Goal: Transaction & Acquisition: Purchase product/service

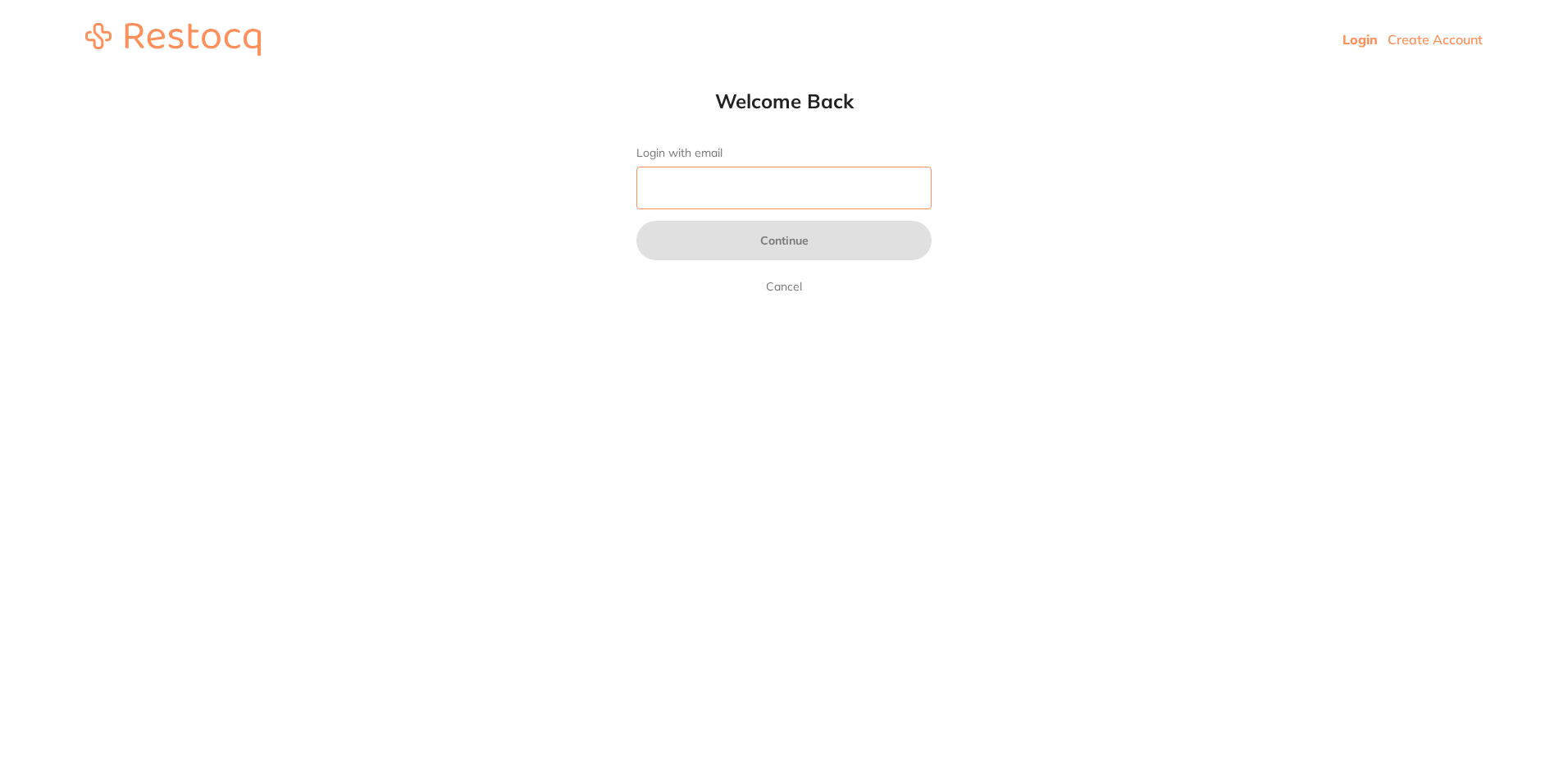
drag, startPoint x: 0, startPoint y: 0, endPoint x: 811, endPoint y: 194, distance: 833.9
click at [811, 194] on input "Login with email" at bounding box center [784, 188] width 295 height 43
type input "[EMAIL_ADDRESS][DOMAIN_NAME]"
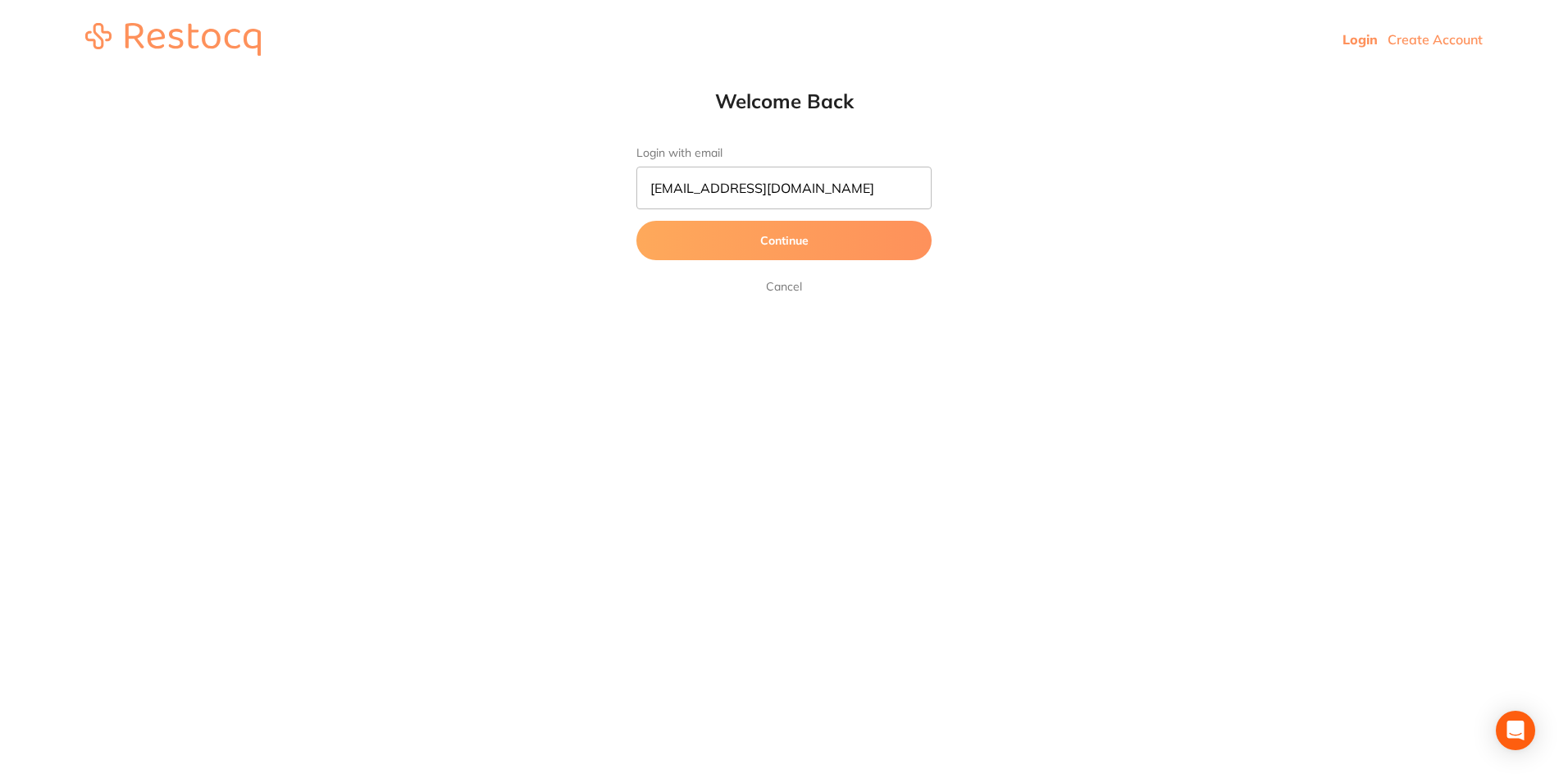
click at [711, 246] on button "Continue" at bounding box center [784, 240] width 295 height 40
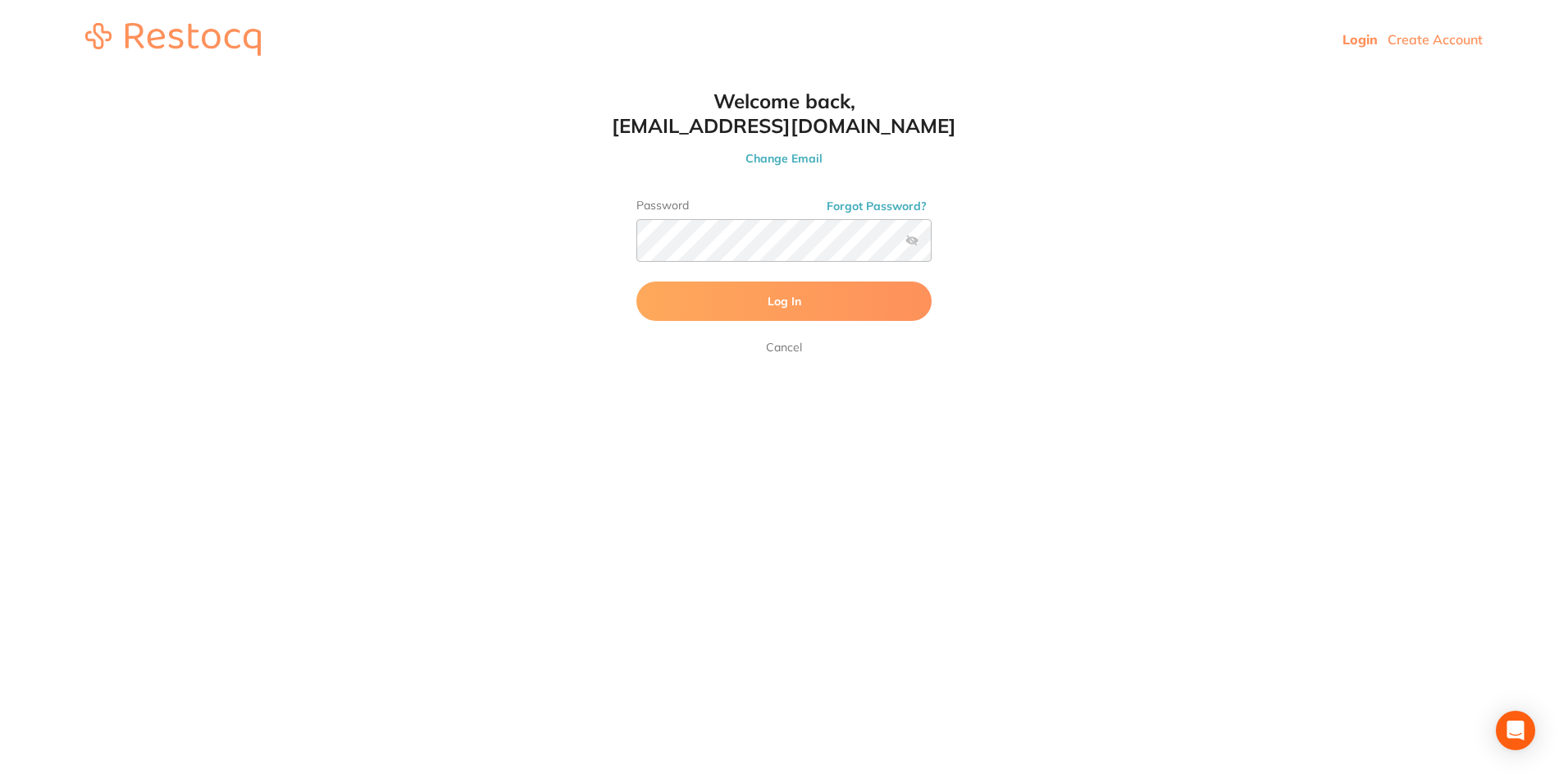
click at [817, 305] on button "Log In" at bounding box center [784, 301] width 295 height 40
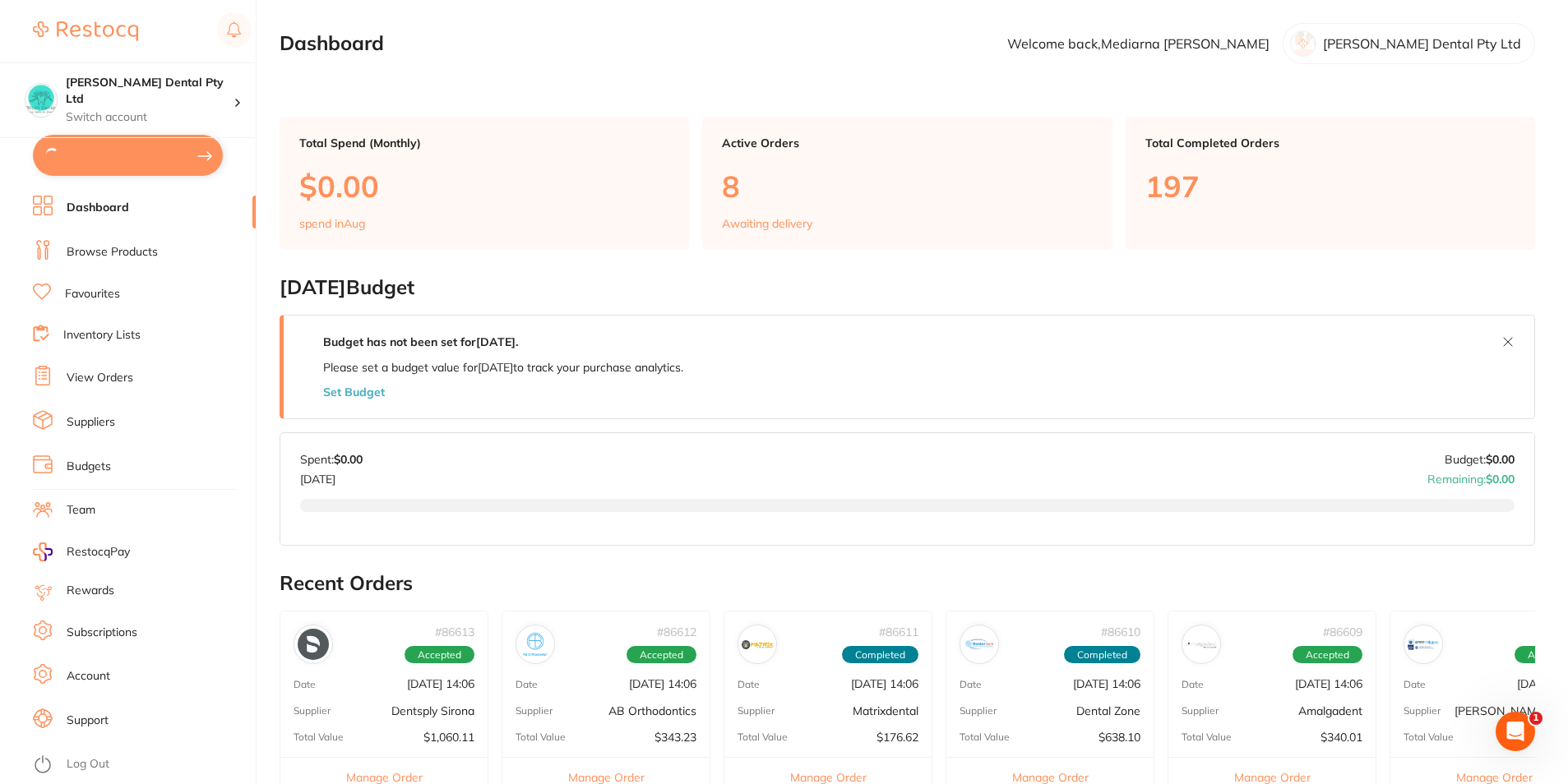
type input "1"
click at [105, 294] on link "Favourites" at bounding box center [92, 292] width 55 height 17
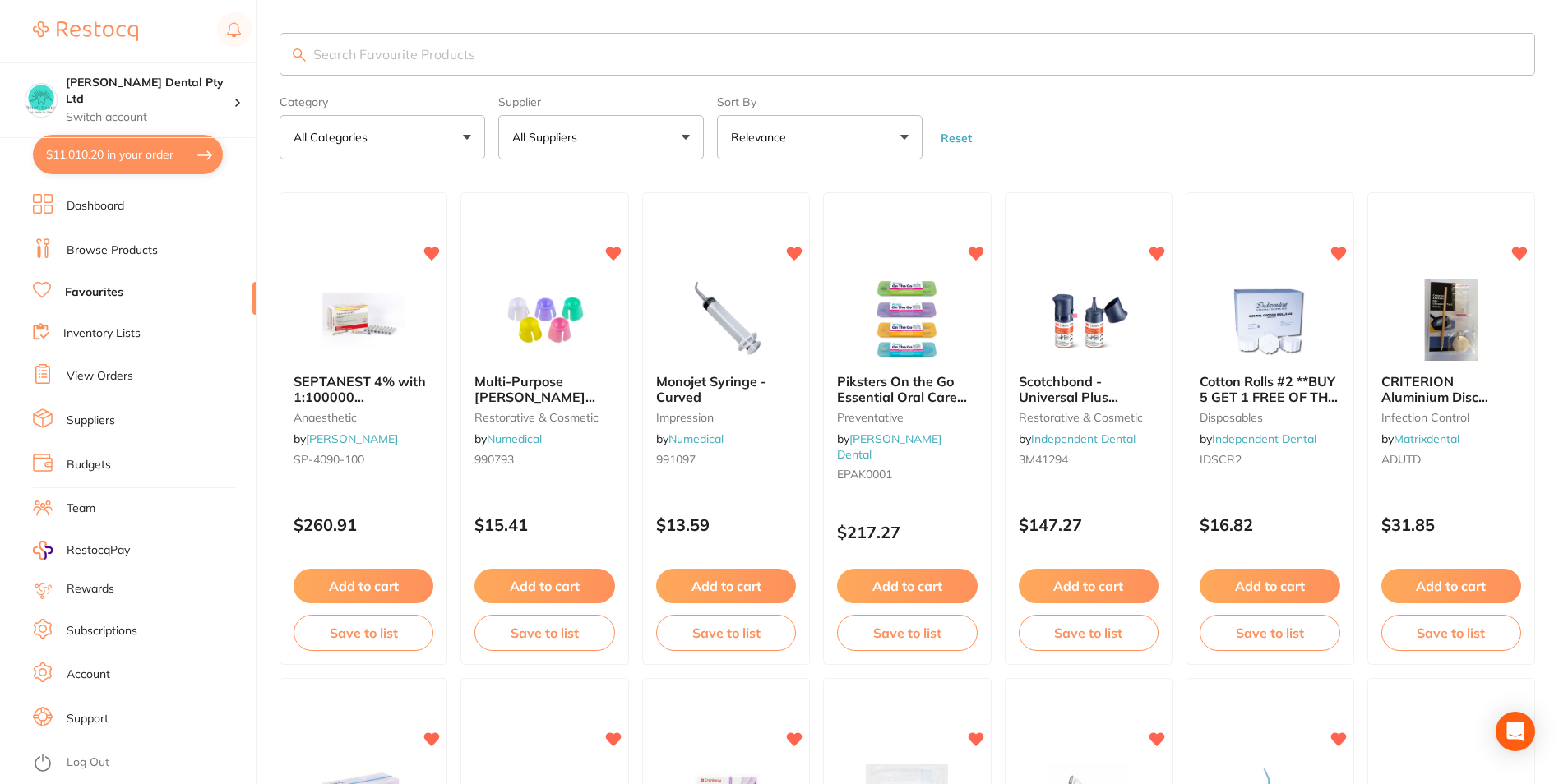
click at [393, 59] on input "search" at bounding box center [907, 54] width 1256 height 43
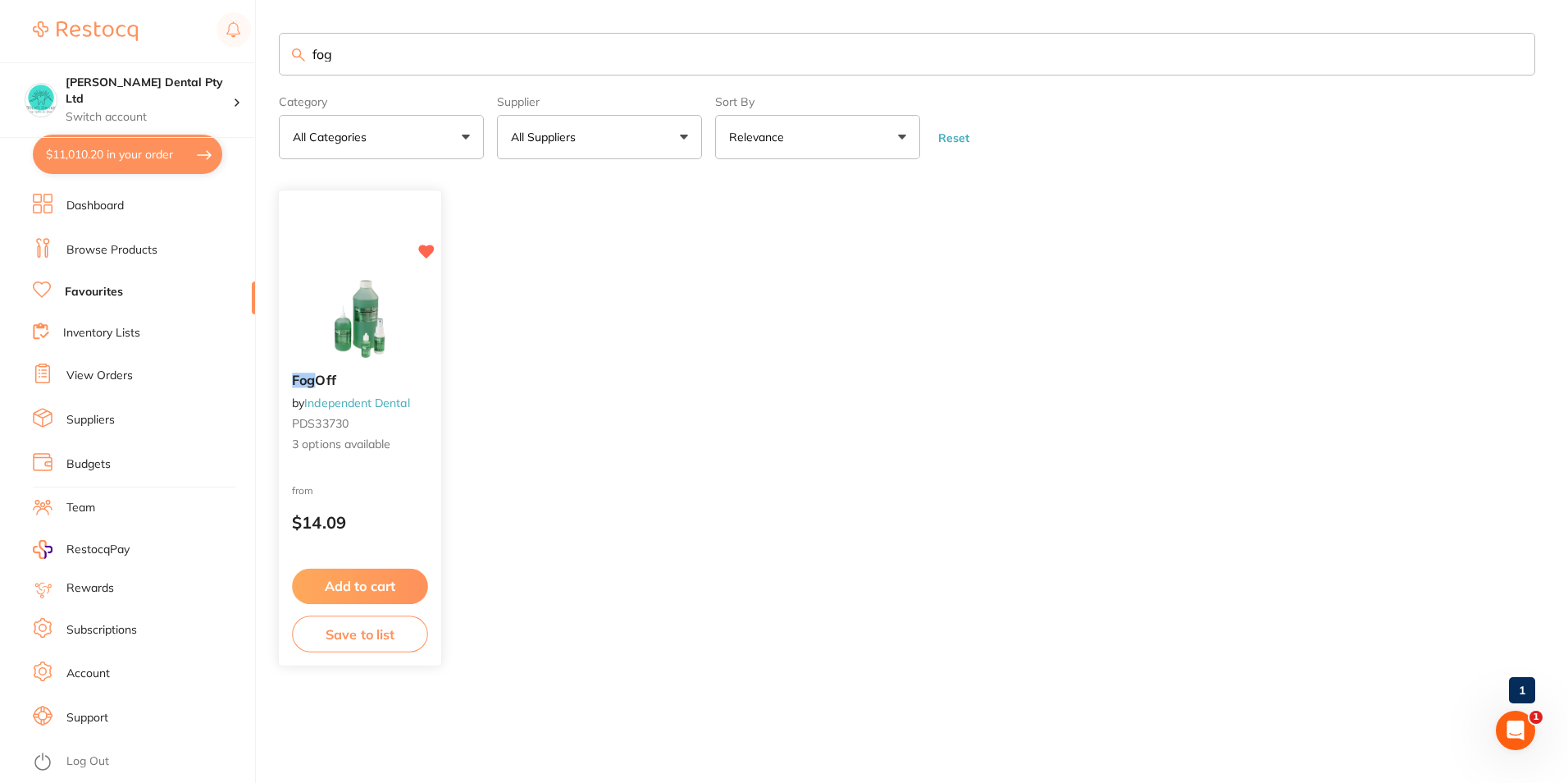
type input "fog"
click at [357, 347] on img at bounding box center [359, 319] width 108 height 83
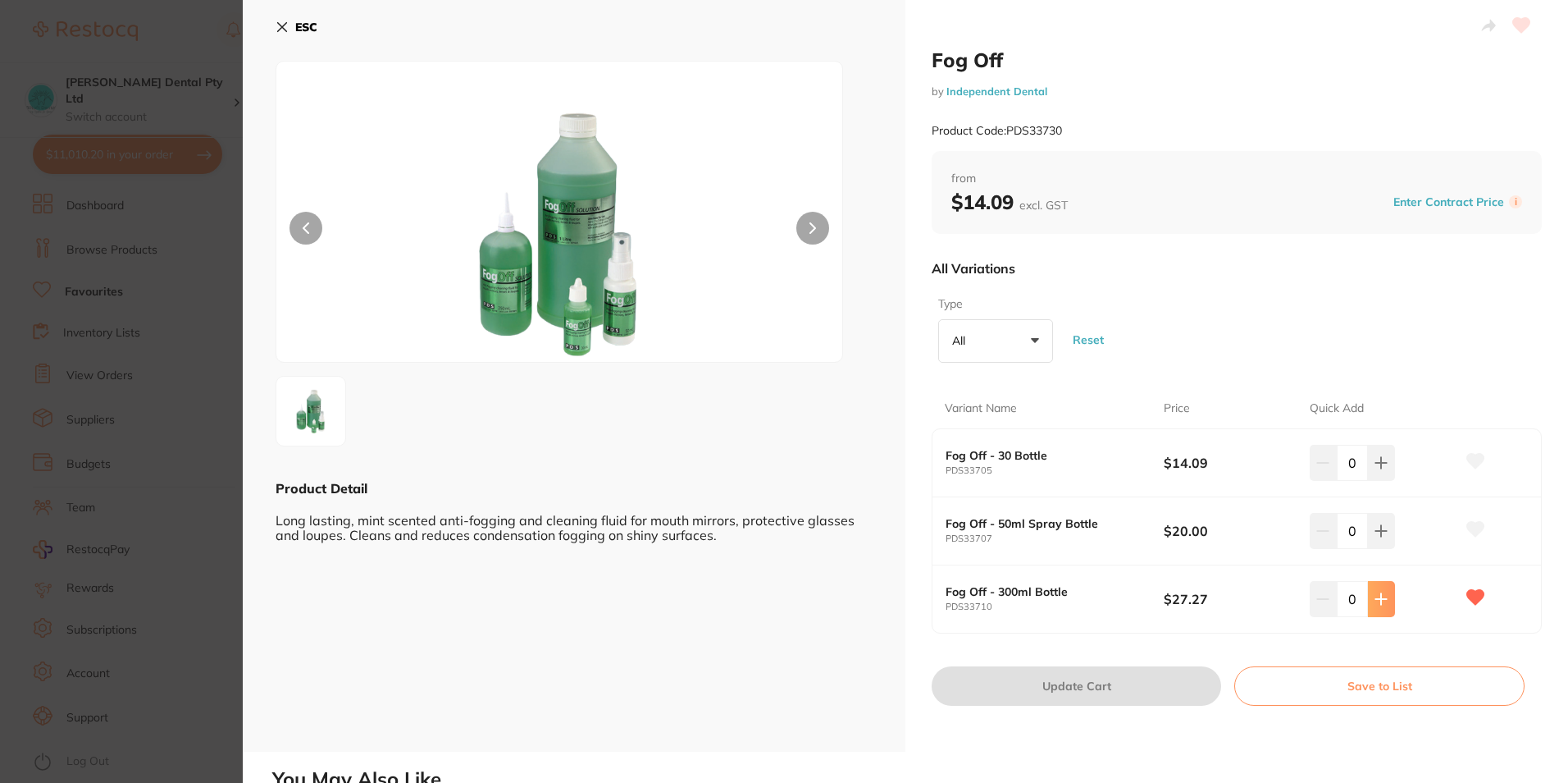
click at [1383, 481] on button at bounding box center [1382, 462] width 27 height 36
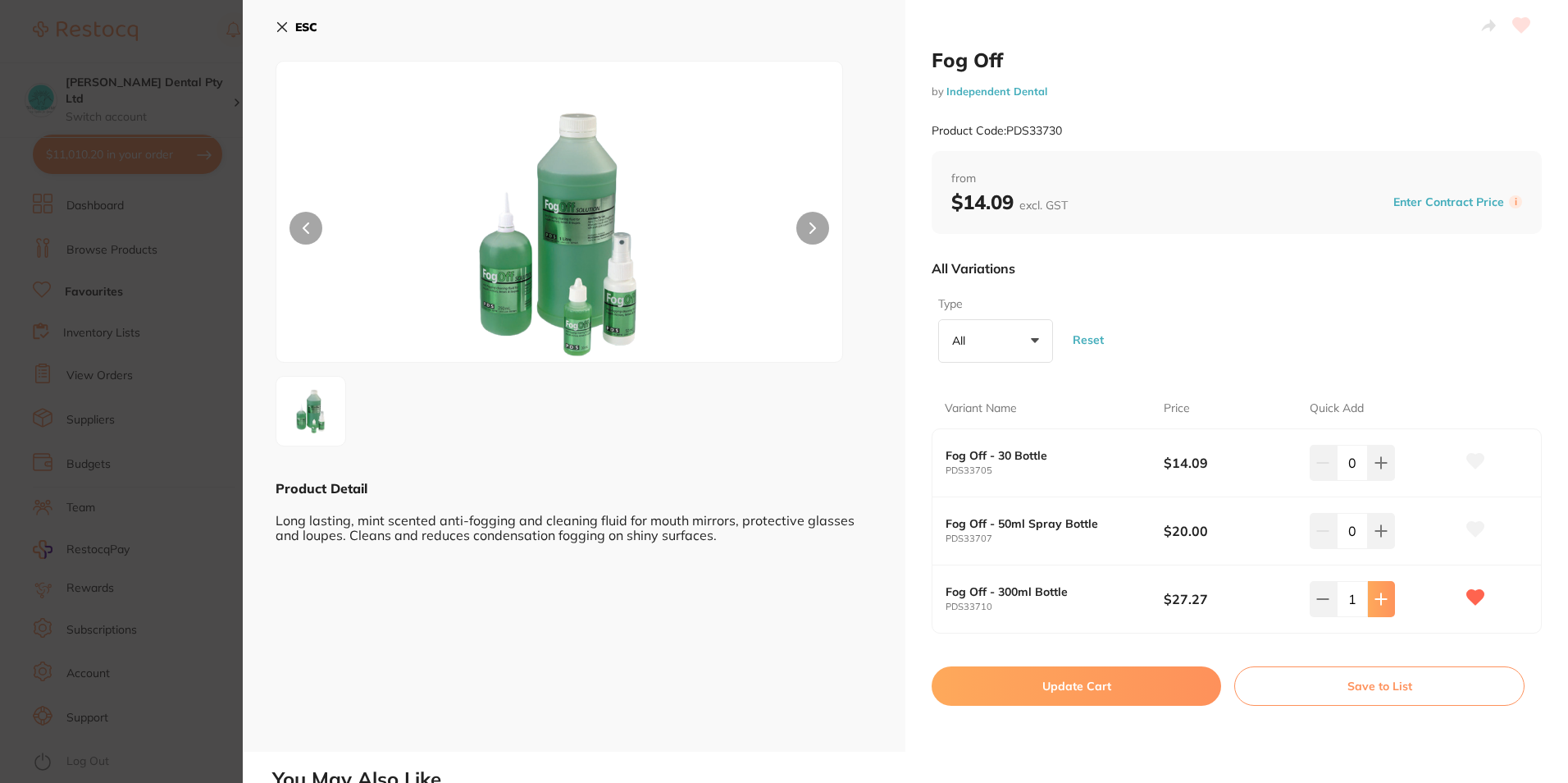
click at [1380, 481] on button at bounding box center [1382, 462] width 27 height 36
type input "2"
click at [1107, 693] on button "Update Cart" at bounding box center [1077, 686] width 289 height 40
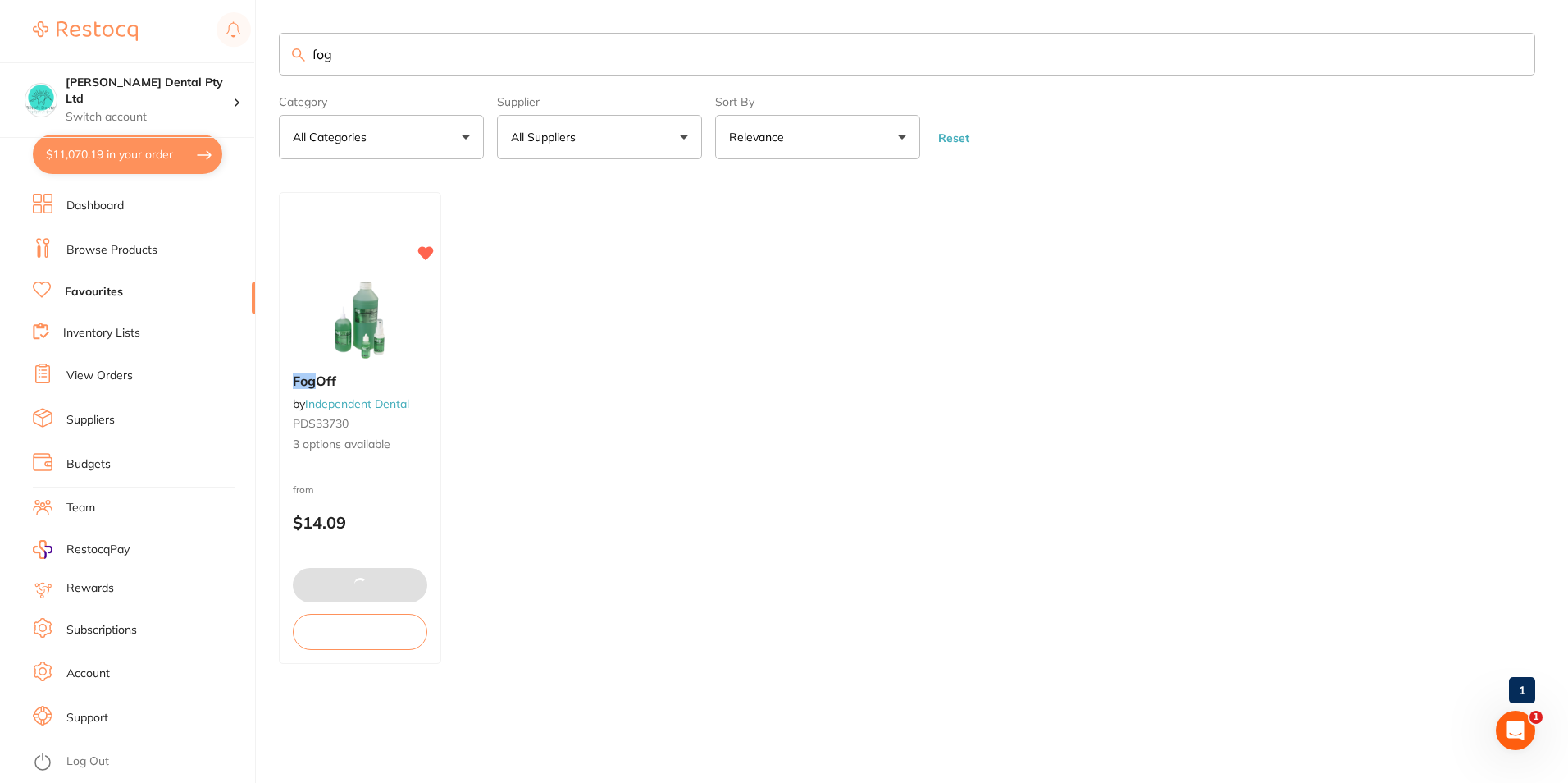
click at [115, 252] on link "Browse Products" at bounding box center [112, 250] width 91 height 17
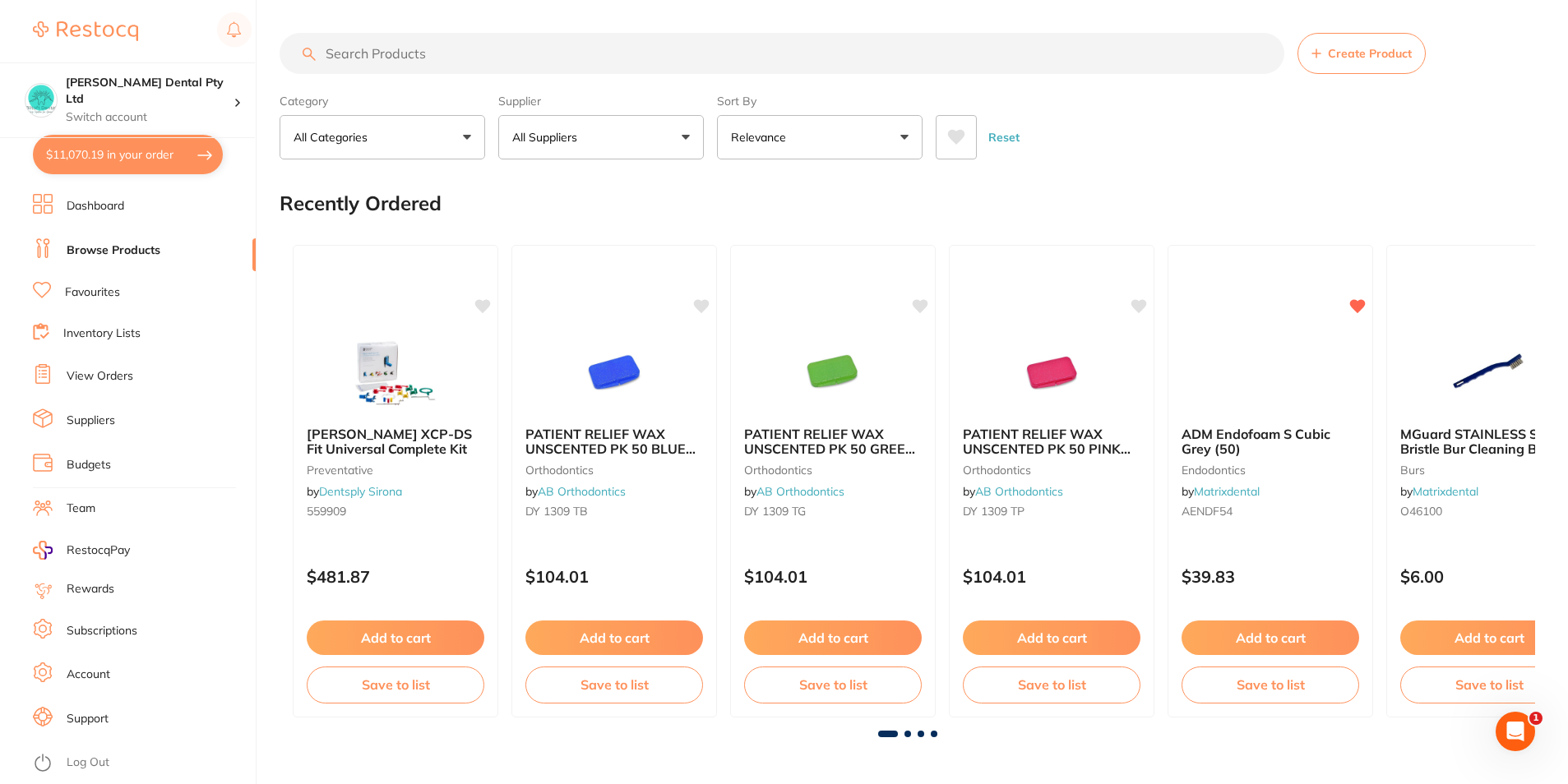
click at [109, 157] on button "$11,070.19 in your order" at bounding box center [128, 155] width 190 height 40
checkbox input "true"
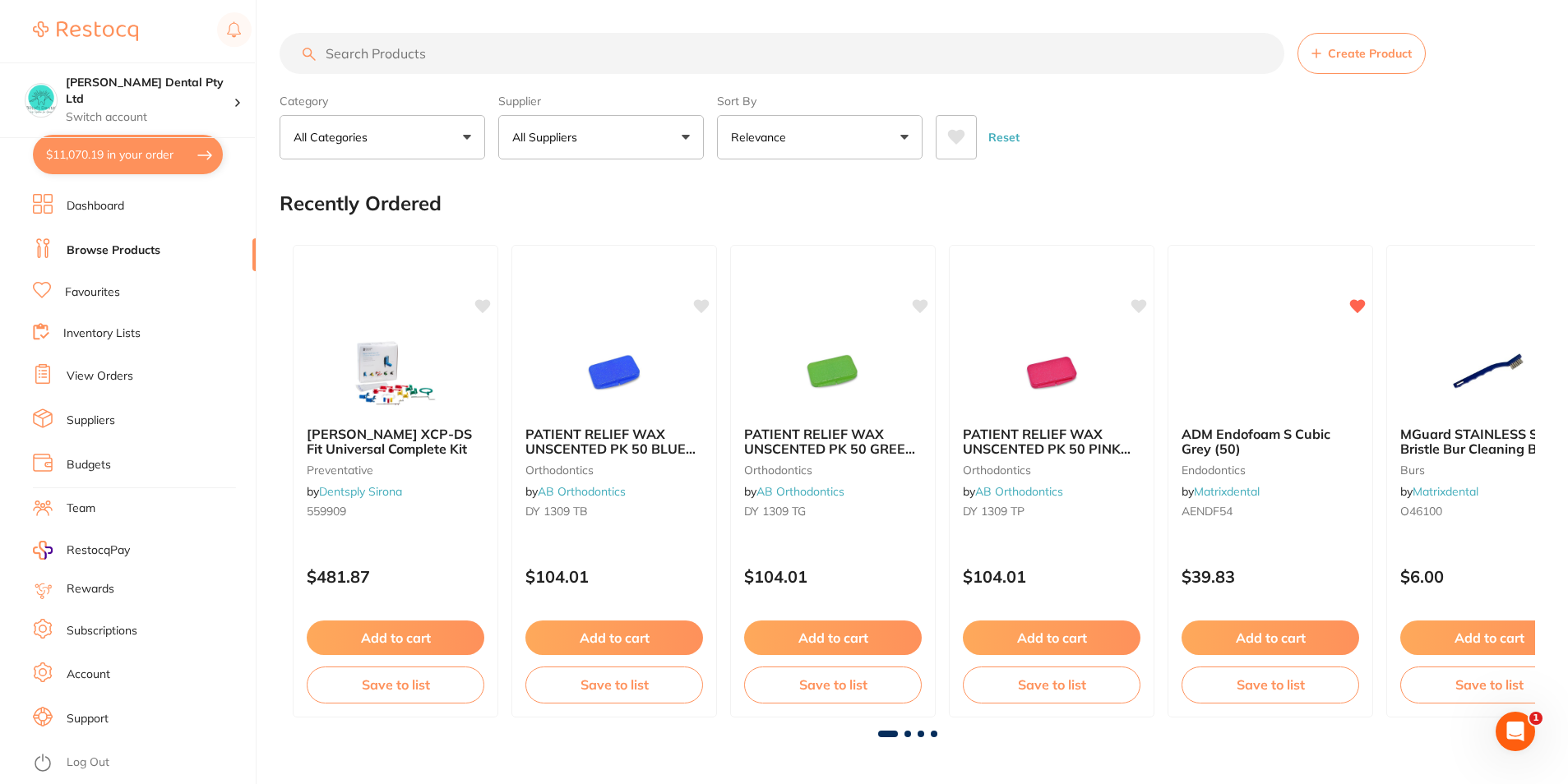
checkbox input "true"
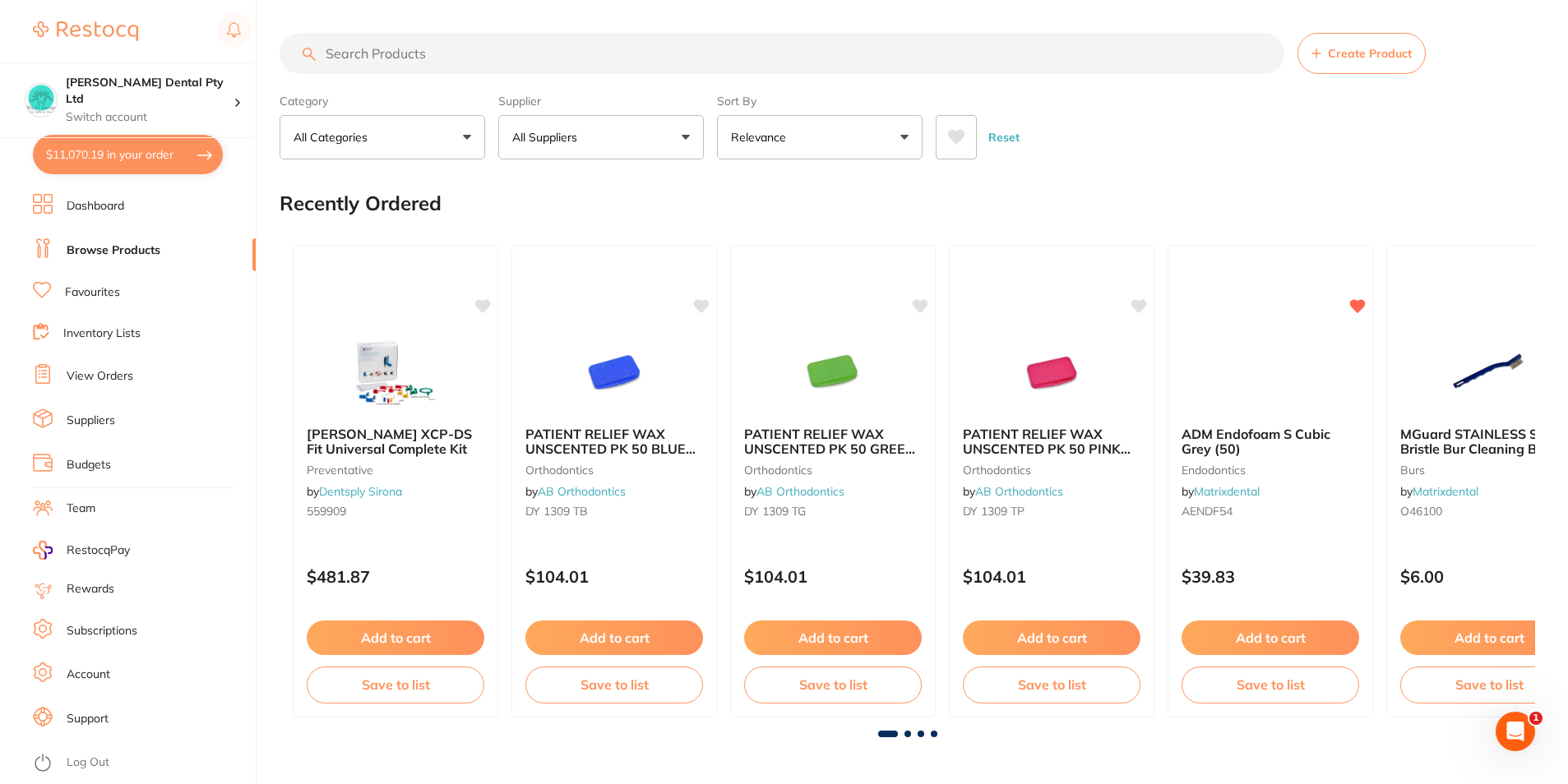
checkbox input "true"
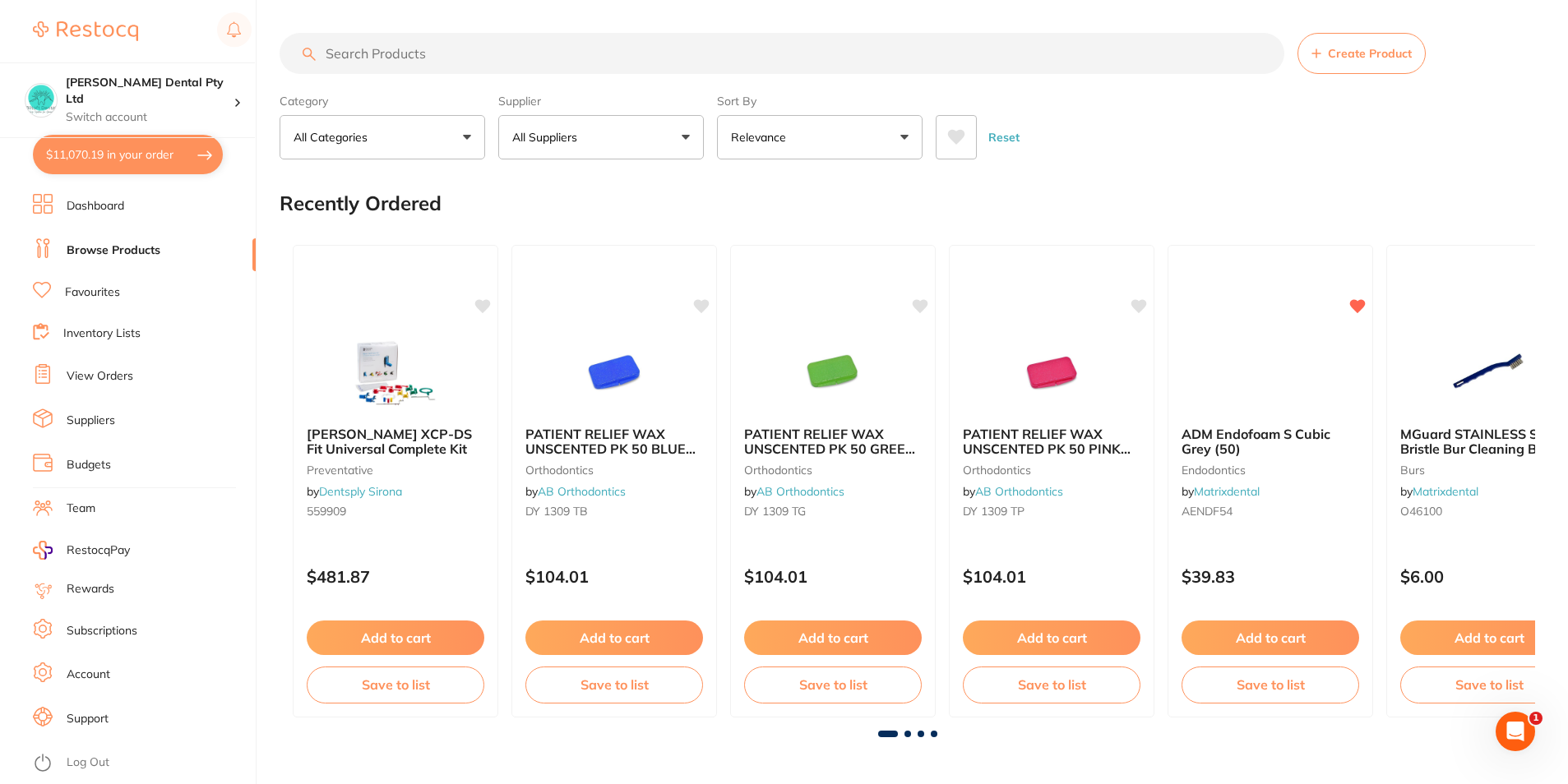
checkbox input "true"
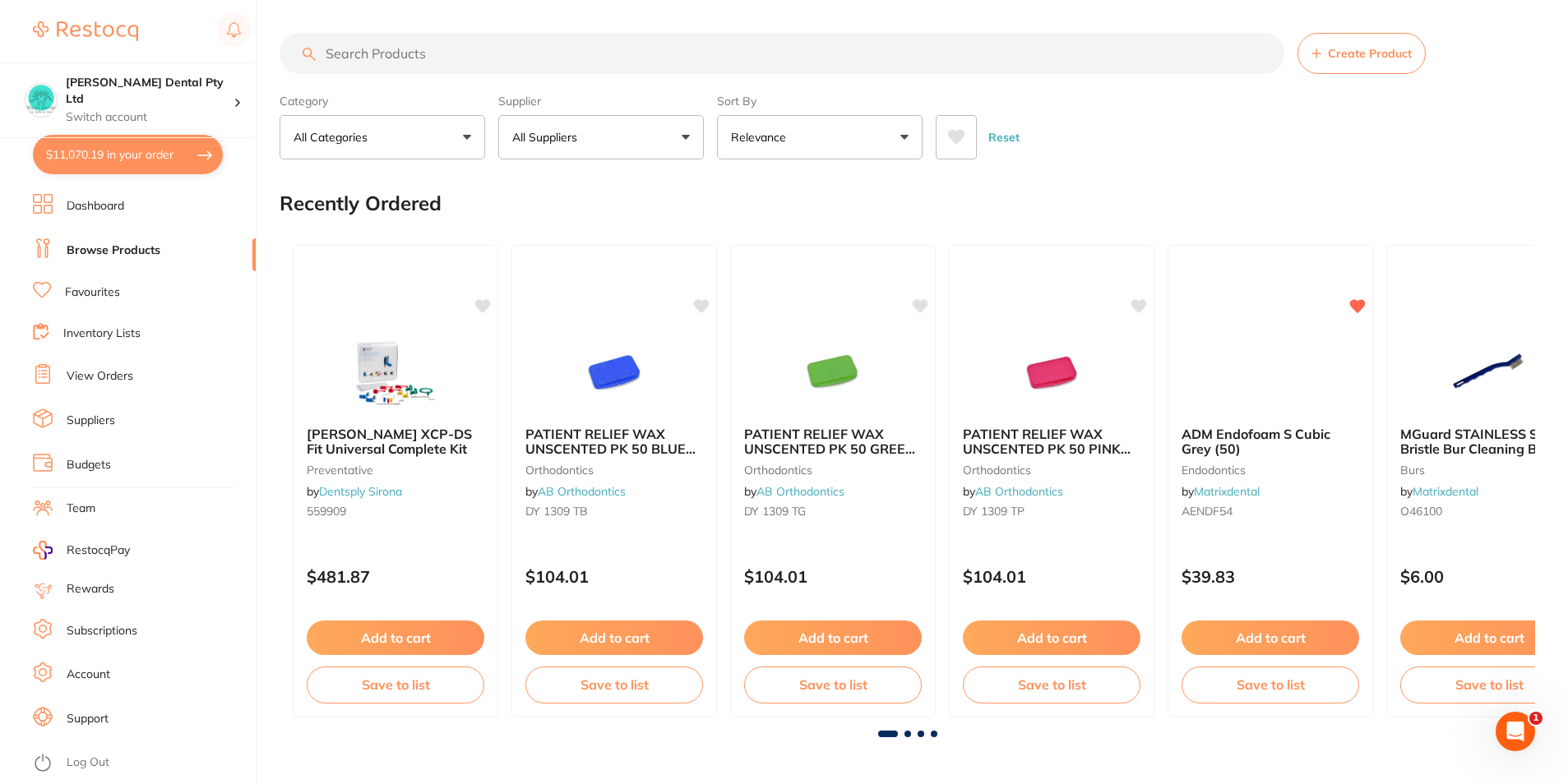
checkbox input "true"
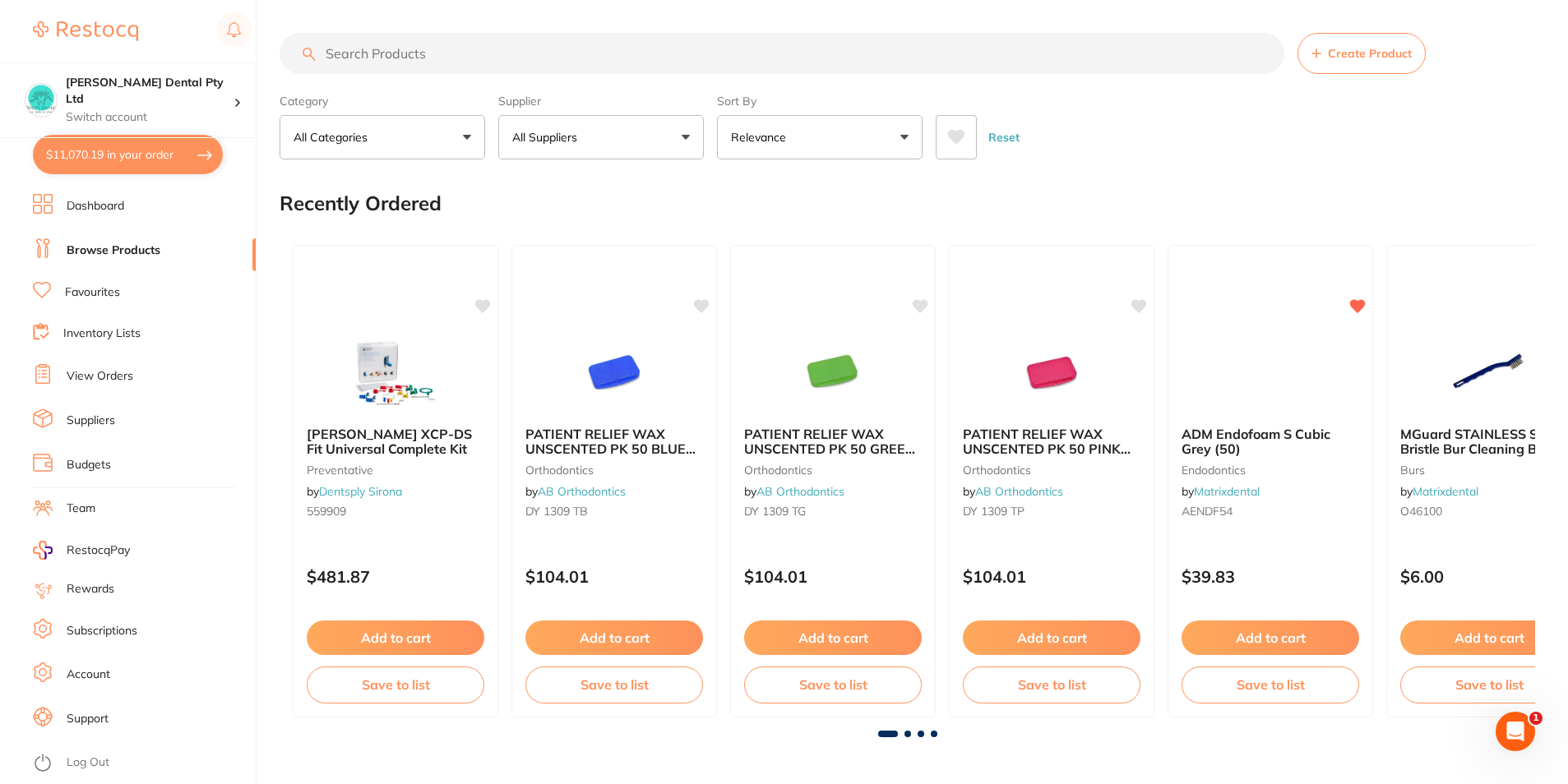
checkbox input "true"
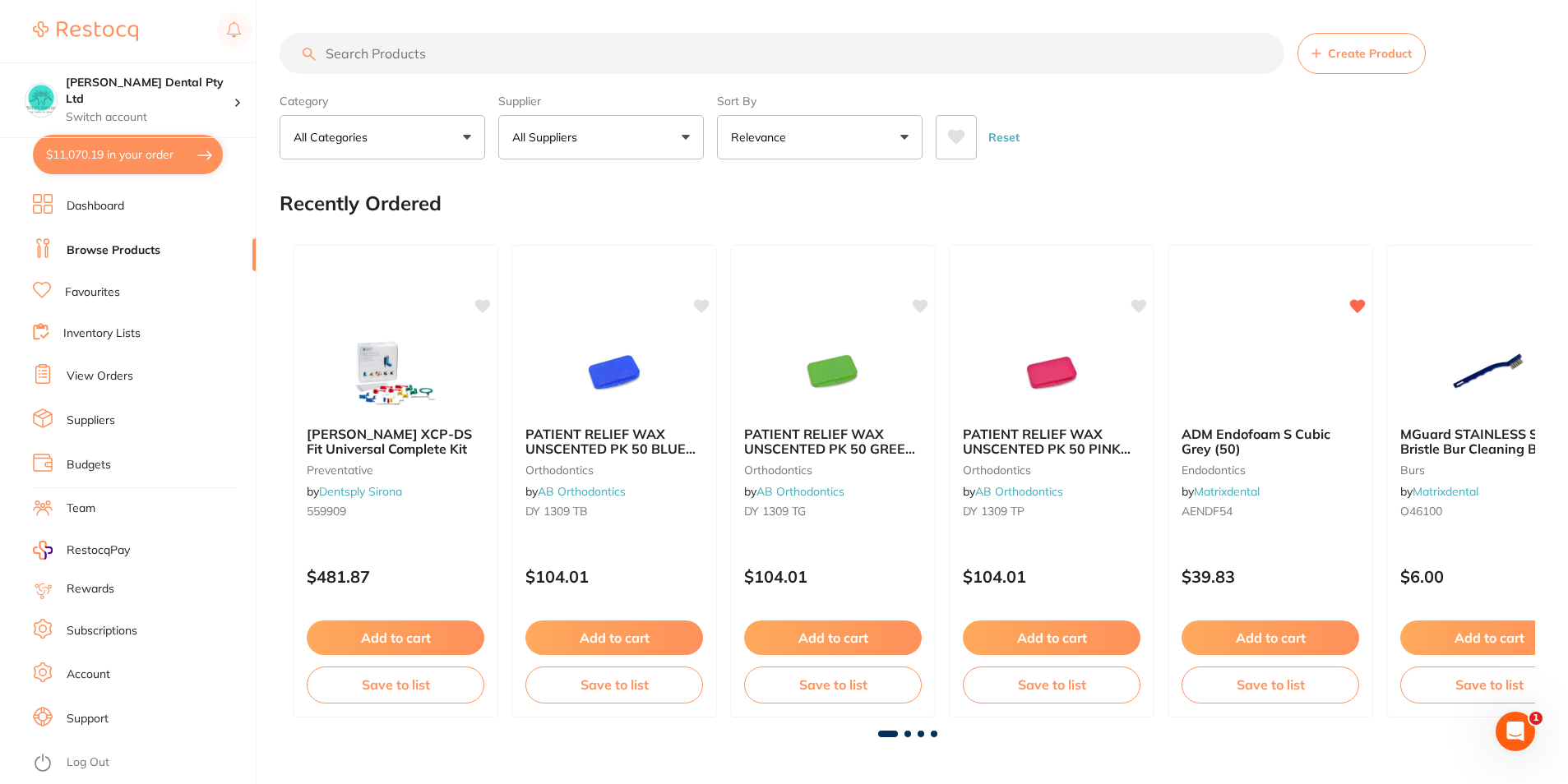
checkbox input "true"
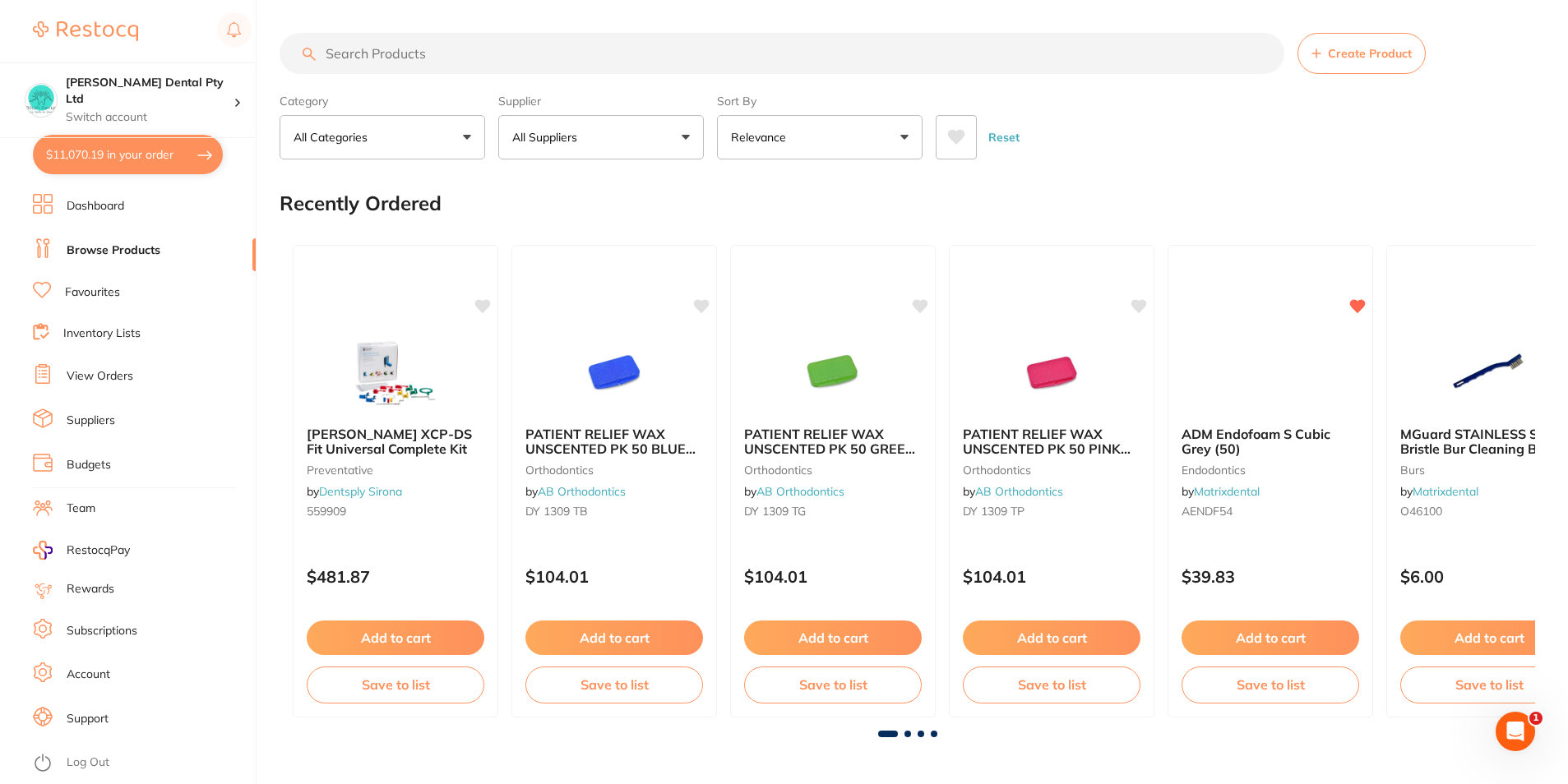
checkbox input "true"
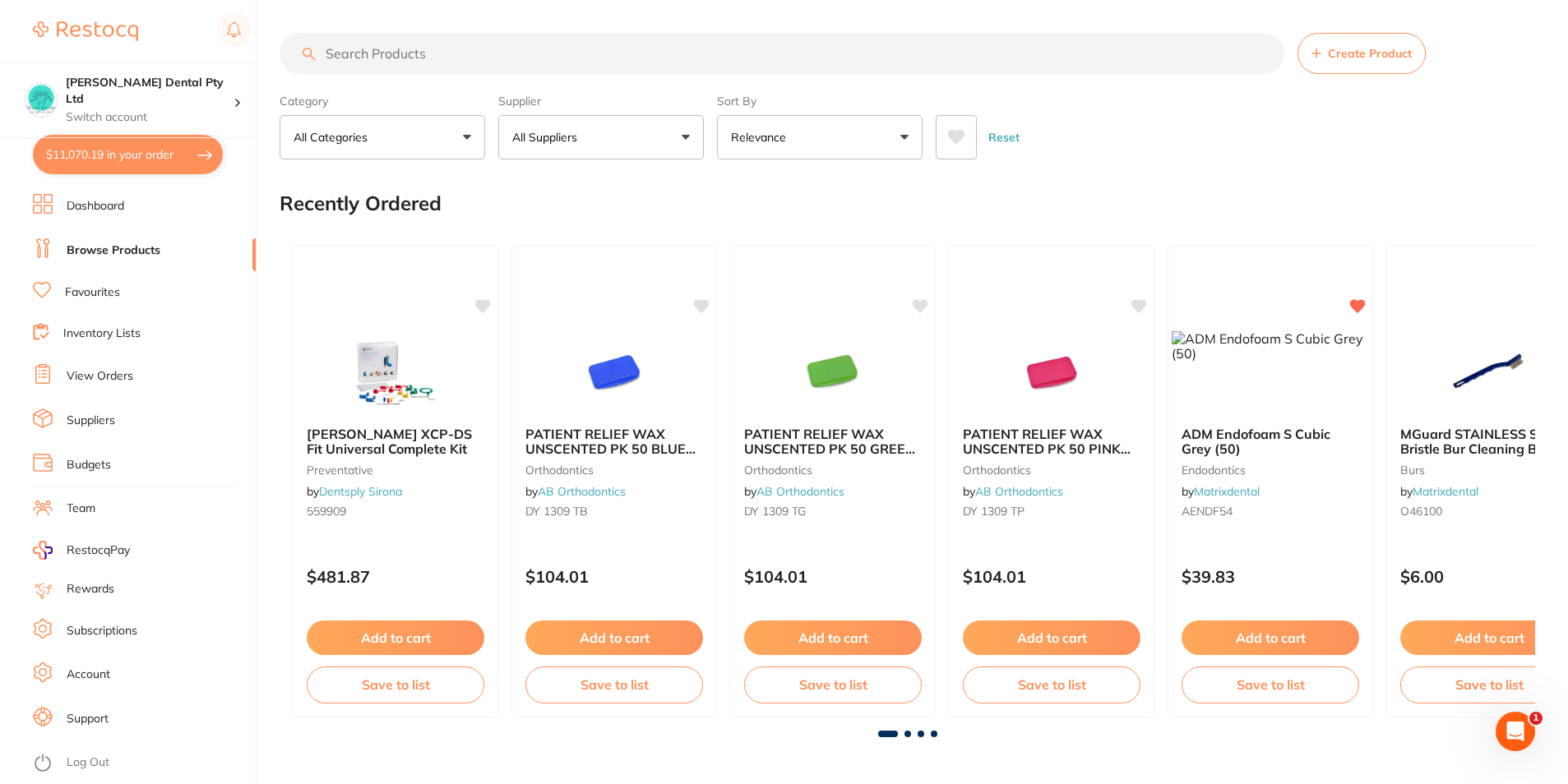
checkbox input "true"
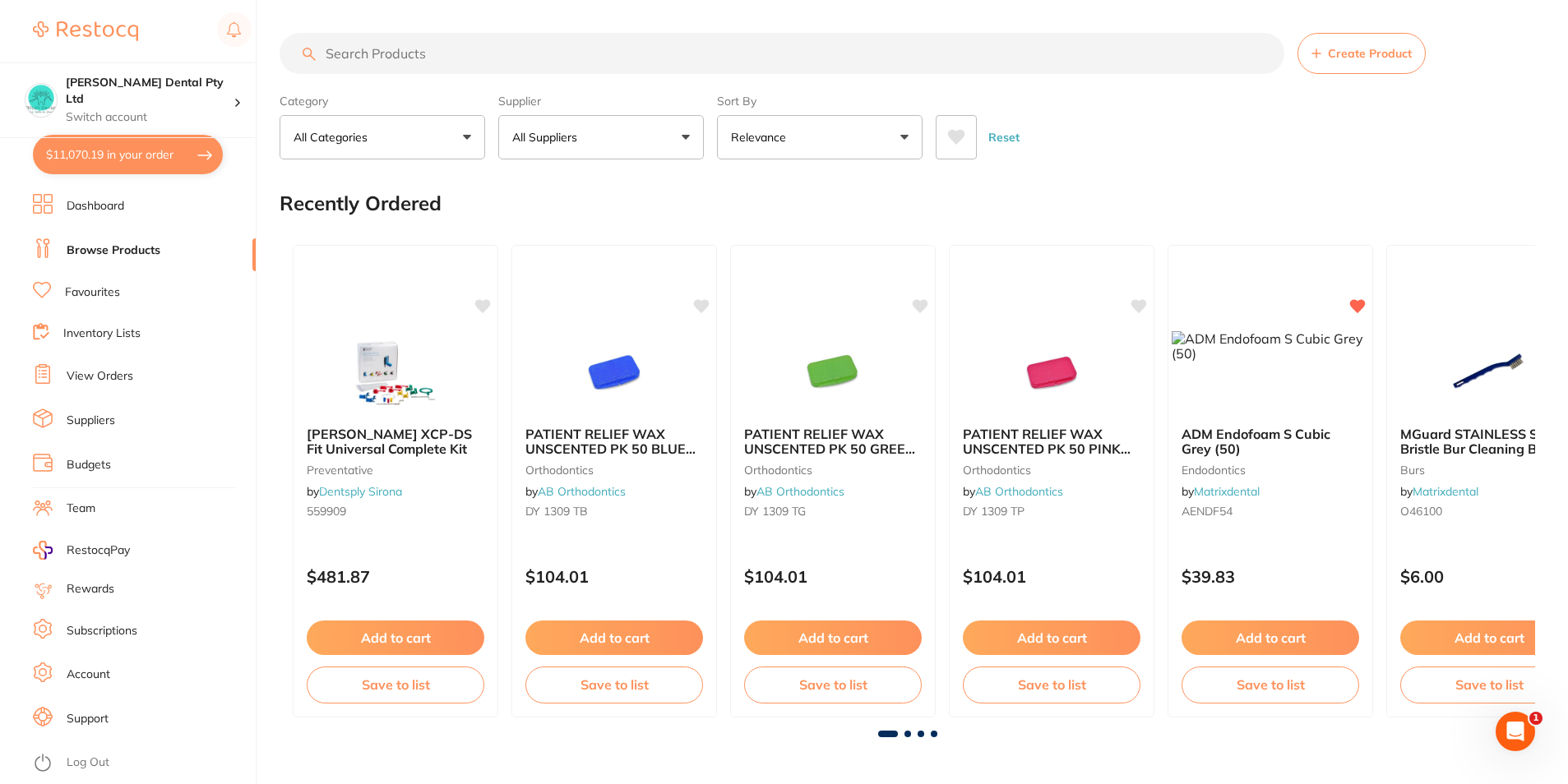
checkbox input "true"
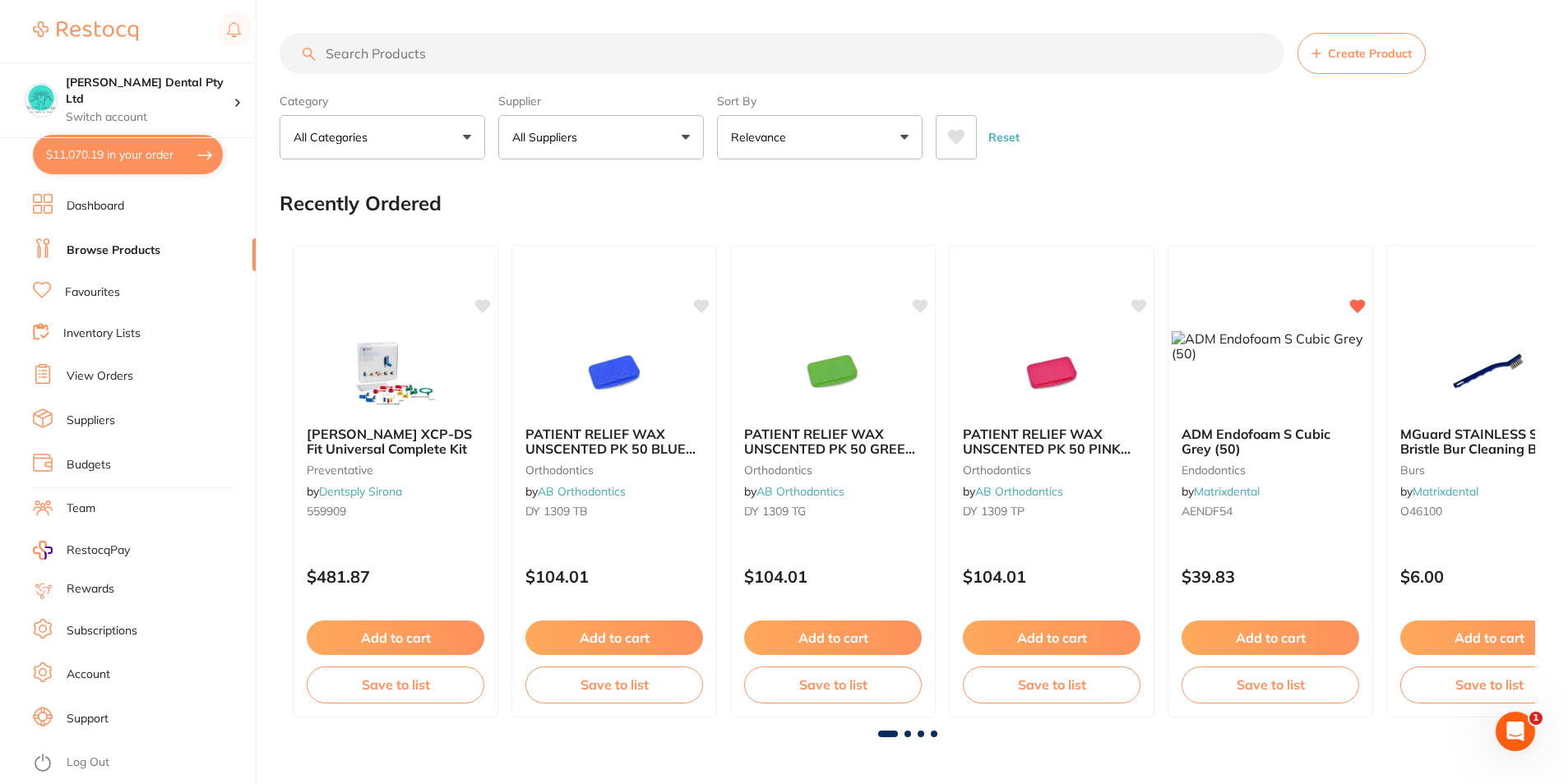
checkbox input "true"
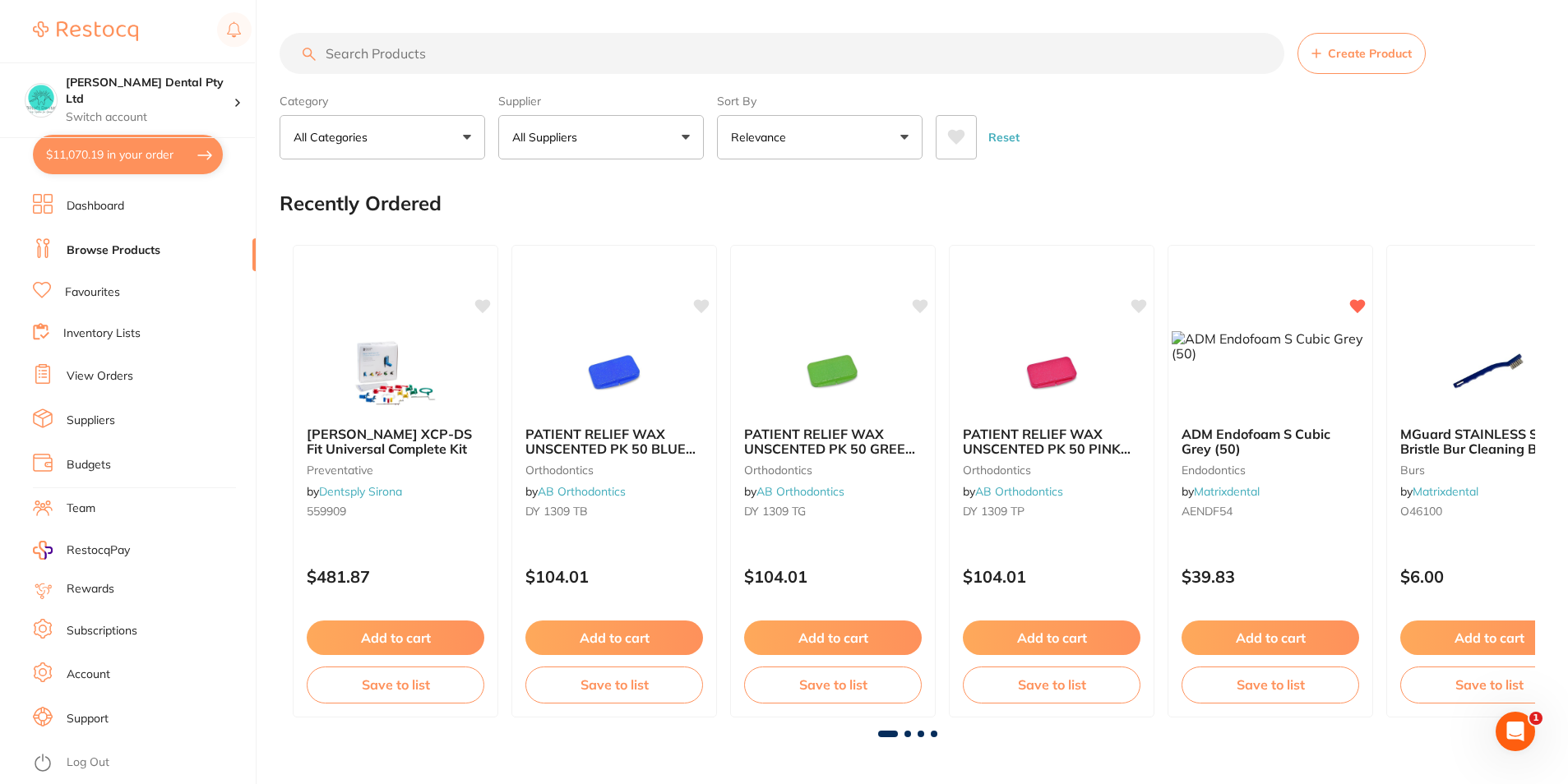
checkbox input "true"
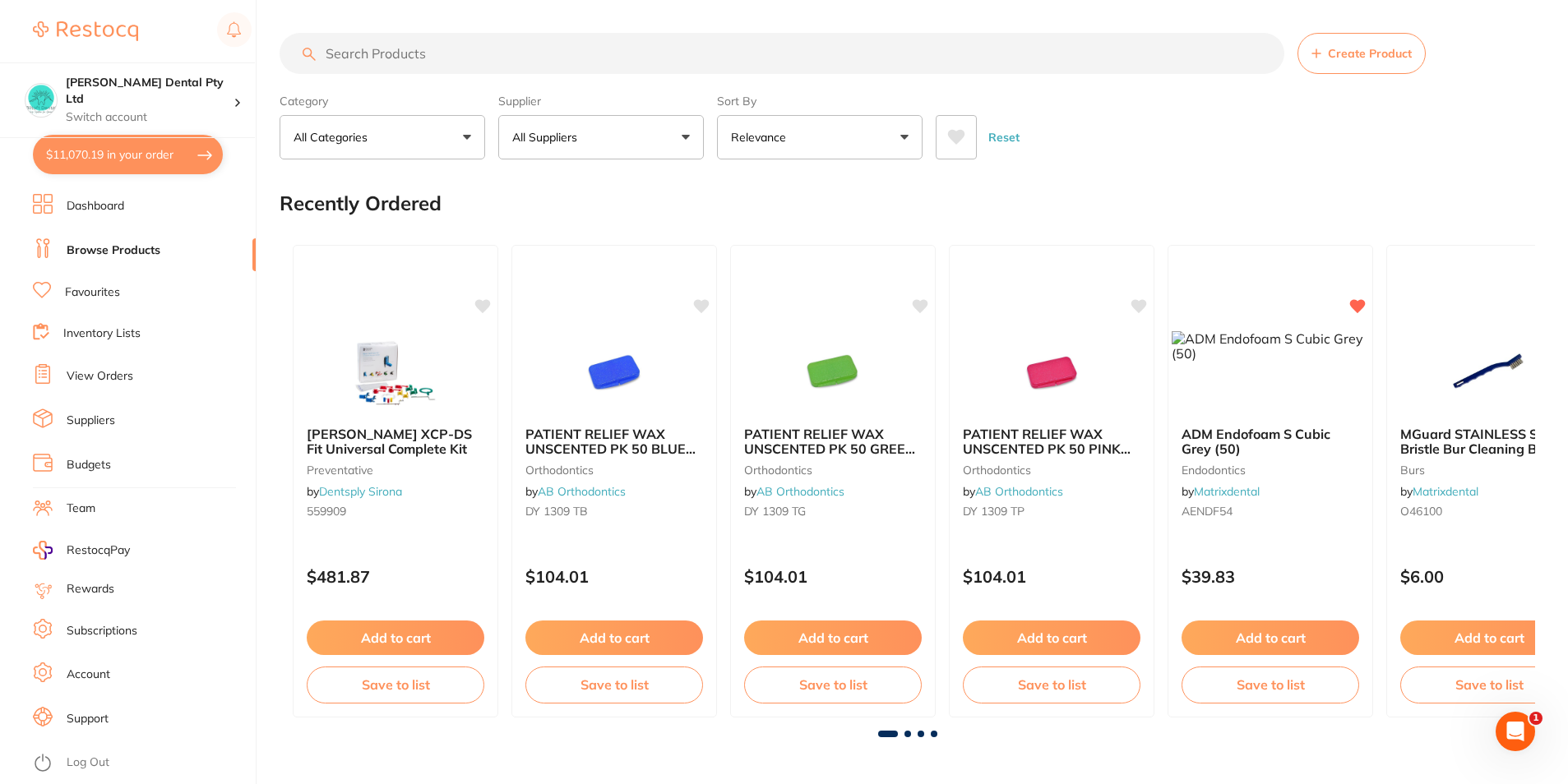
checkbox input "true"
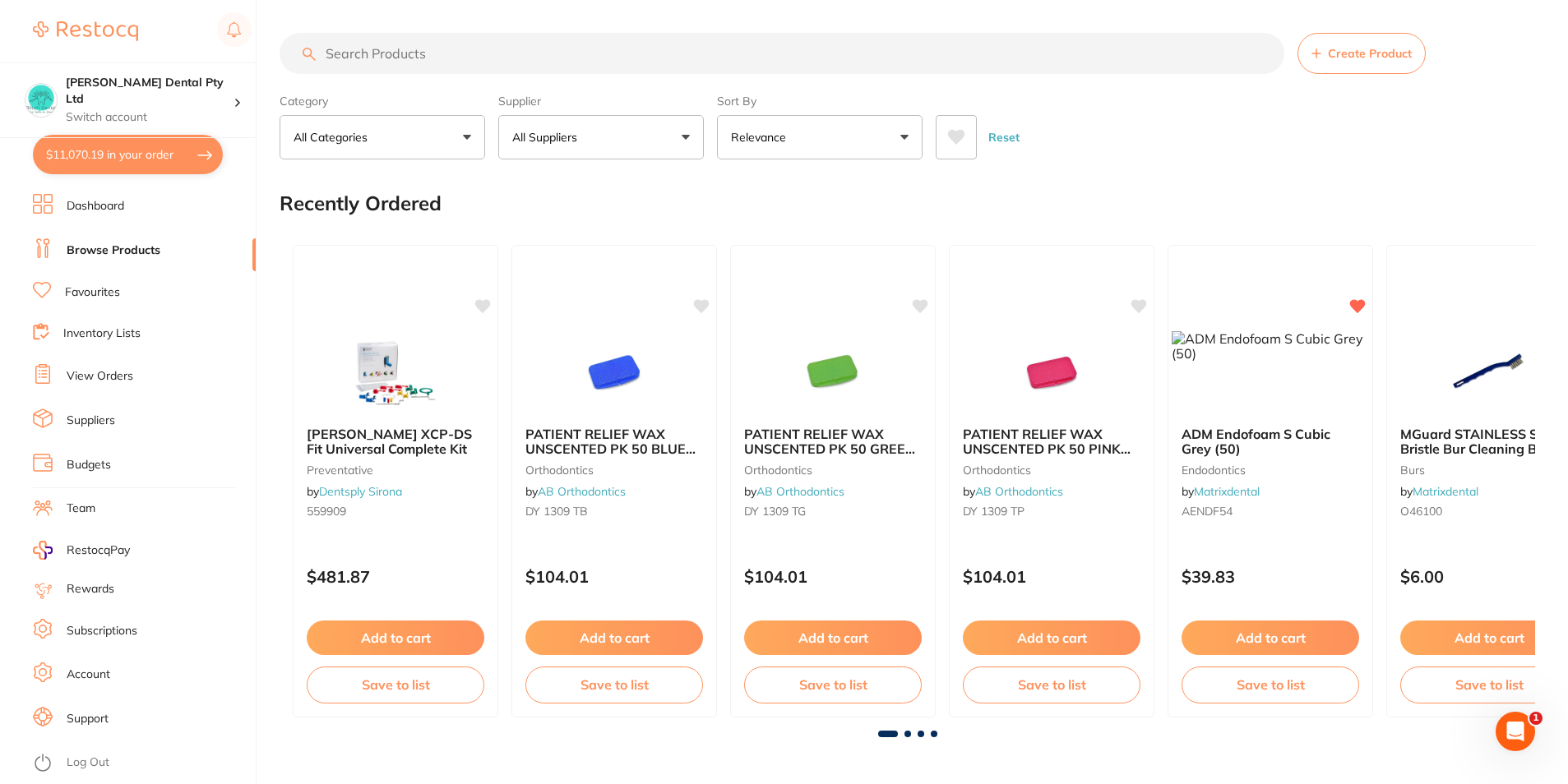
checkbox input "true"
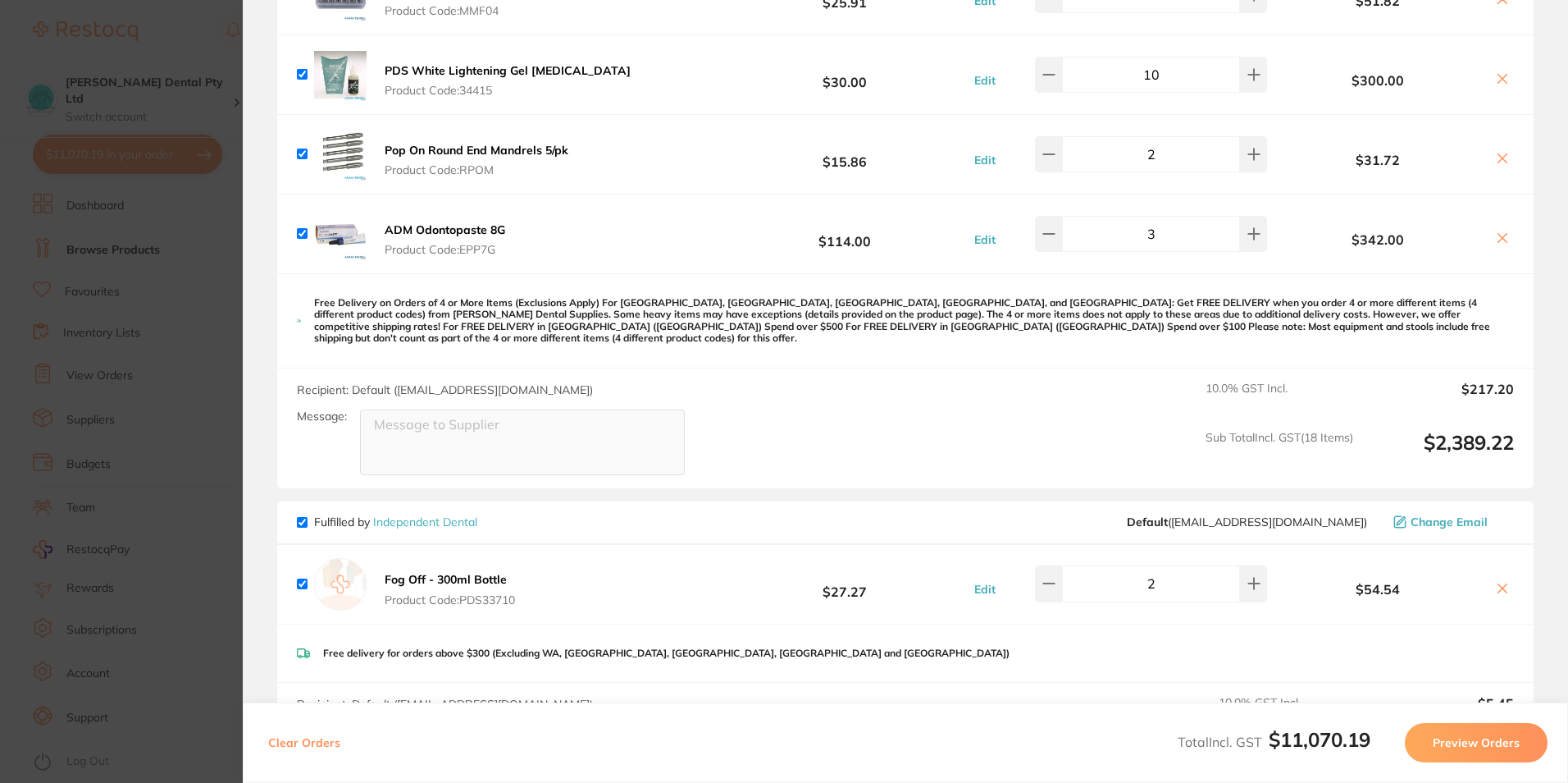
scroll to position [1395, 0]
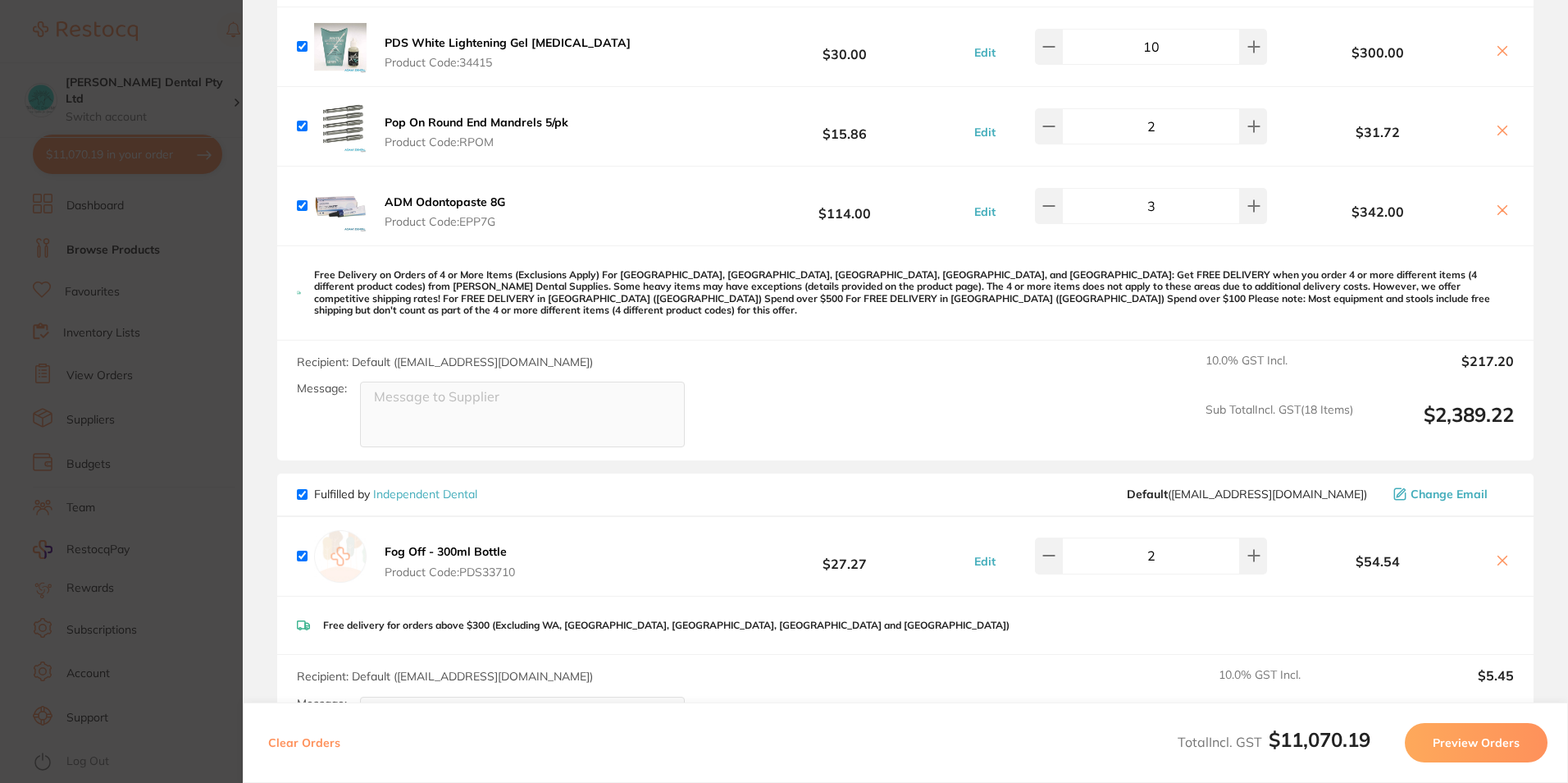
click at [1496, 554] on icon at bounding box center [1503, 561] width 14 height 14
checkbox input "false"
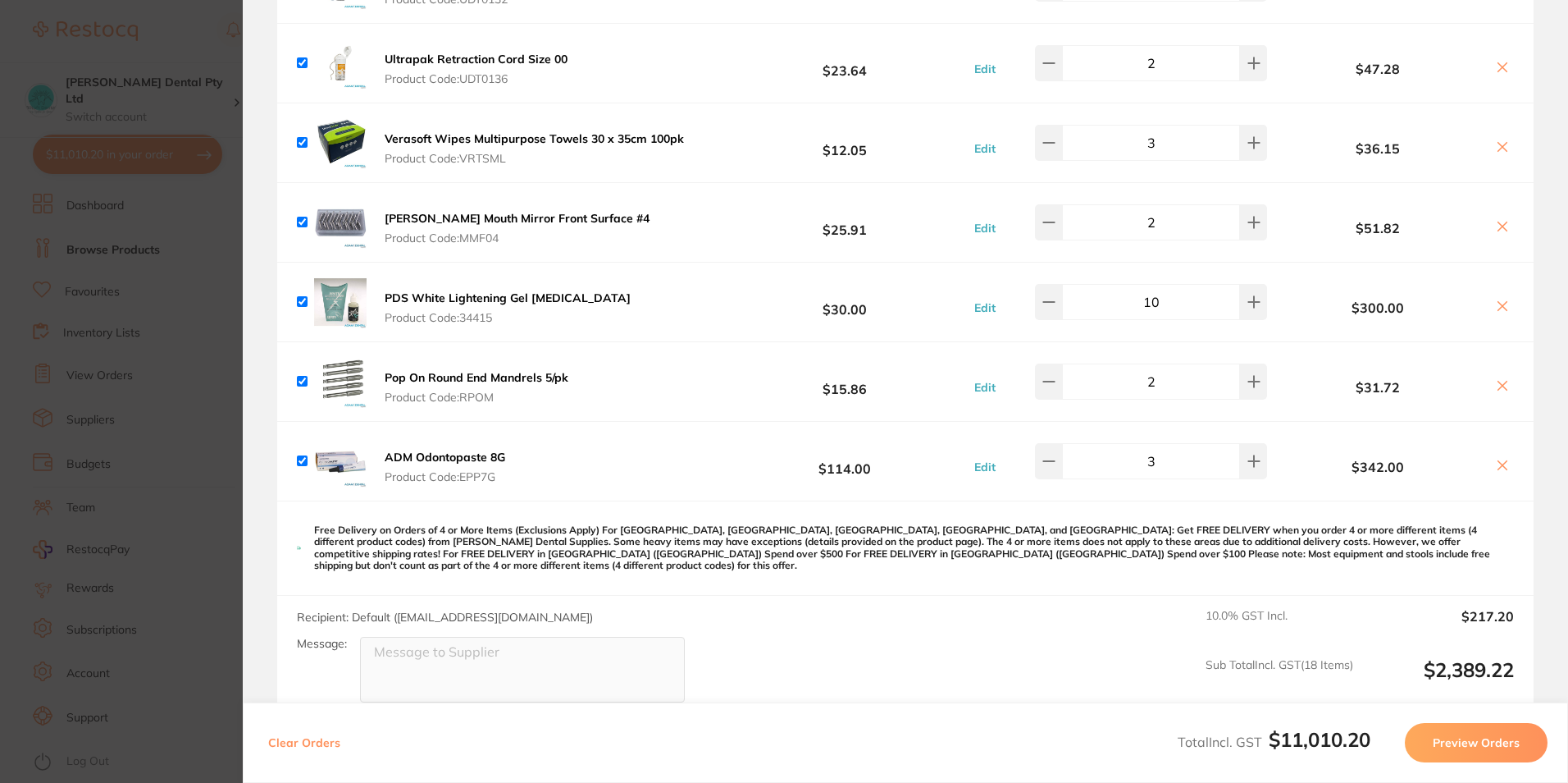
scroll to position [1067, 0]
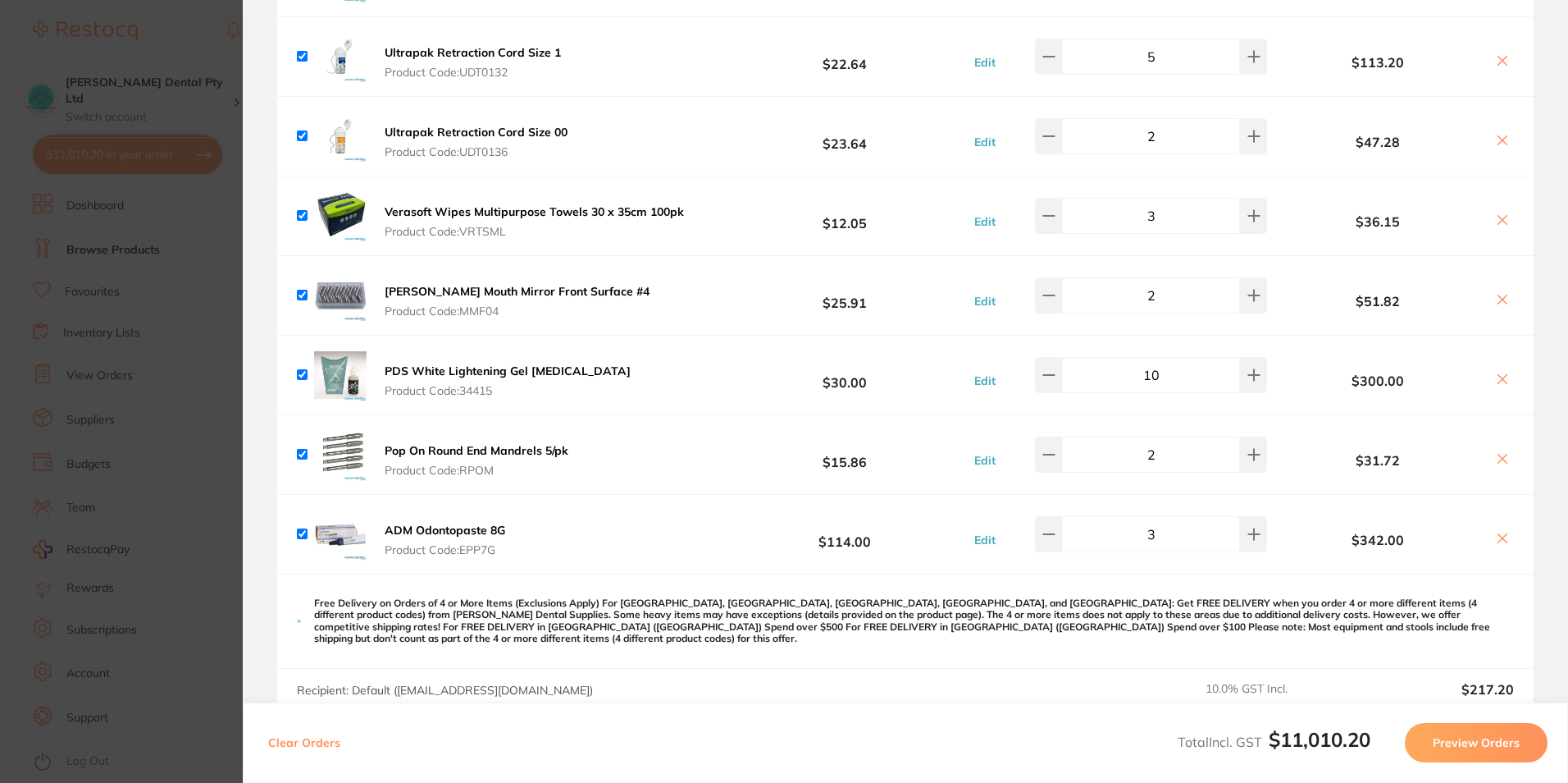
click at [71, 378] on section "Update RRP Set your pre negotiated price for this item. Item Agreed RRP (excl. …" at bounding box center [784, 392] width 1568 height 783
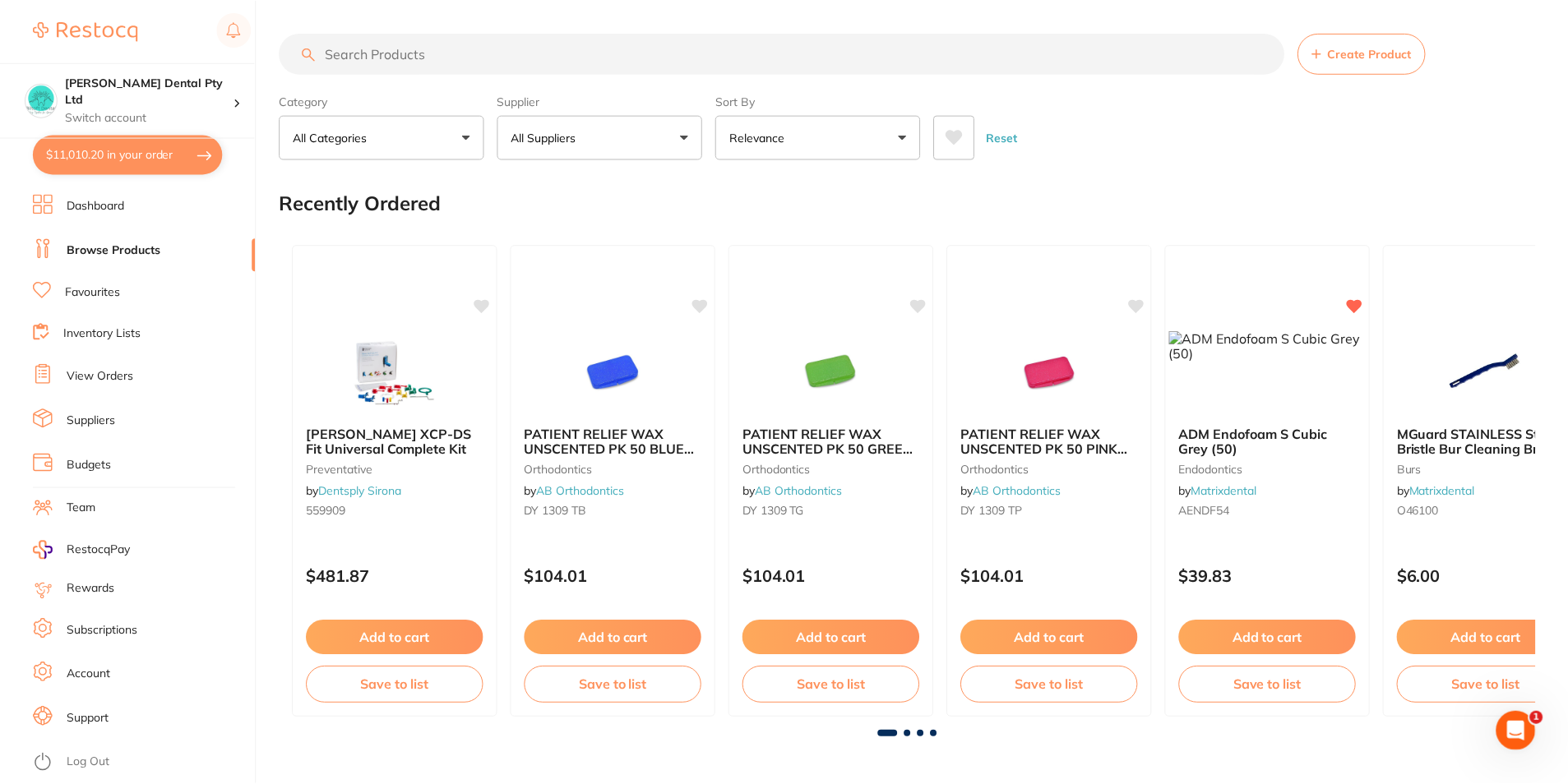
scroll to position [3, 0]
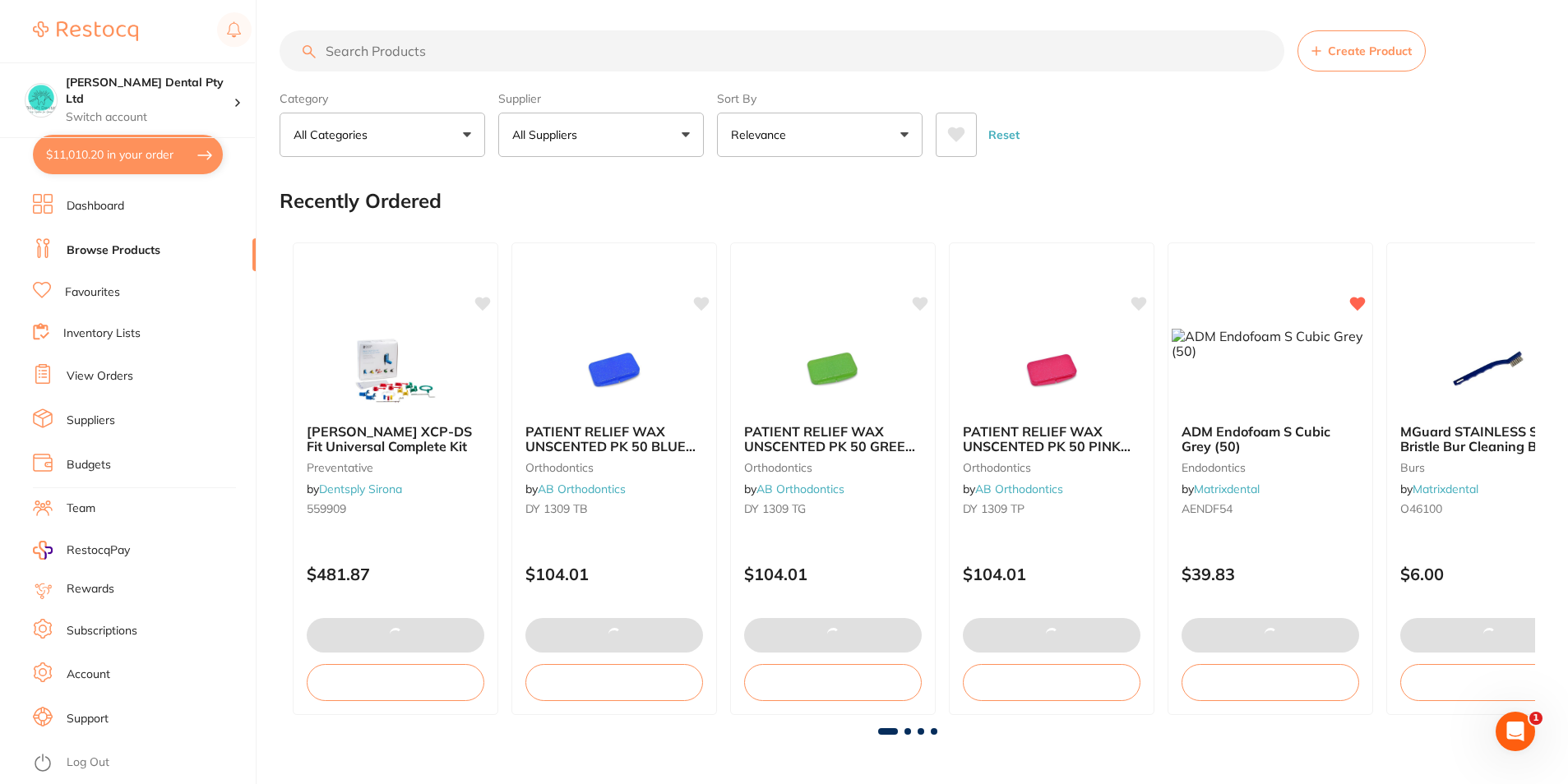
click at [503, 53] on input "search" at bounding box center [782, 51] width 1004 height 41
type input "fog off"
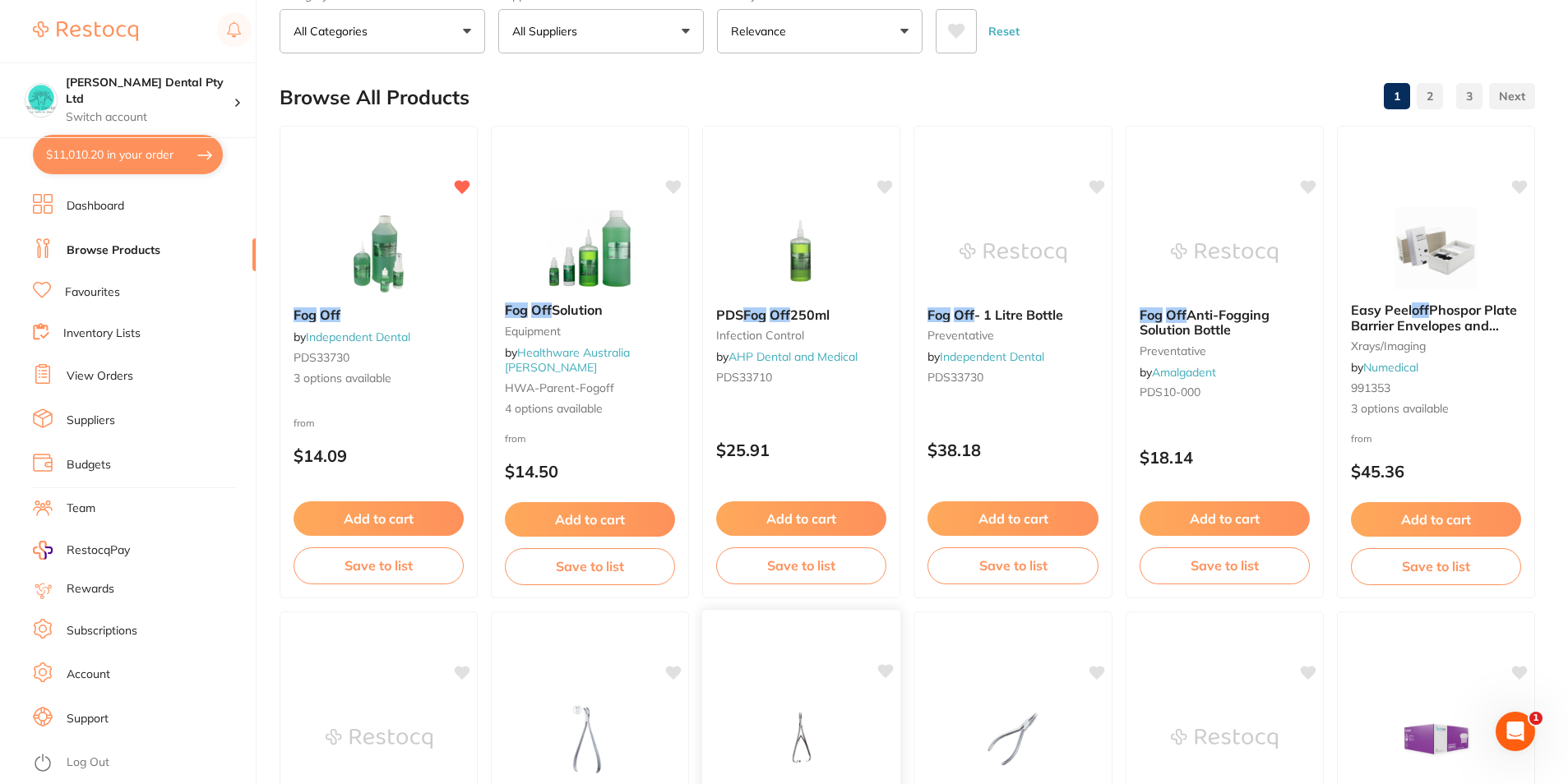
scroll to position [82, 0]
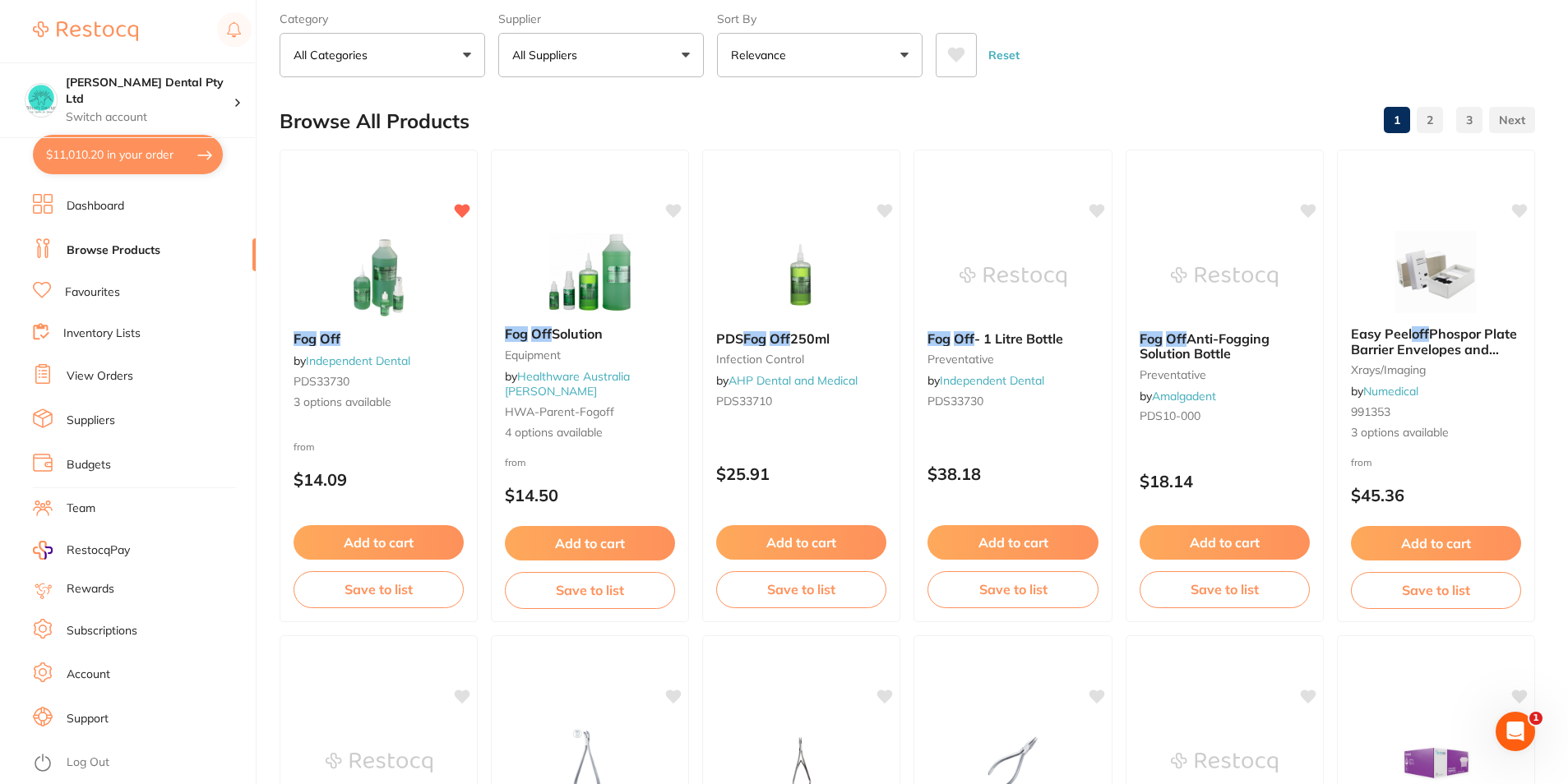
click at [129, 148] on button "$11,010.20 in your order" at bounding box center [128, 155] width 190 height 40
checkbox input "true"
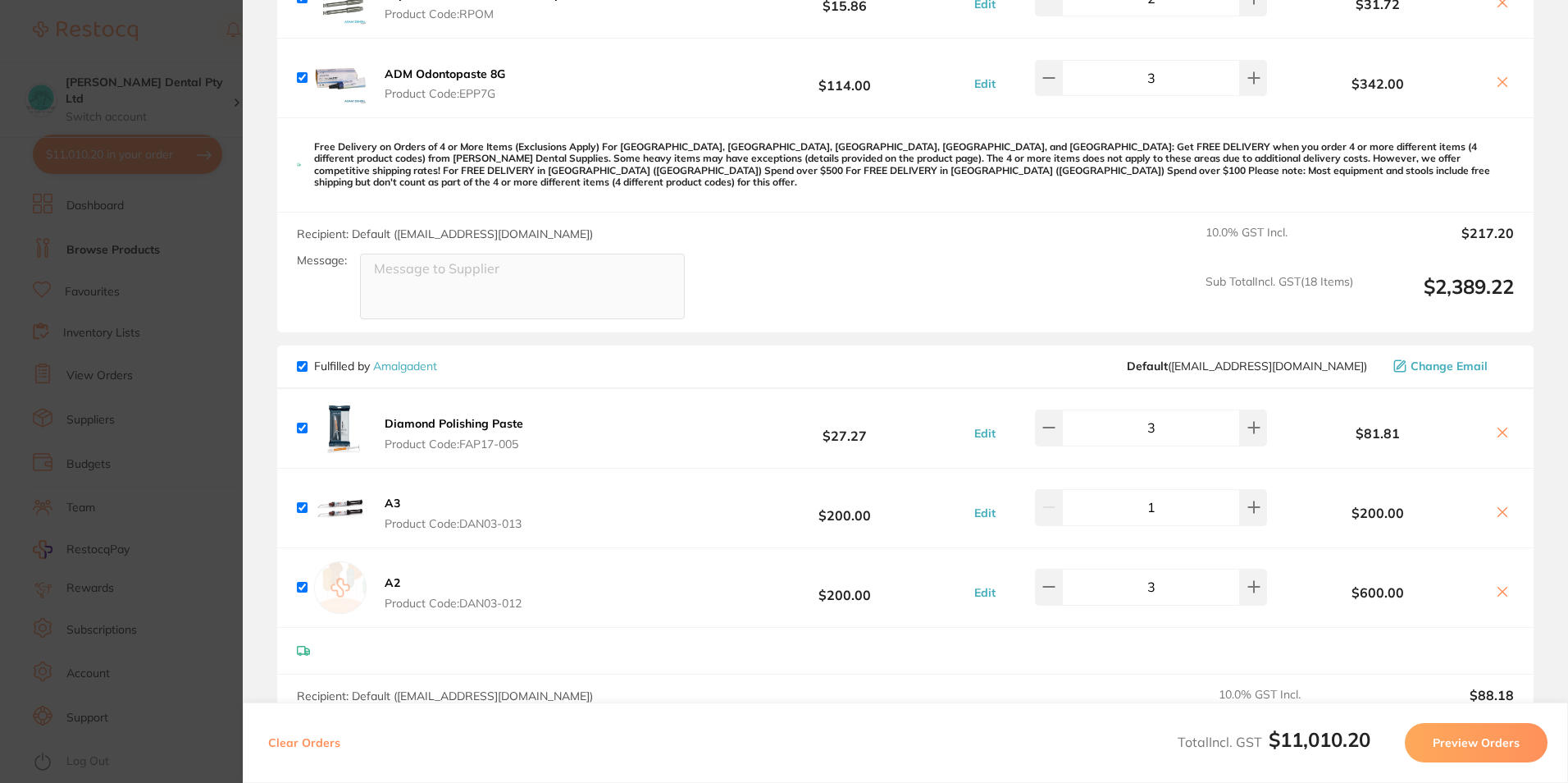
scroll to position [1642, 0]
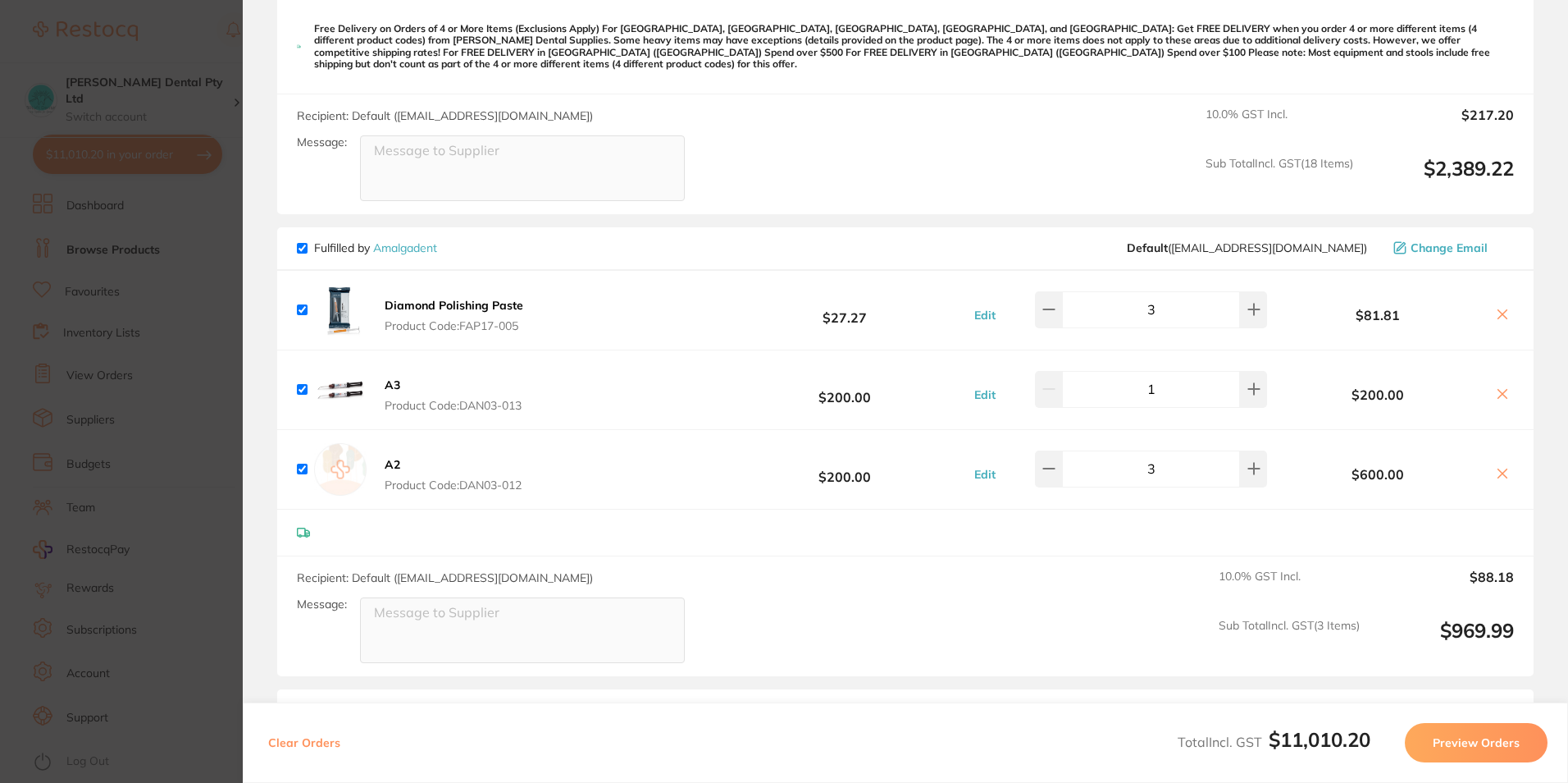
click at [160, 357] on section "Update RRP Set your pre negotiated price for this item. Item Agreed RRP (excl. …" at bounding box center [784, 392] width 1568 height 783
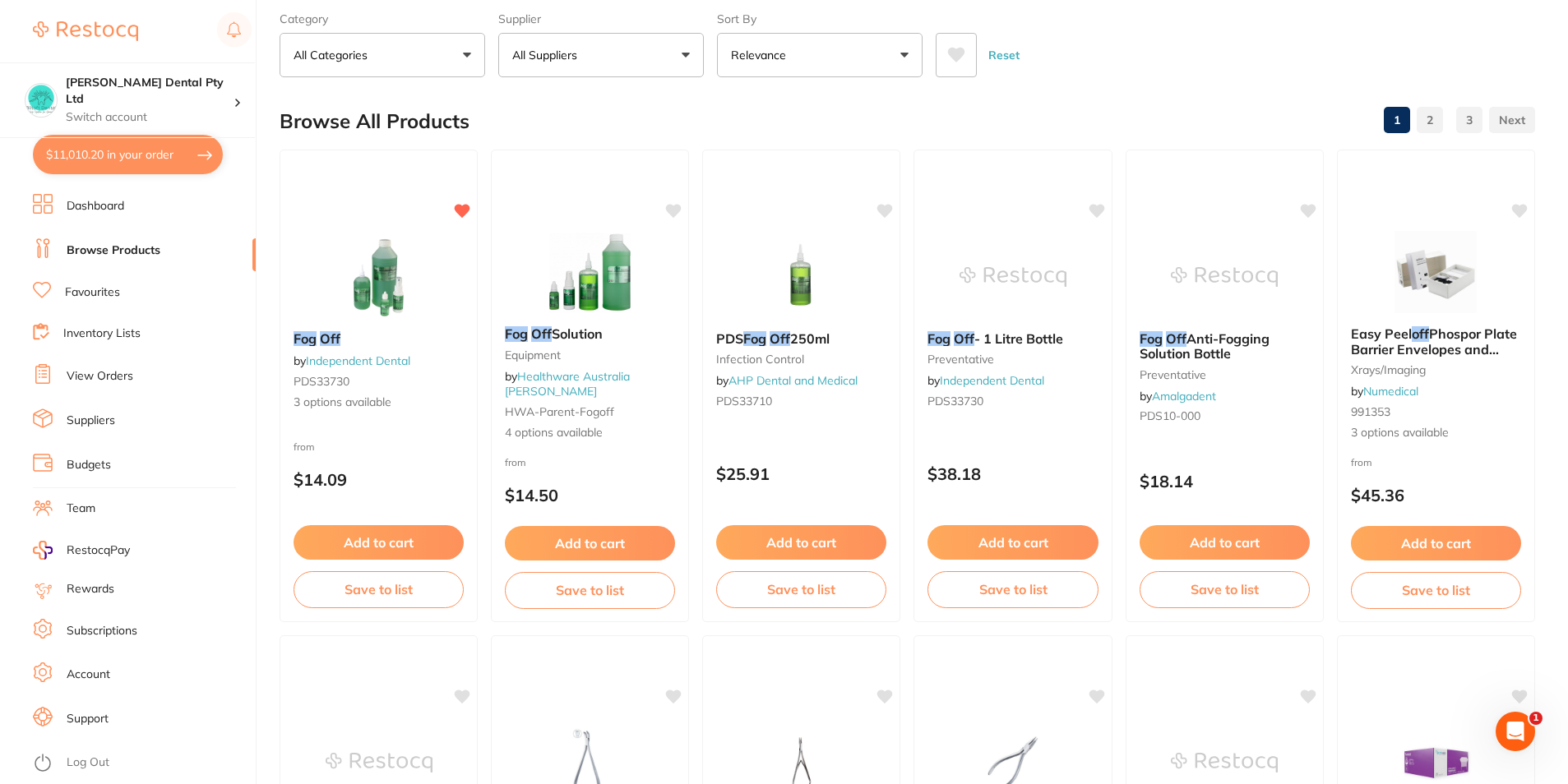
click at [1174, 361] on span "Anti-Fogging Solution Bottle" at bounding box center [1204, 346] width 129 height 31
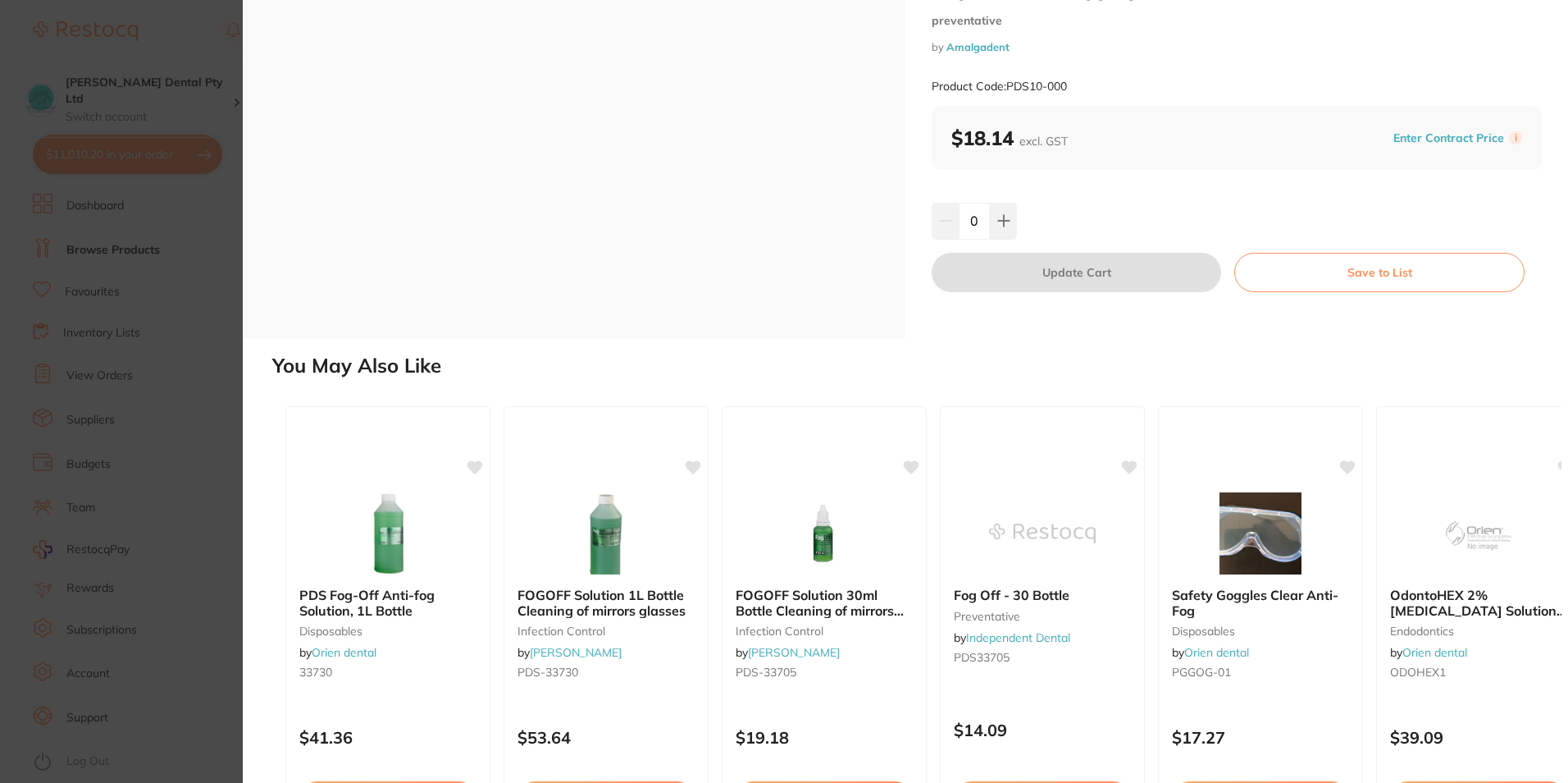
scroll to position [164, 0]
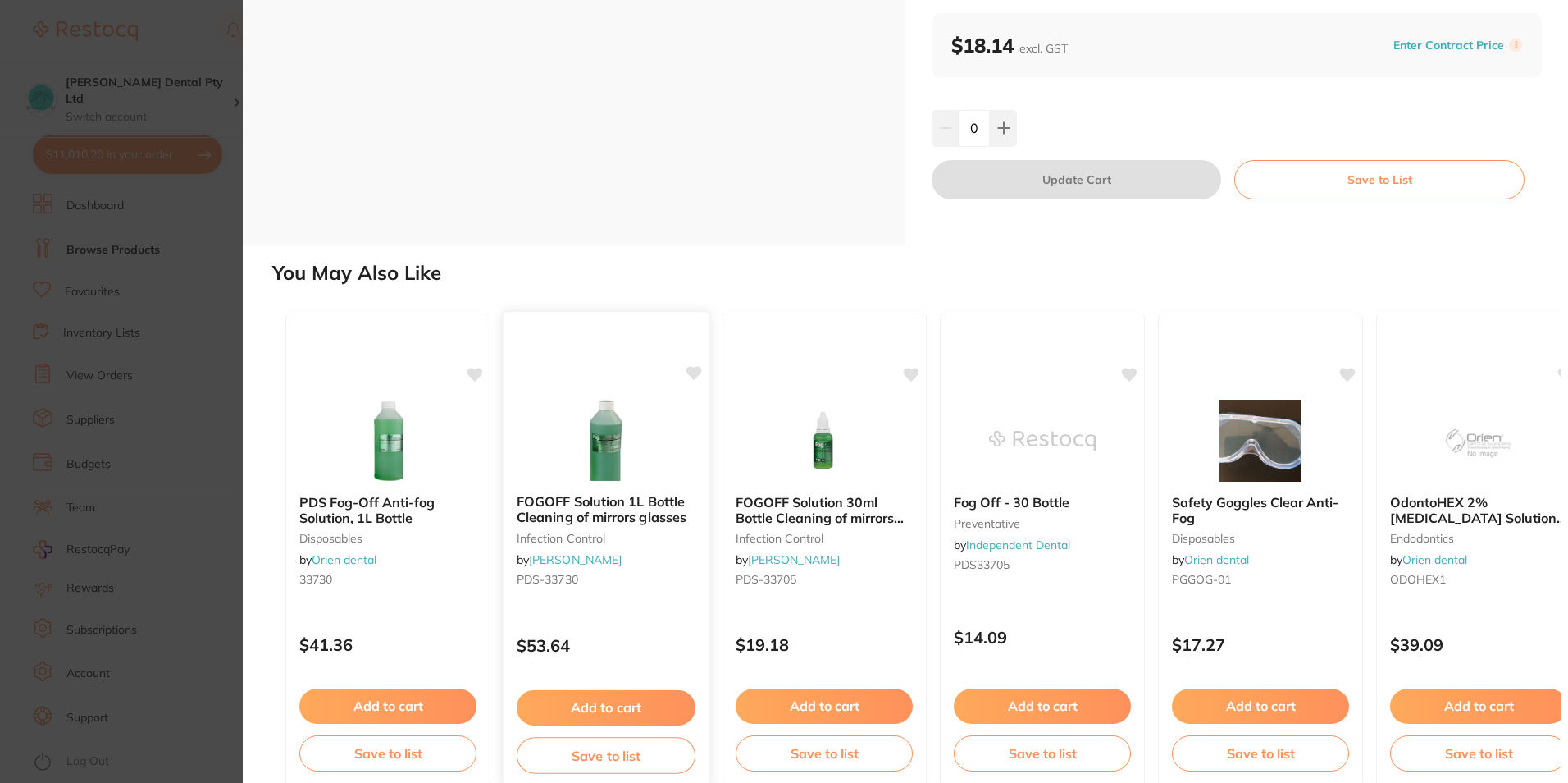
click at [583, 713] on button "Add to cart" at bounding box center [606, 708] width 179 height 35
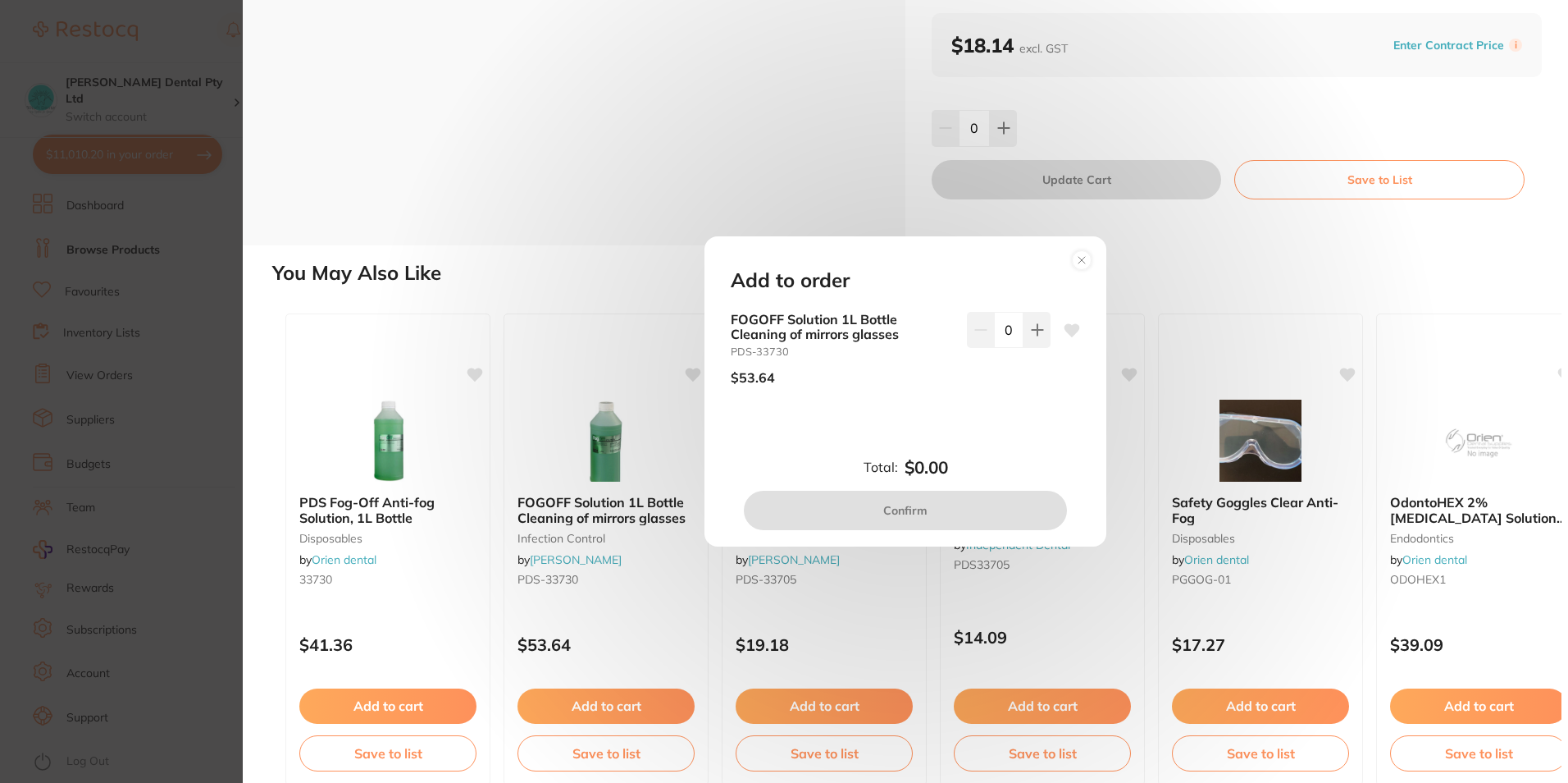
scroll to position [0, 0]
click at [1038, 328] on icon at bounding box center [1038, 330] width 14 height 14
type input "1"
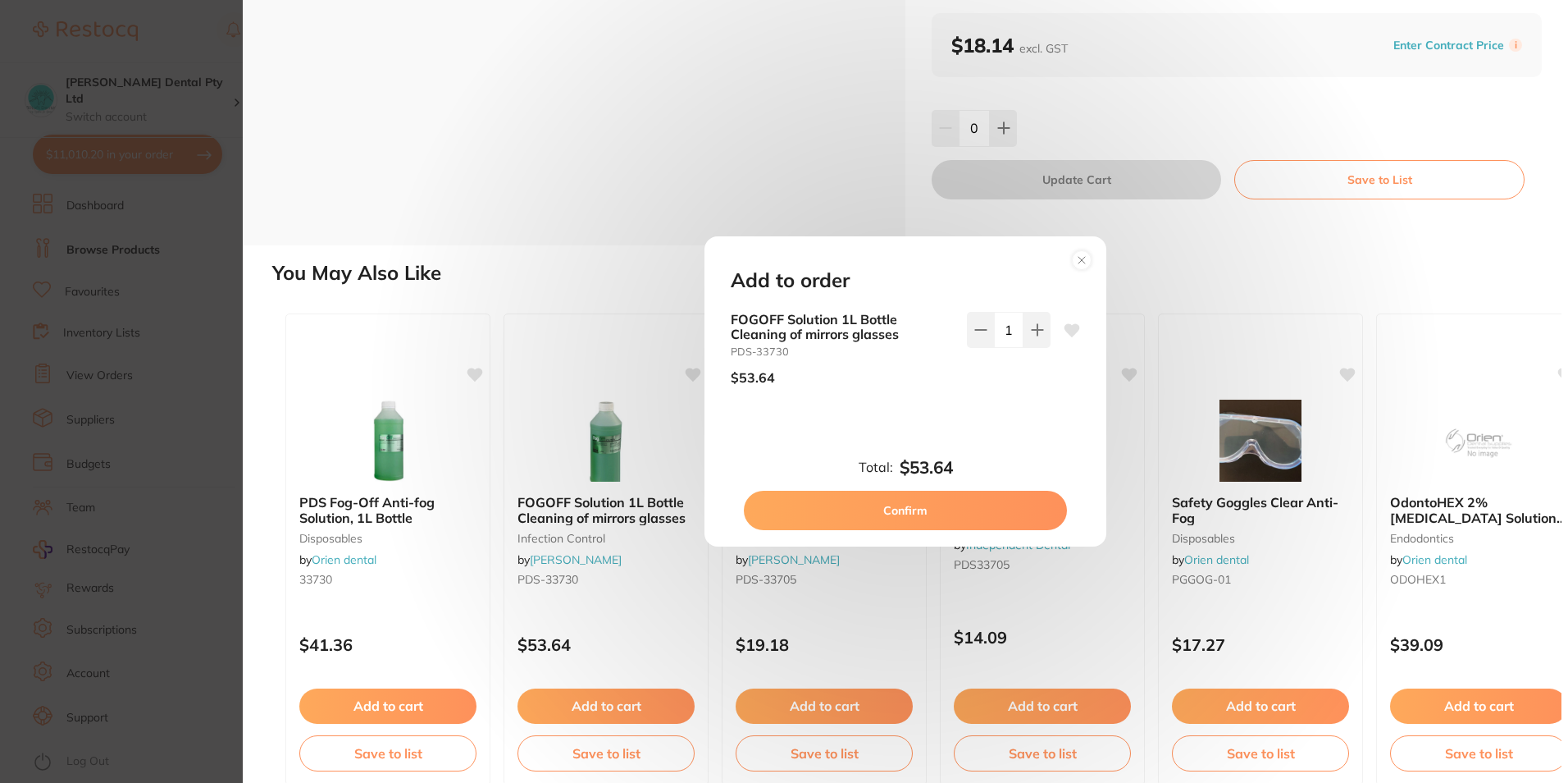
click at [912, 509] on button "Confirm" at bounding box center [905, 510] width 323 height 40
checkbox input "false"
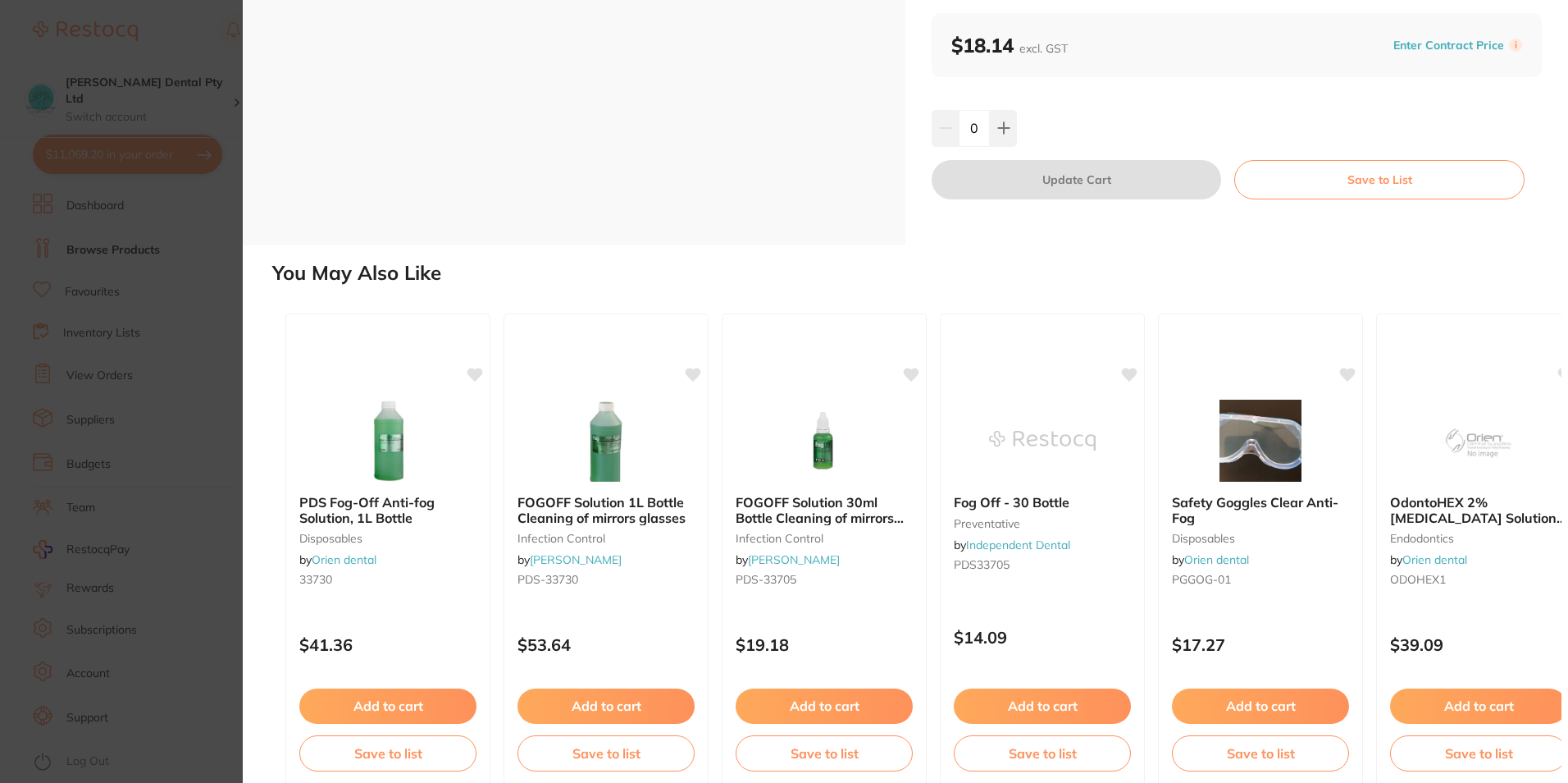
click at [166, 466] on section "Fog Off Anti-Fogging Solution Bottle preventative by Amalgadent Product Code: P…" at bounding box center [784, 392] width 1568 height 783
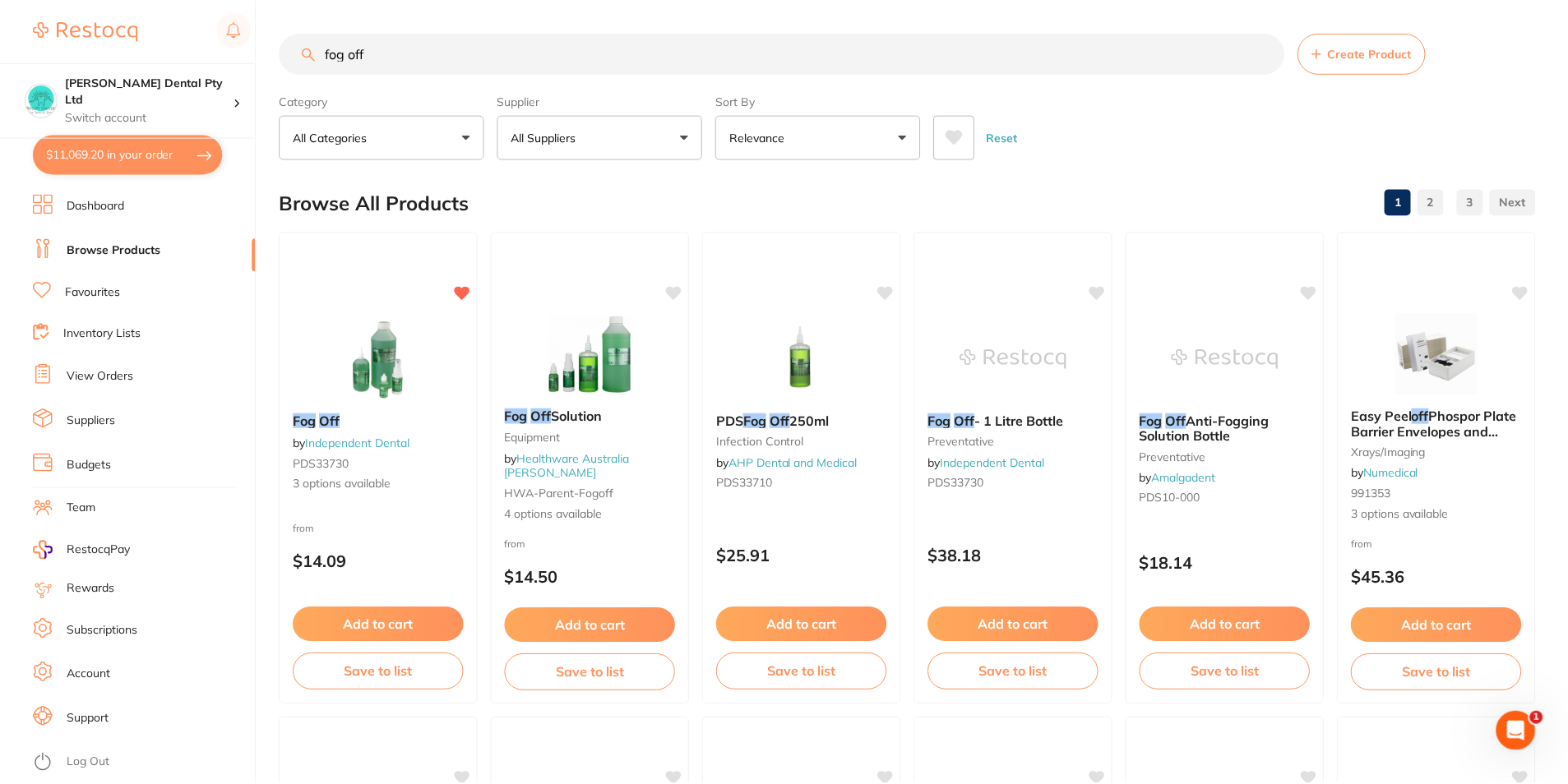
scroll to position [82, 0]
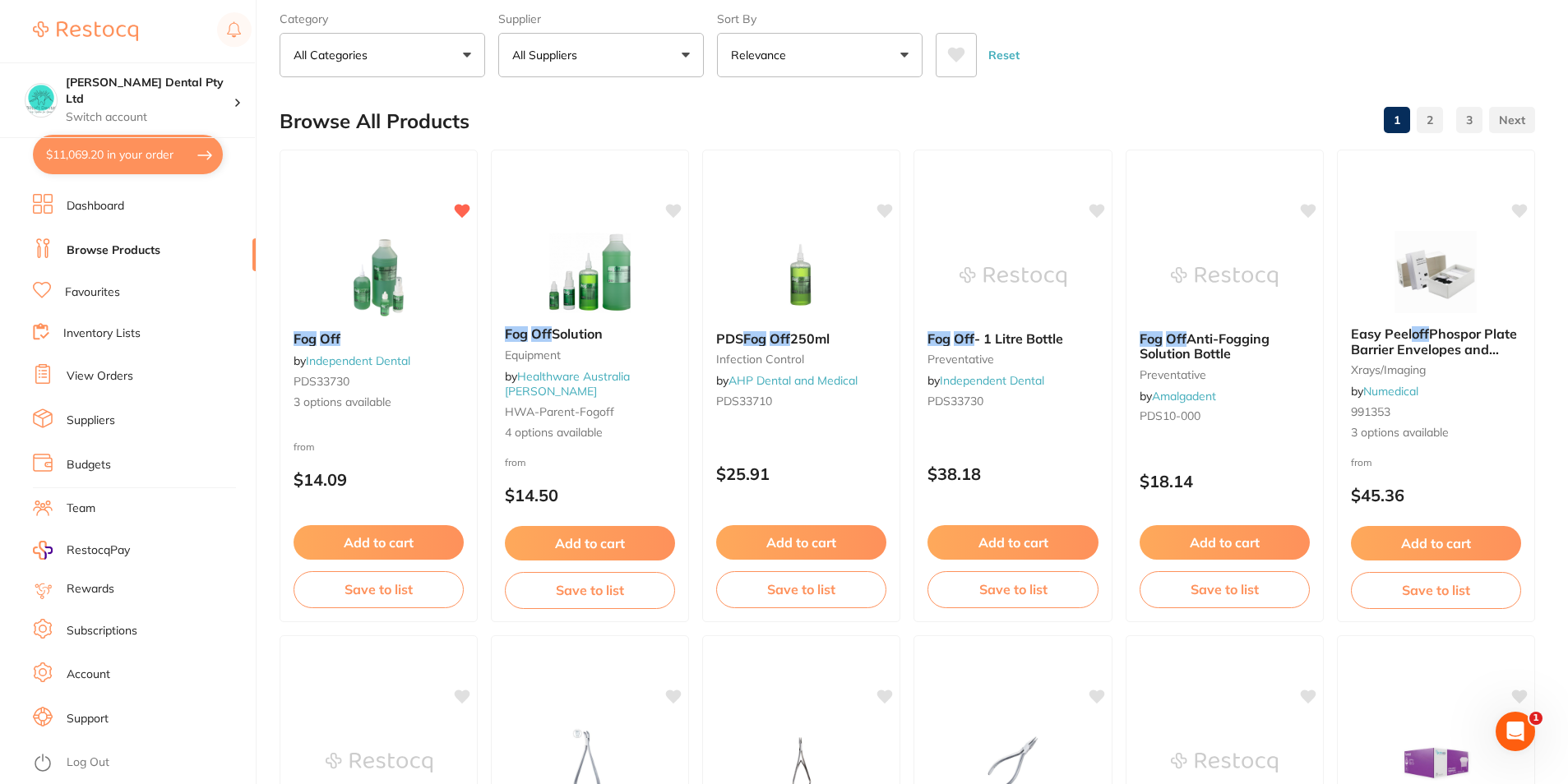
click at [126, 150] on button "$11,069.20 in your order" at bounding box center [128, 155] width 190 height 40
checkbox input "true"
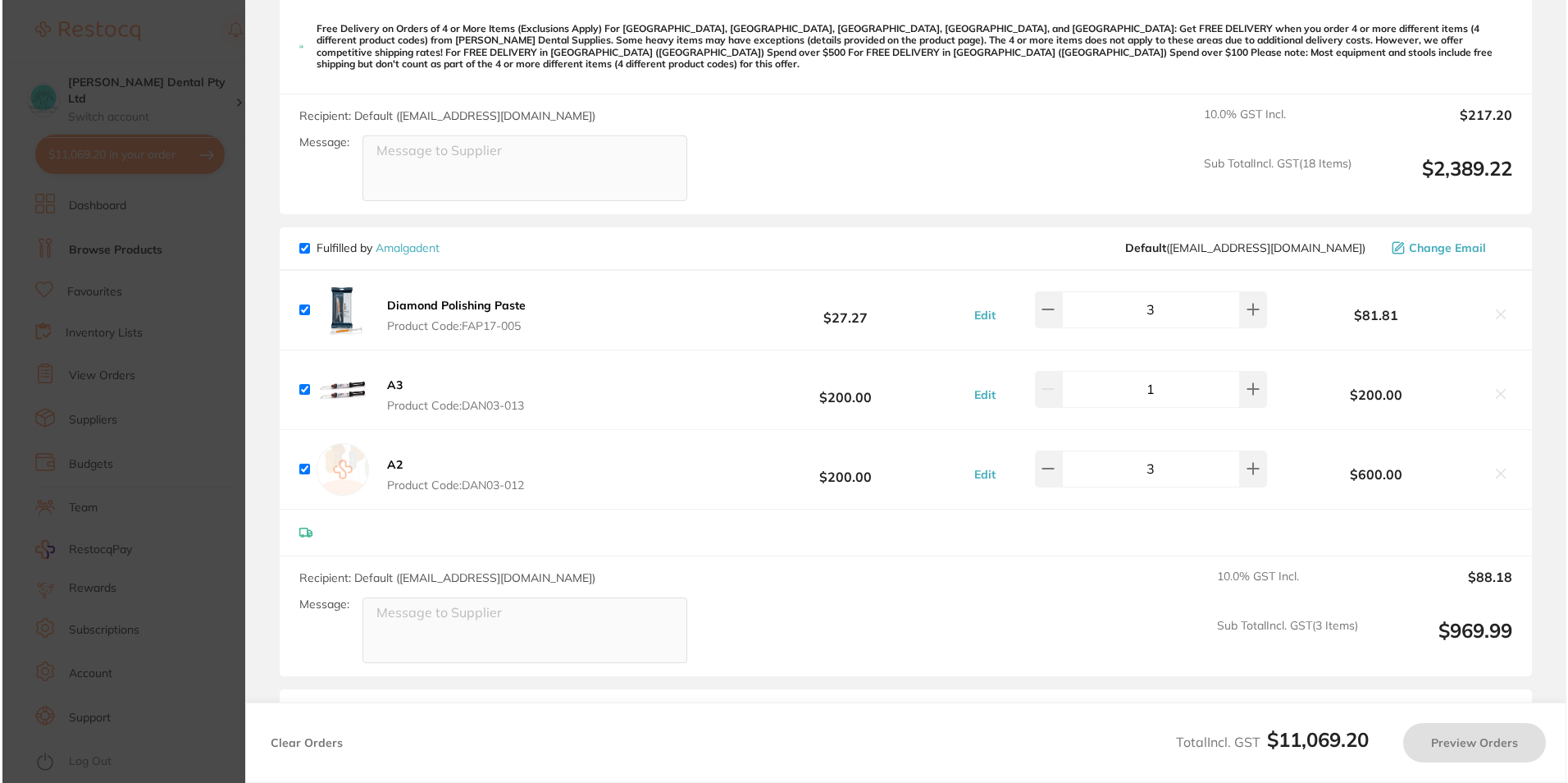
scroll to position [0, 0]
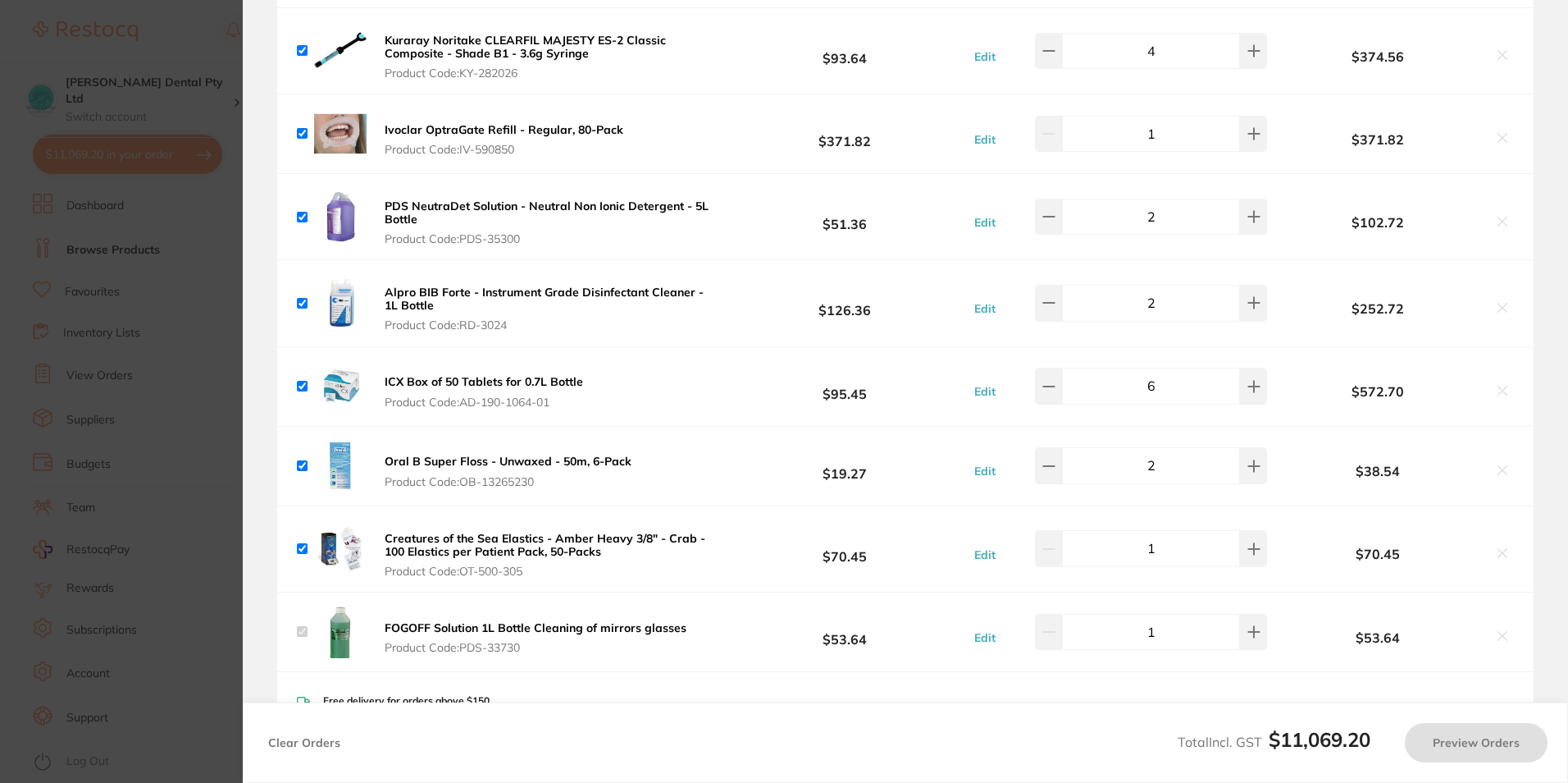
checkbox input "true"
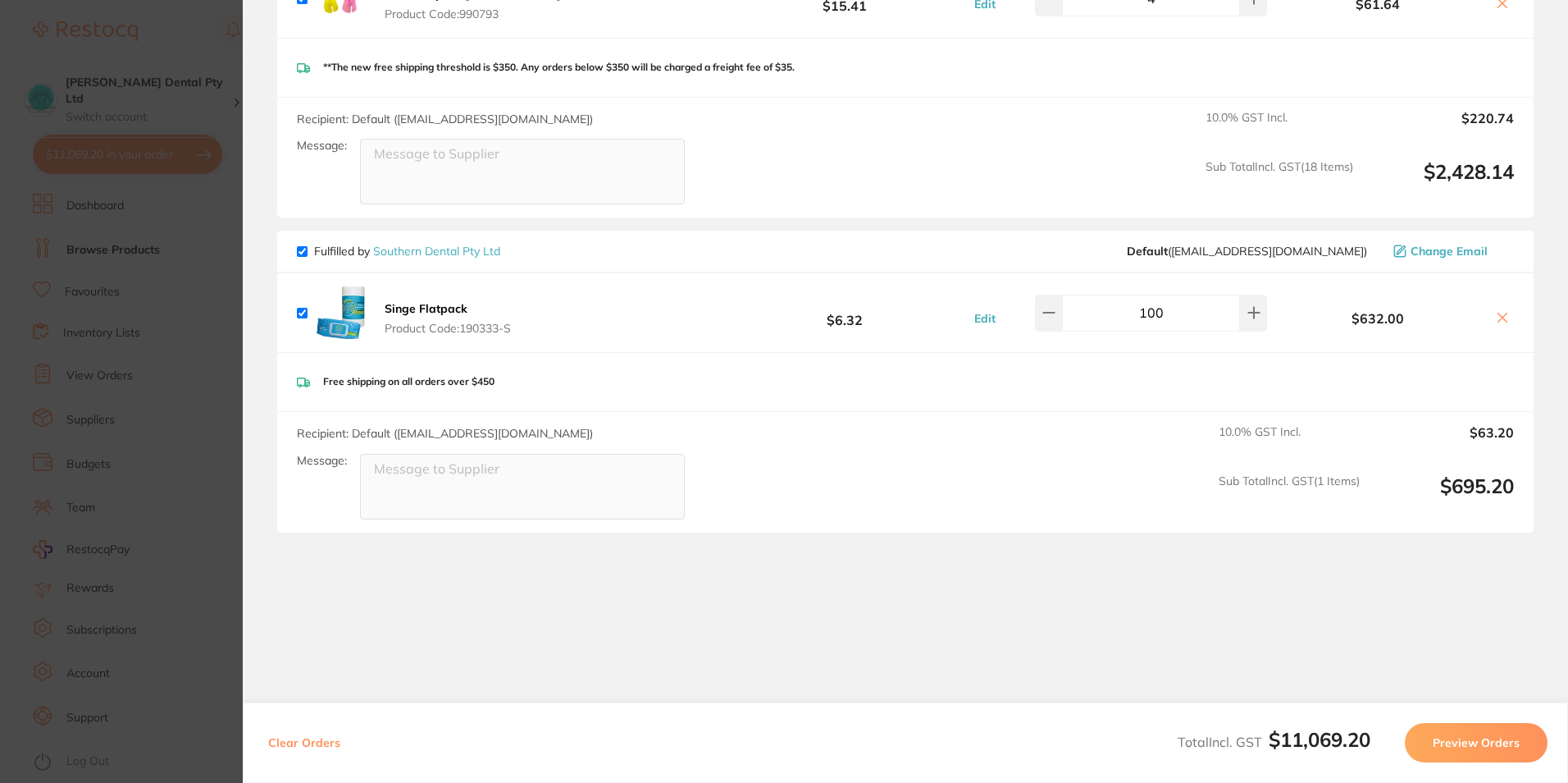
scroll to position [5584, 0]
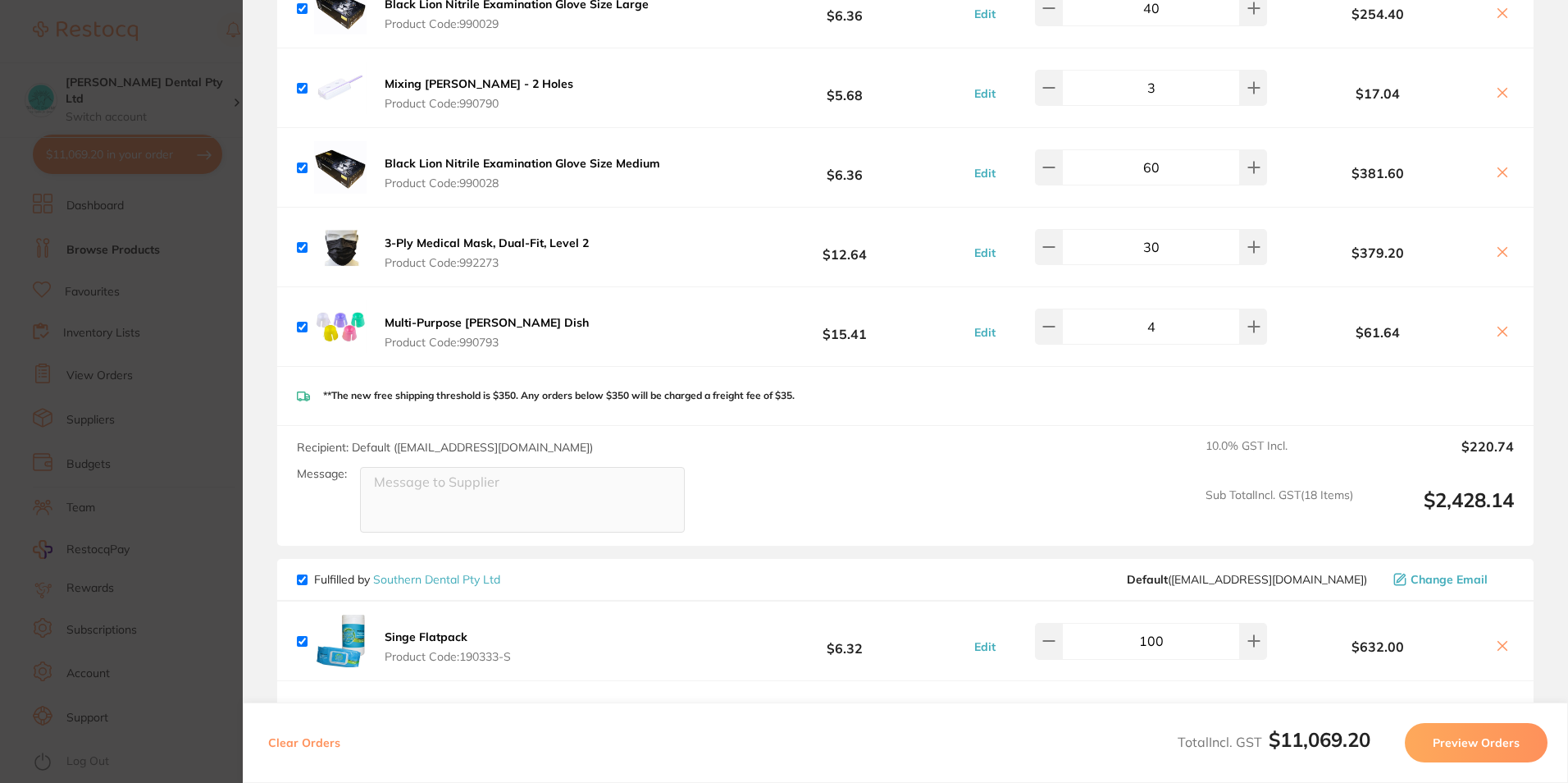
click at [215, 473] on section "Update RRP Set your pre negotiated price for this item. Item Agreed RRP (excl. …" at bounding box center [784, 392] width 1568 height 783
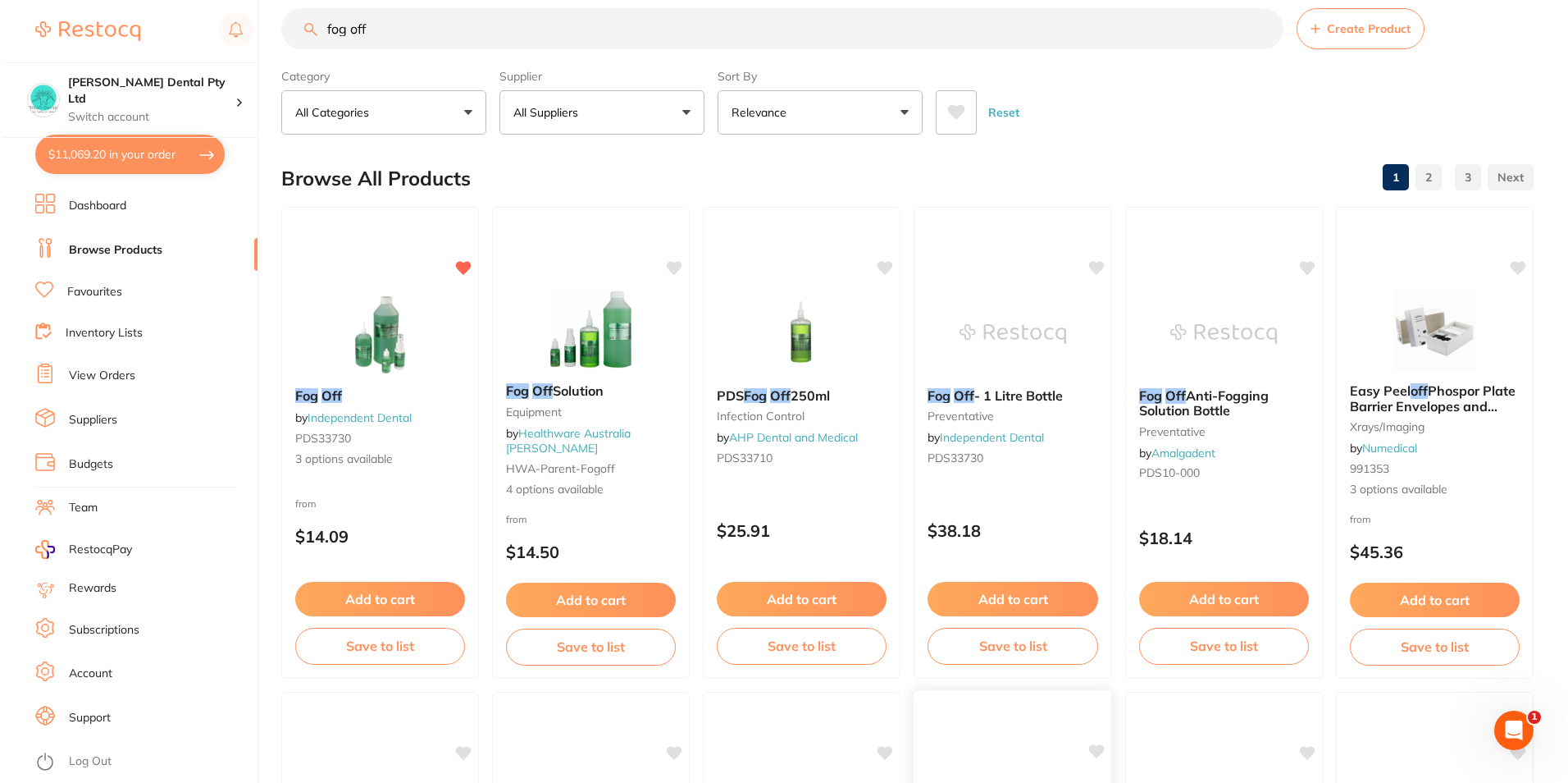
scroll to position [0, 0]
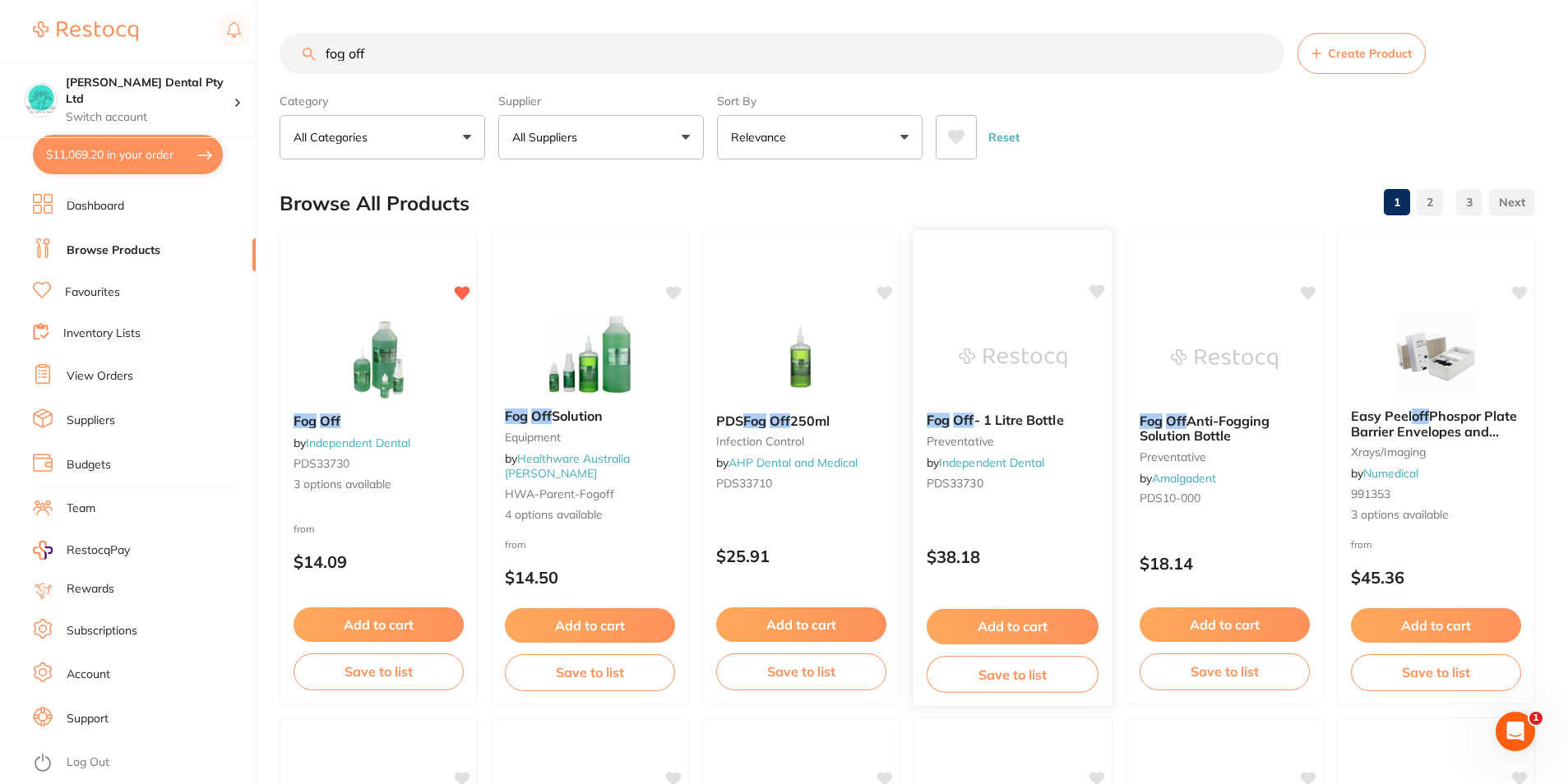
click at [1032, 410] on div "Fog Off - 1 Litre Bottle preventative by Independent Dental PDS33730" at bounding box center [1013, 454] width 199 height 110
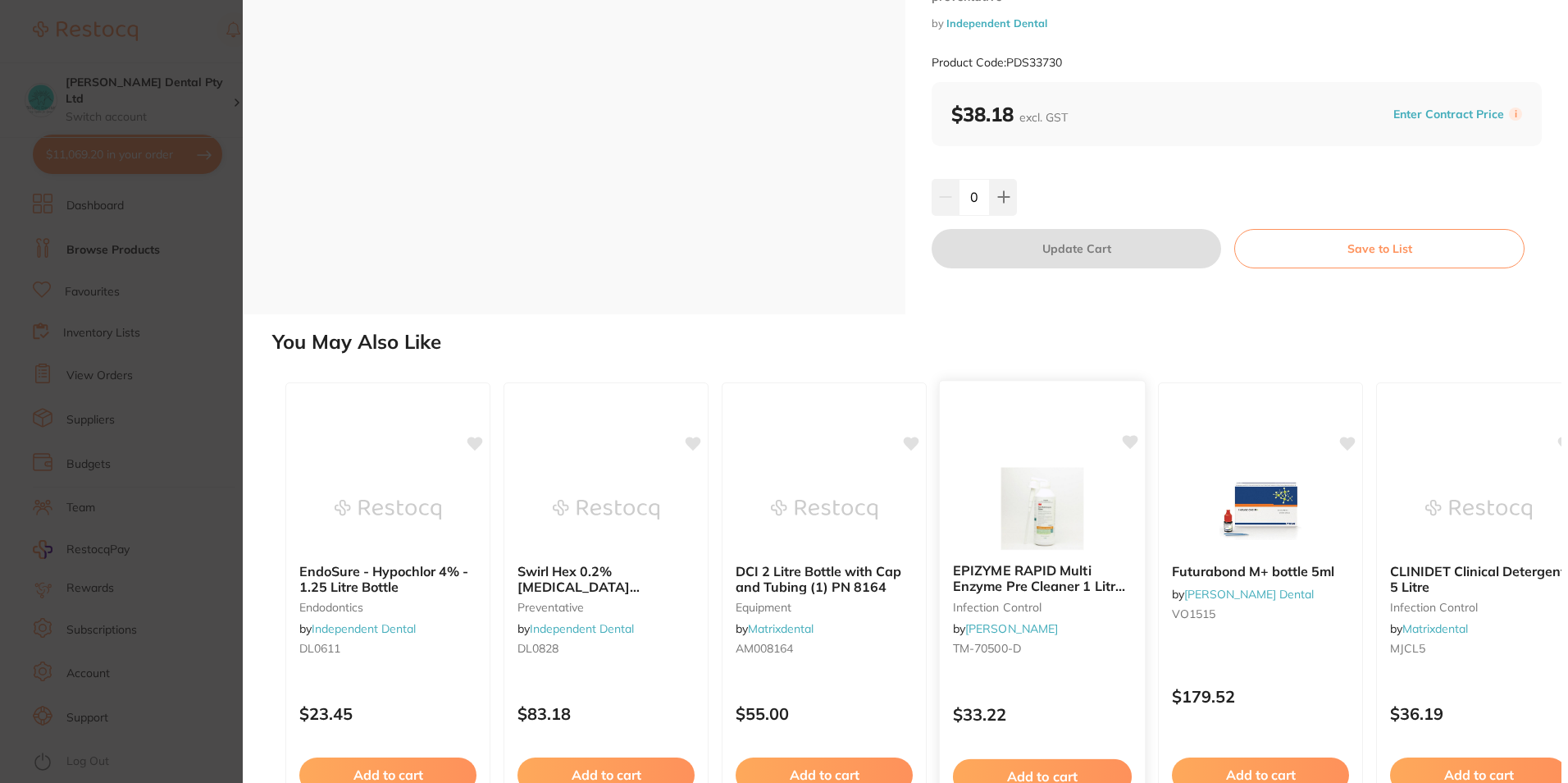
scroll to position [187, 0]
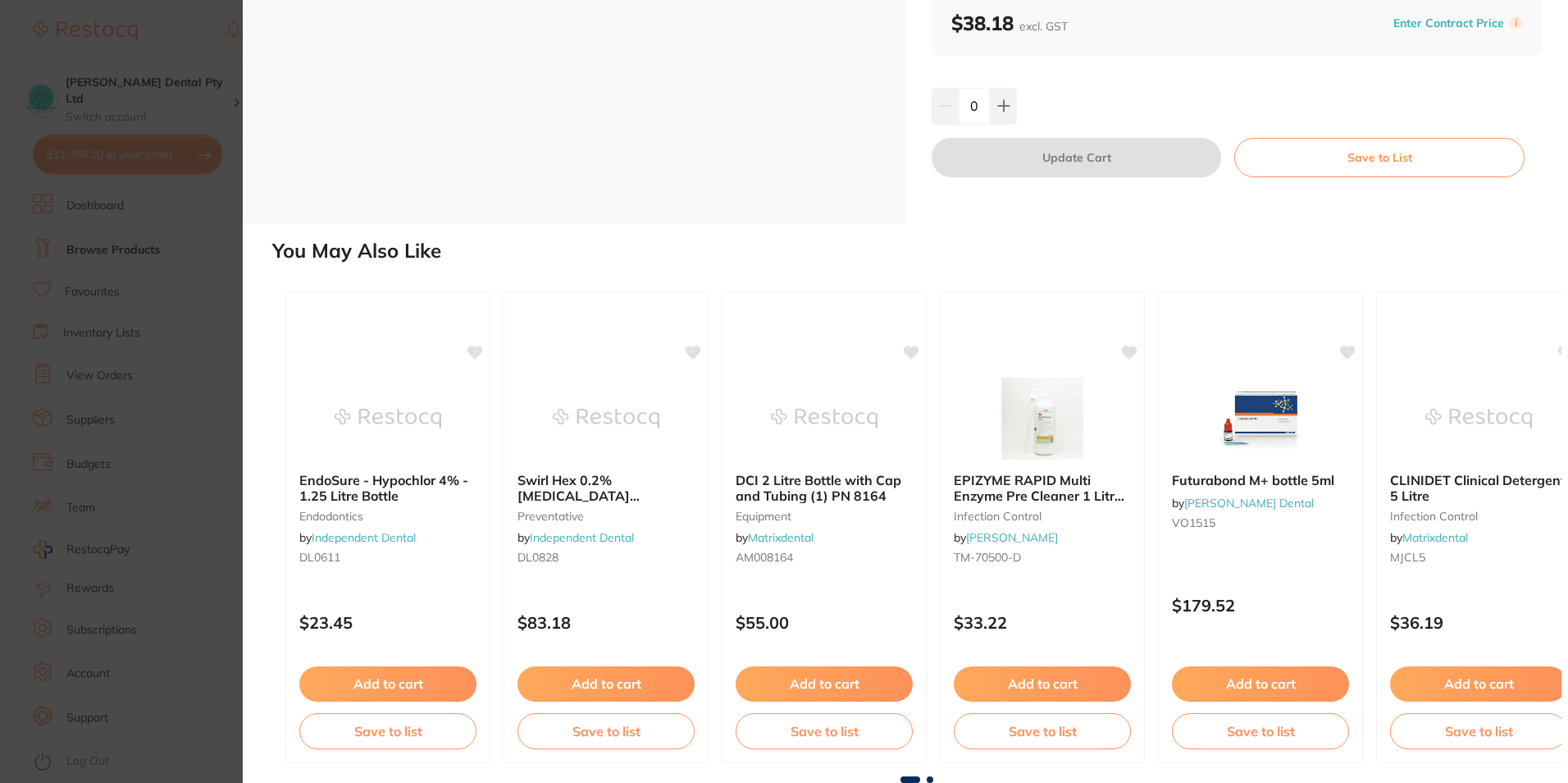
click at [419, 80] on div "ESC" at bounding box center [574, 18] width 663 height 410
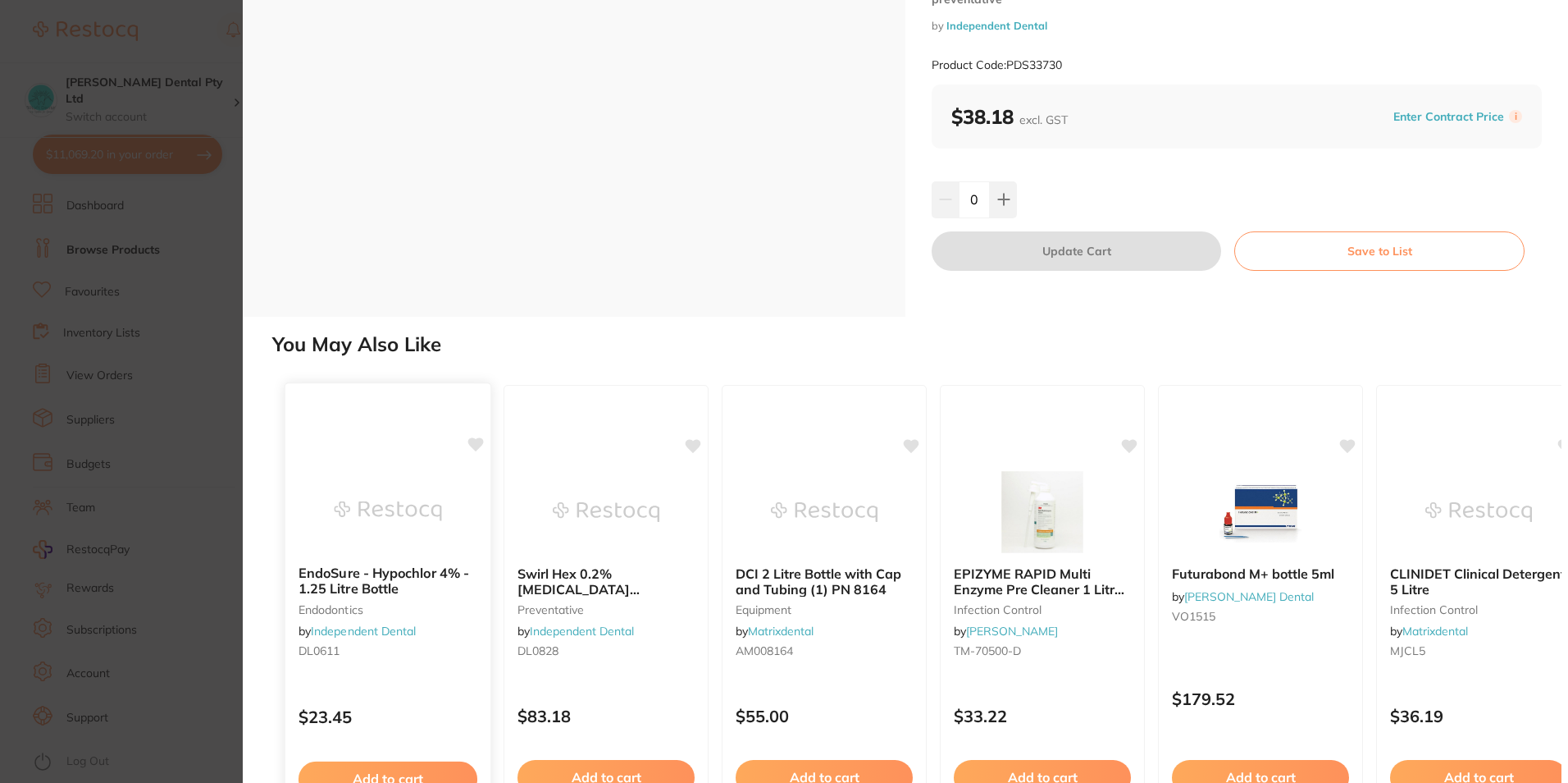
scroll to position [0, 0]
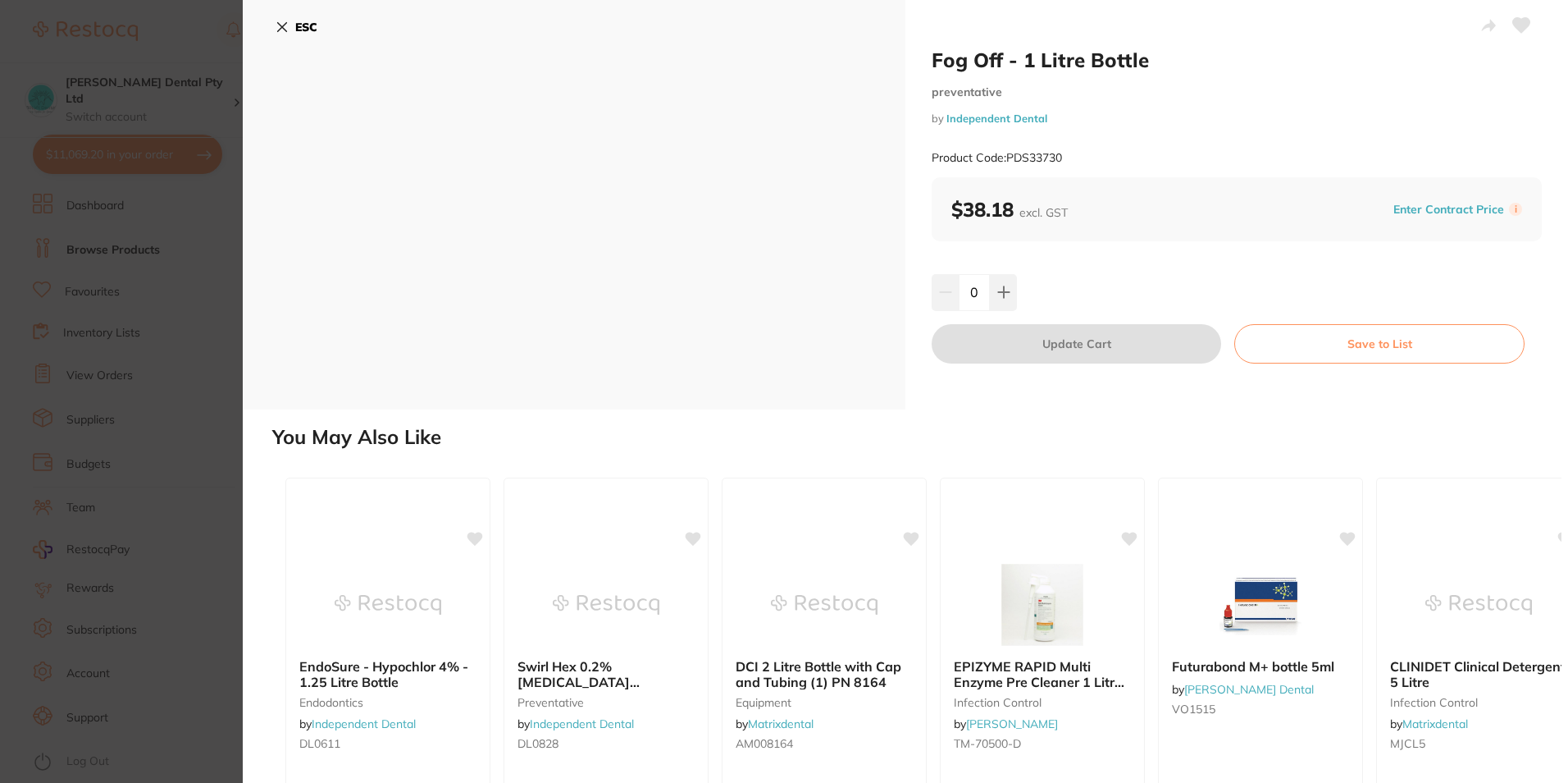
drag, startPoint x: 308, startPoint y: 24, endPoint x: 340, endPoint y: 80, distance: 64.5
click at [307, 24] on b "ESC" at bounding box center [306, 26] width 22 height 15
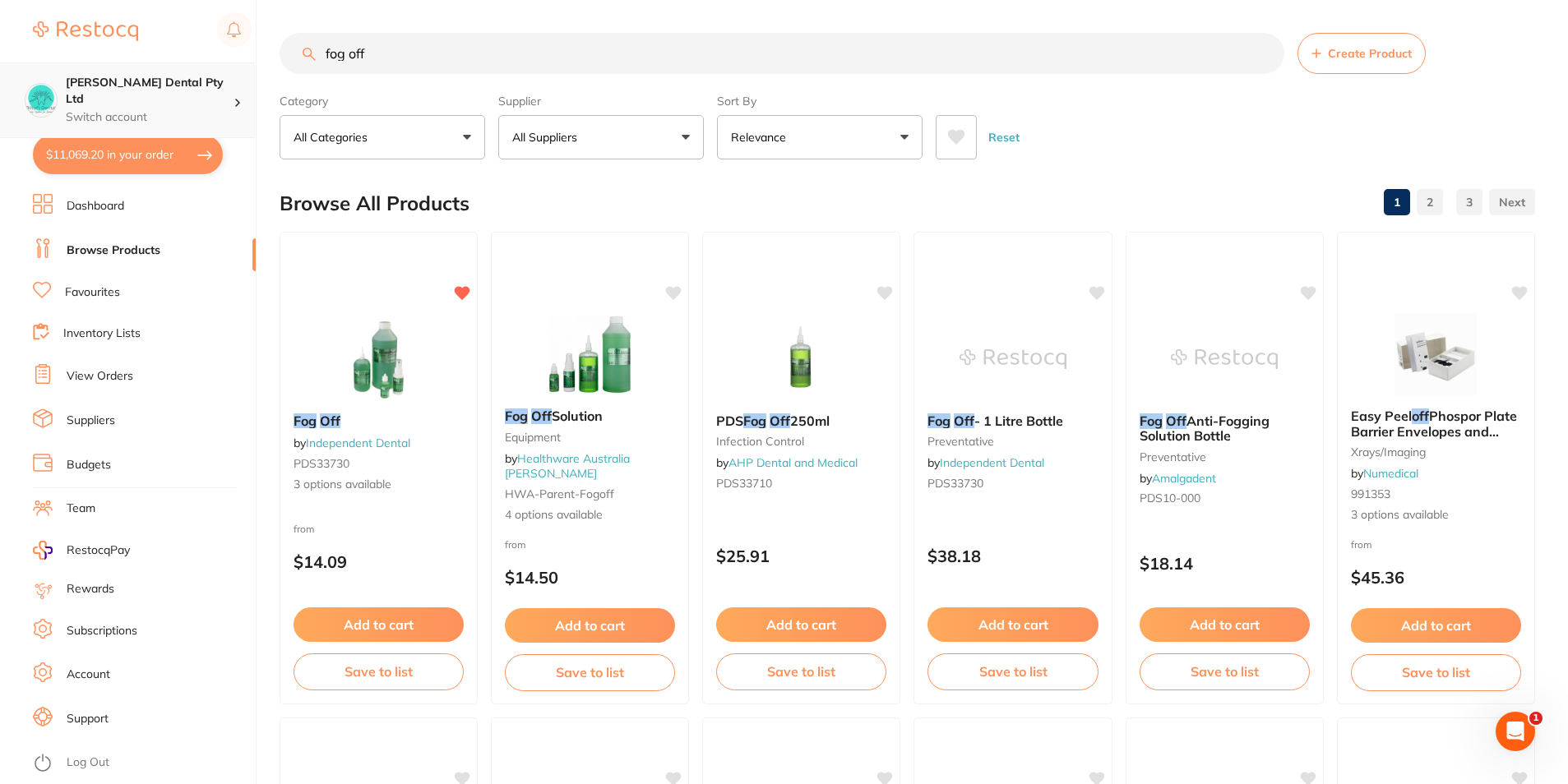
scroll to position [1, 0]
drag, startPoint x: 411, startPoint y: 53, endPoint x: 140, endPoint y: 105, distance: 275.9
click at [140, 105] on div "$11,069.20 [PERSON_NAME] Dental Pty Ltd Switch account [PERSON_NAME] Dental Pty…" at bounding box center [784, 392] width 1568 height 784
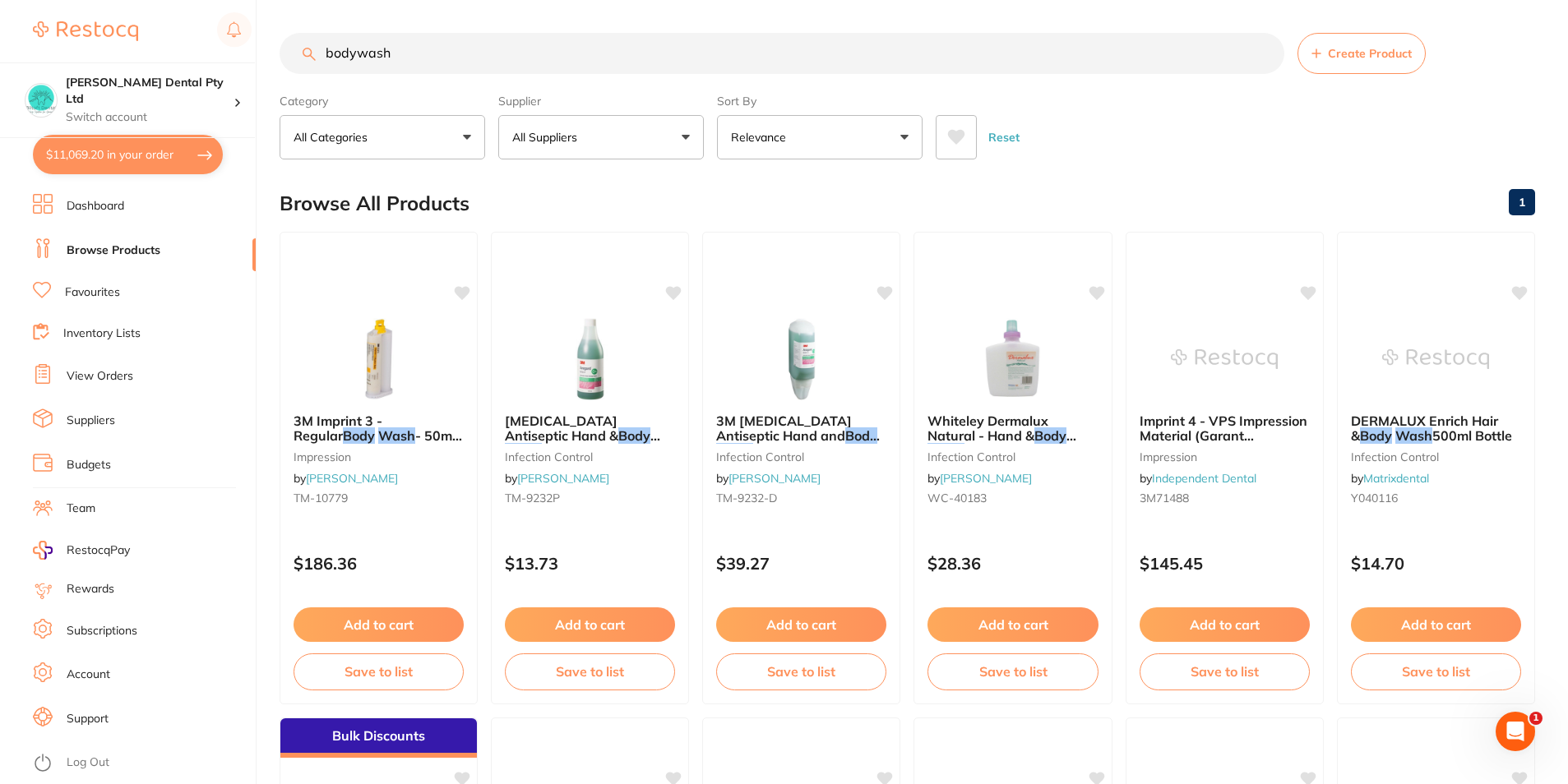
scroll to position [0, 0]
click at [1000, 422] on span "Whiteley Dermalux Natural - Hand &" at bounding box center [987, 427] width 122 height 32
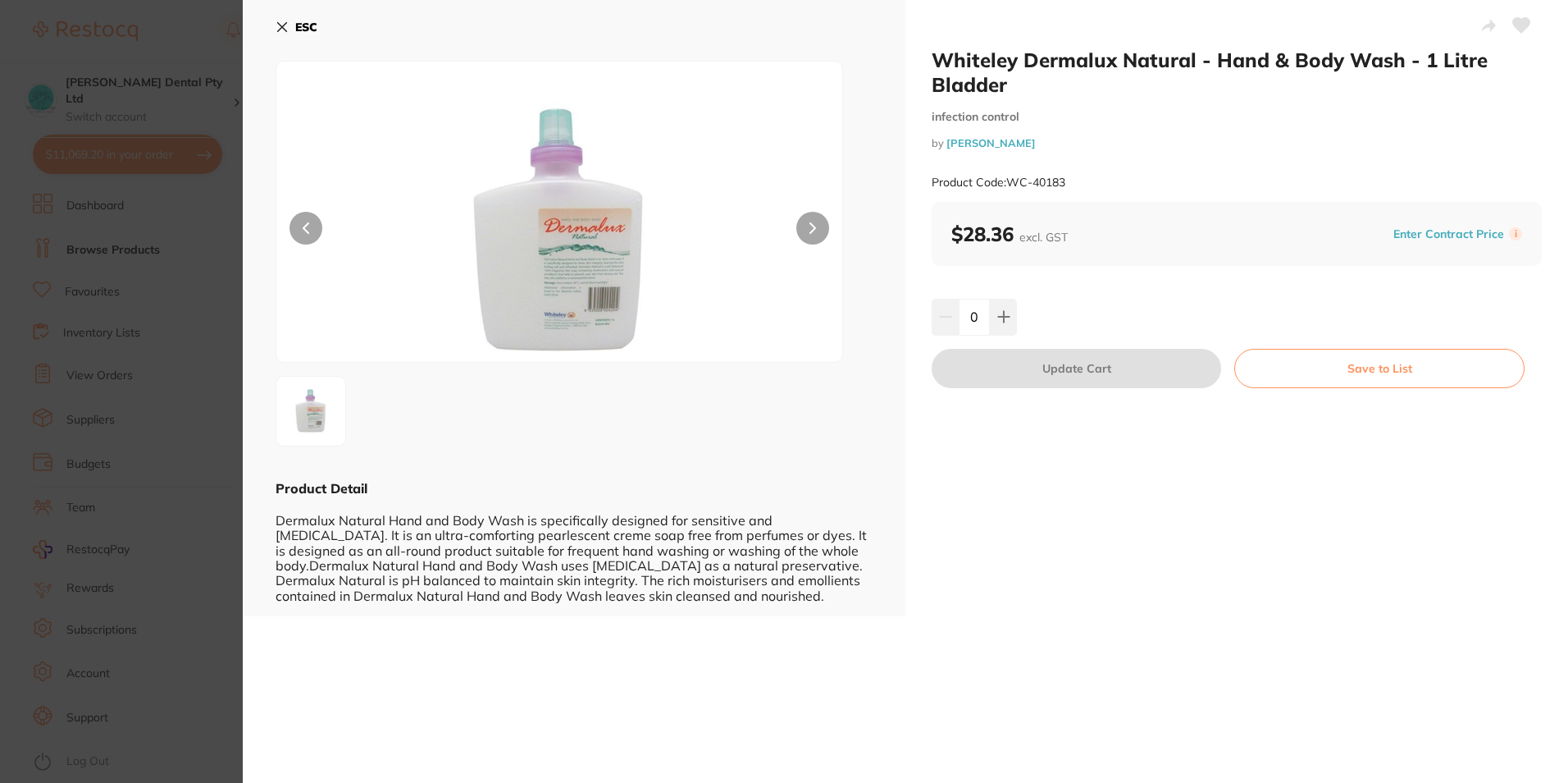
click at [517, 633] on div "Whiteley Dermalux Natural - Hand & Body Wash - 1 Litre [MEDICAL_DATA] control b…" at bounding box center [905, 392] width 1325 height 783
click at [288, 29] on icon at bounding box center [283, 27] width 14 height 14
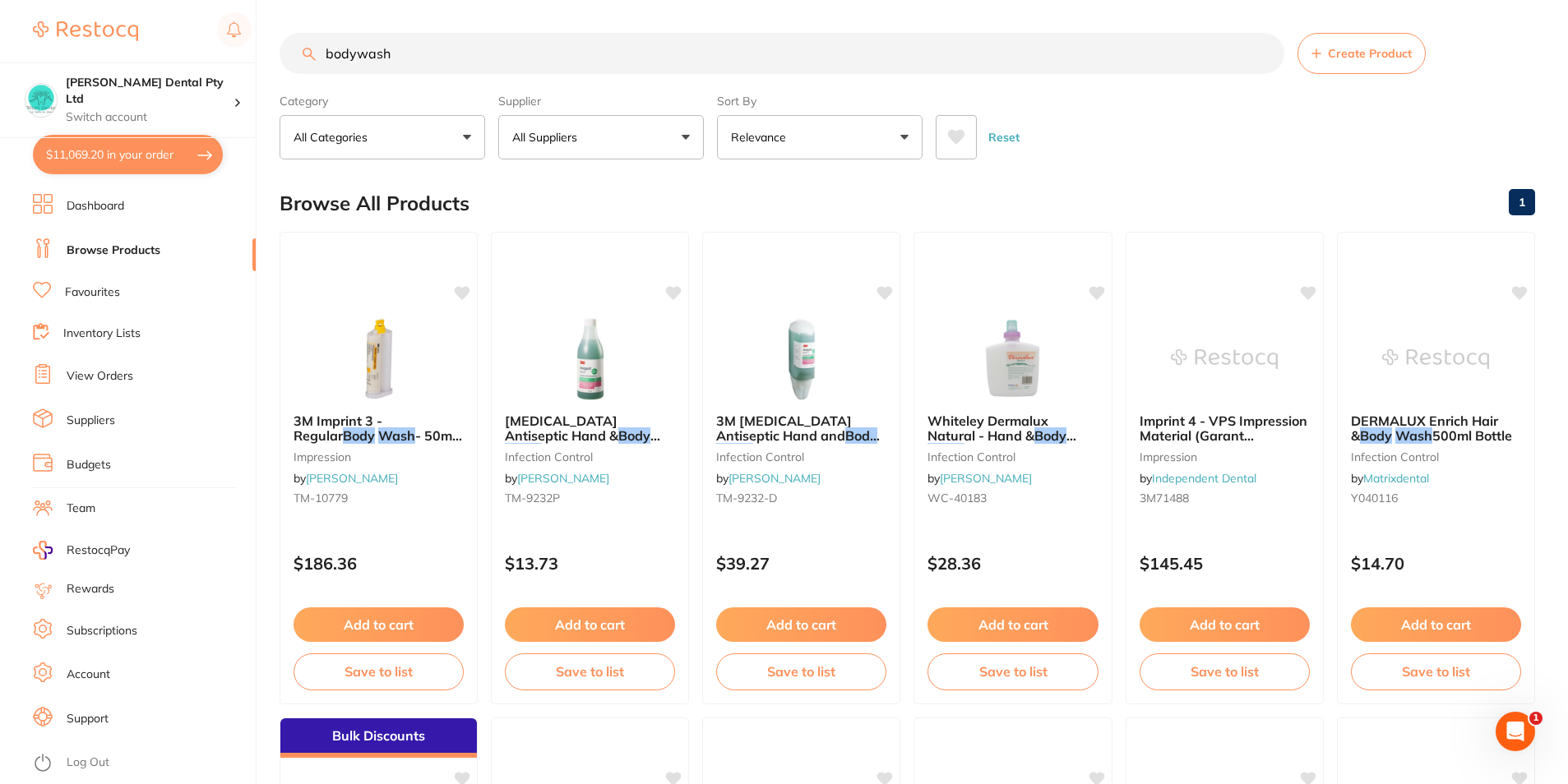
click at [429, 45] on input "bodywash" at bounding box center [782, 53] width 1004 height 41
type input "b"
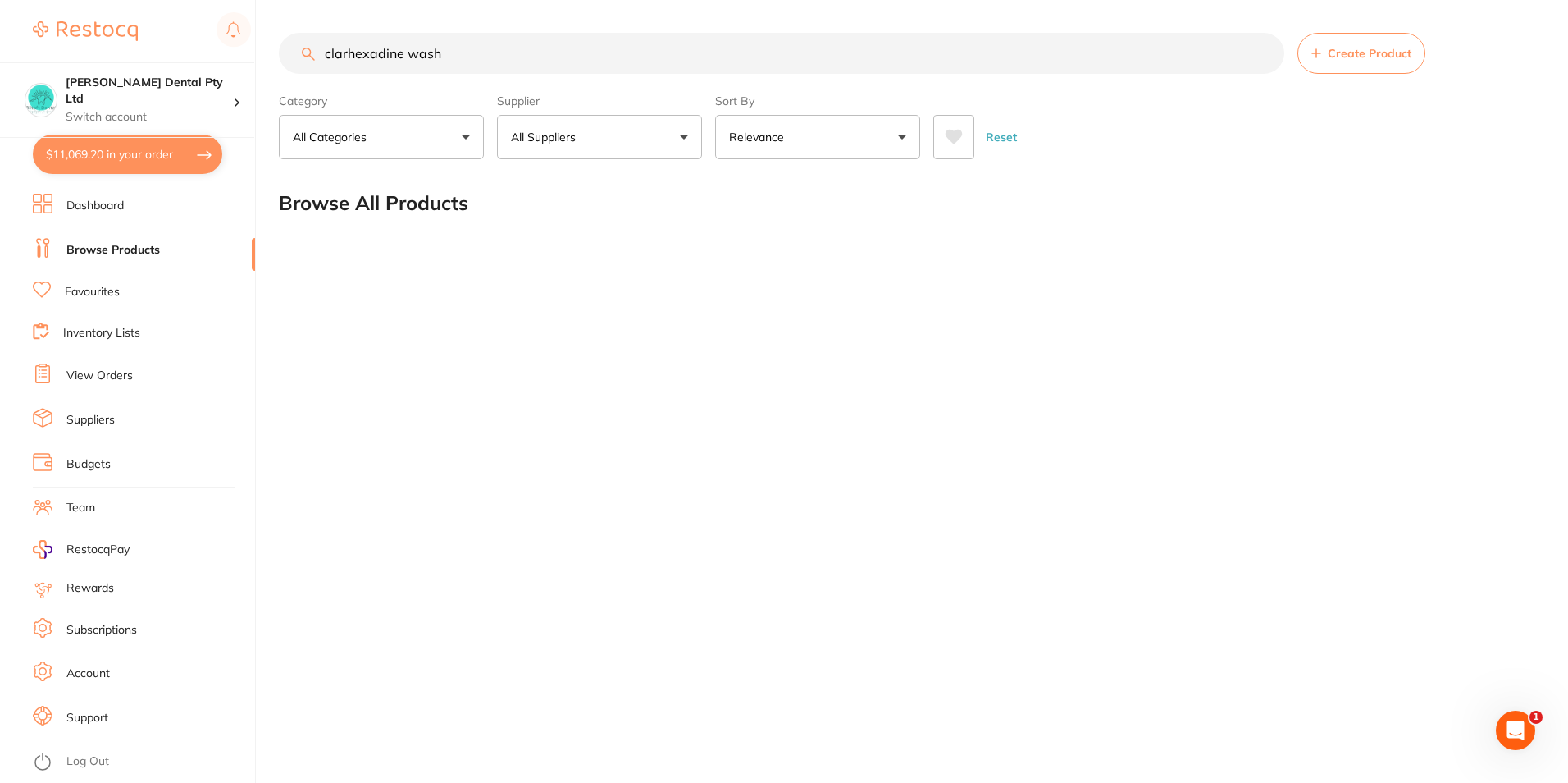
type input "clarhexadine wash"
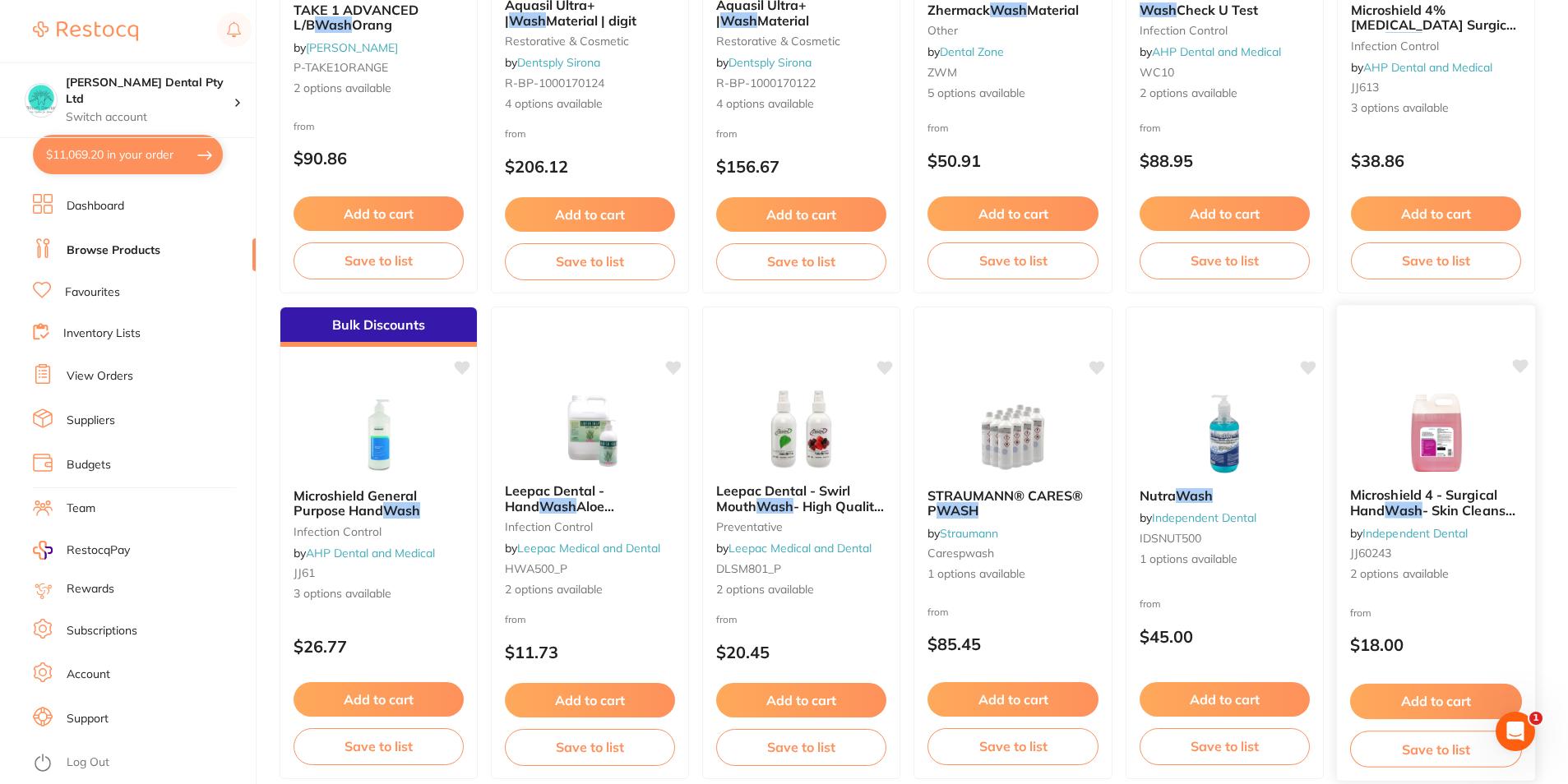
scroll to position [493, 0]
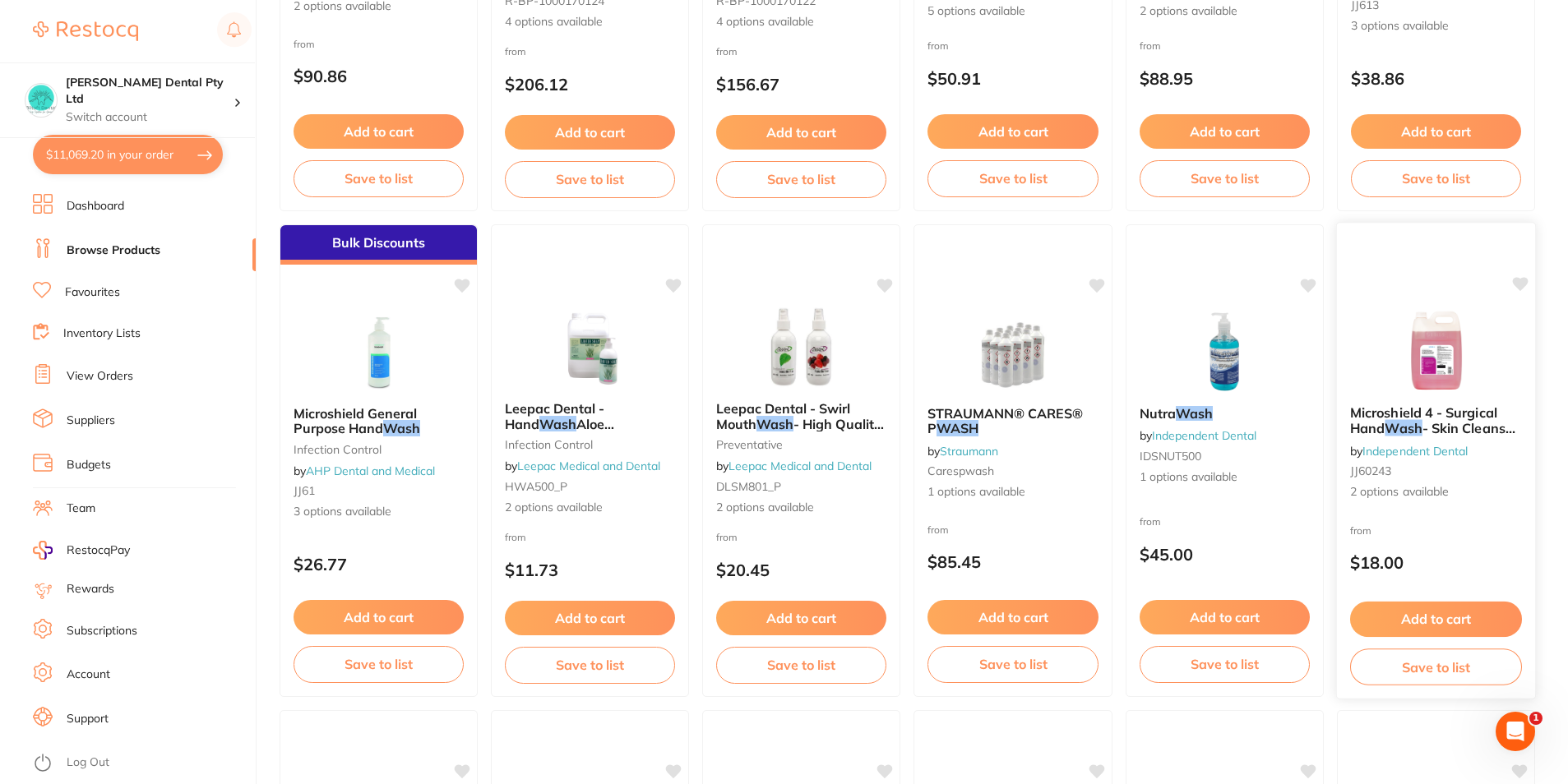
click at [1430, 426] on span "- Skin Cleanser - 4% [MEDICAL_DATA]" at bounding box center [1434, 436] width 167 height 32
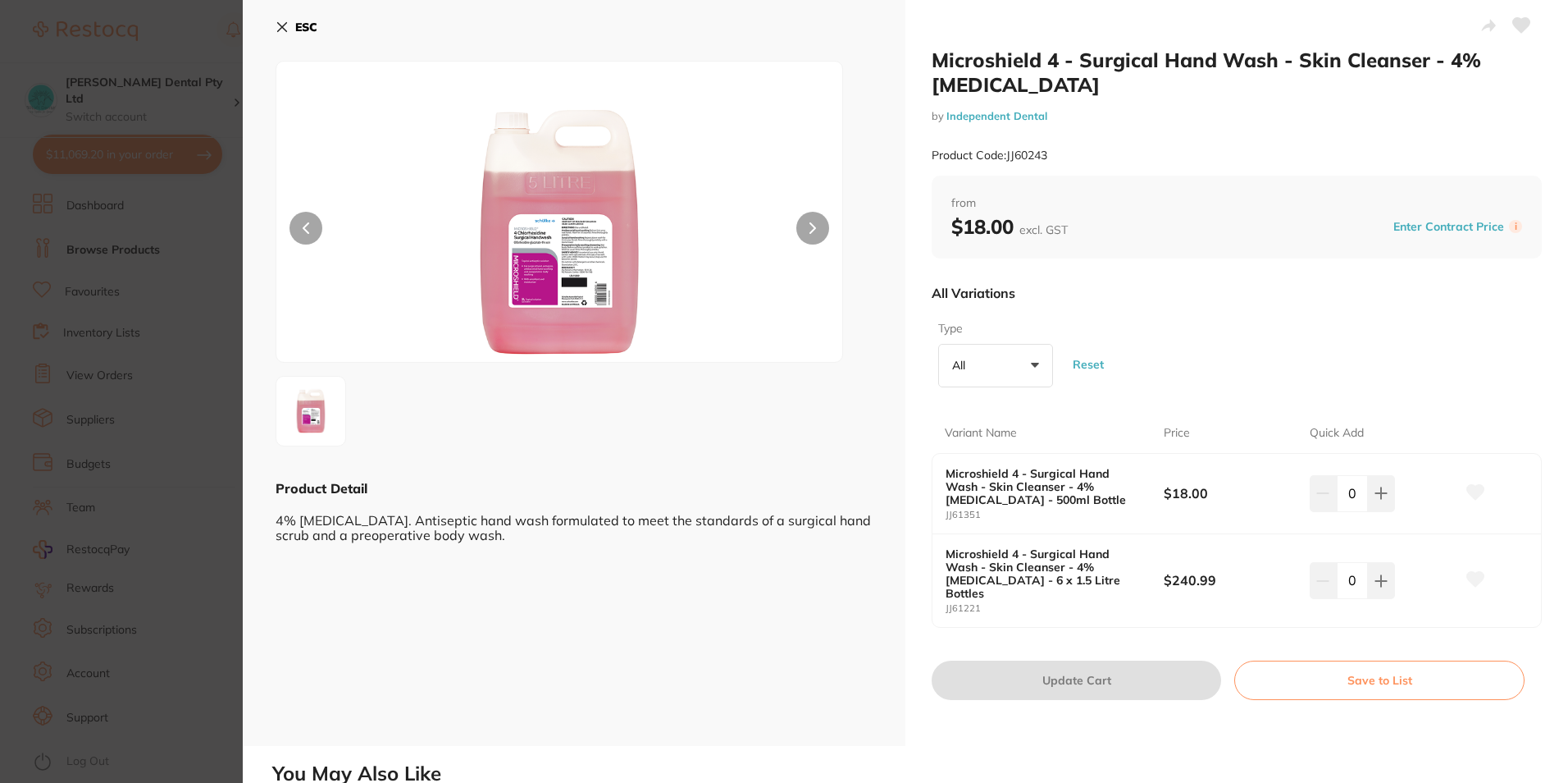
click at [281, 28] on icon at bounding box center [282, 27] width 9 height 9
